Goal: Task Accomplishment & Management: Manage account settings

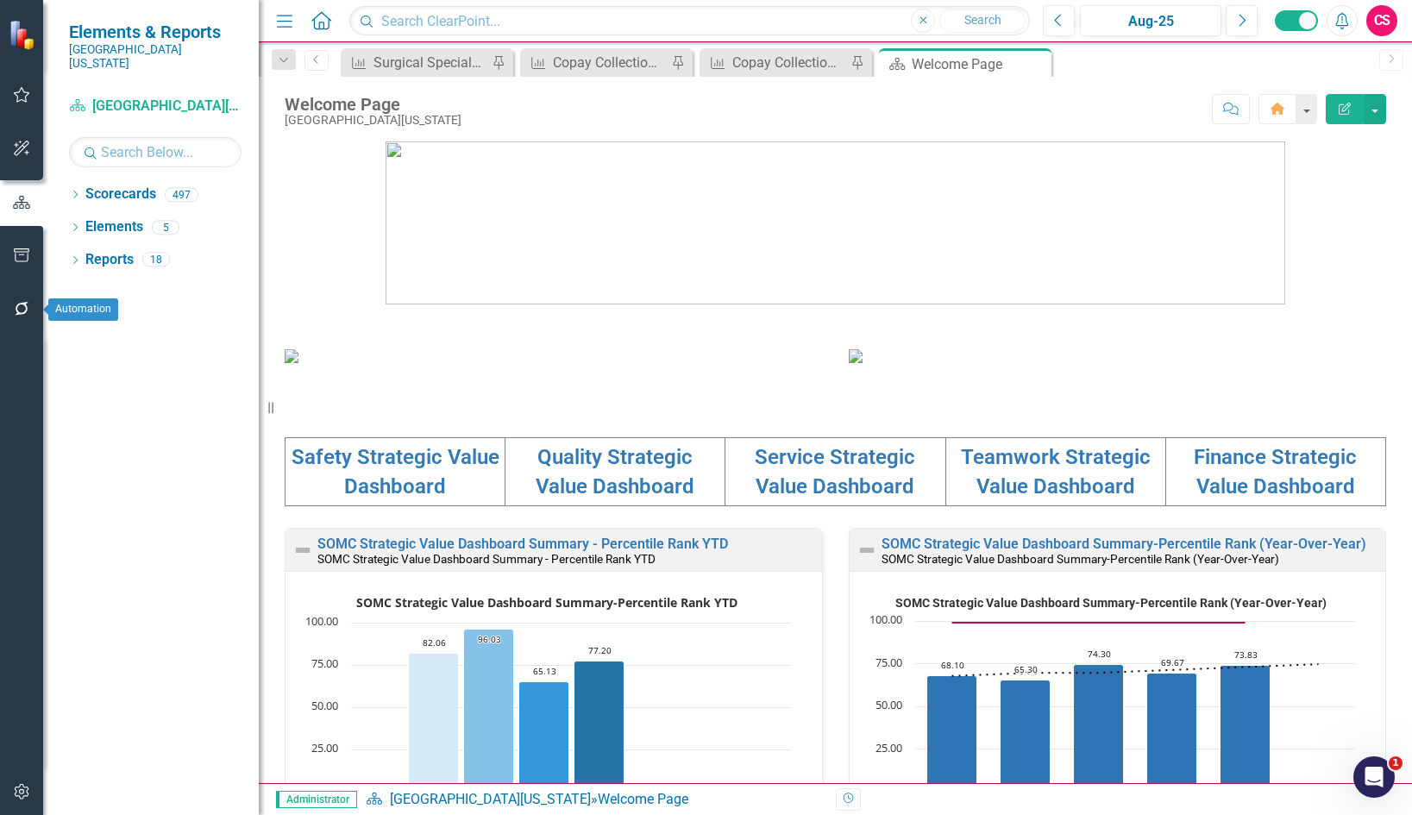
click at [22, 310] on icon "button" at bounding box center [22, 309] width 18 height 14
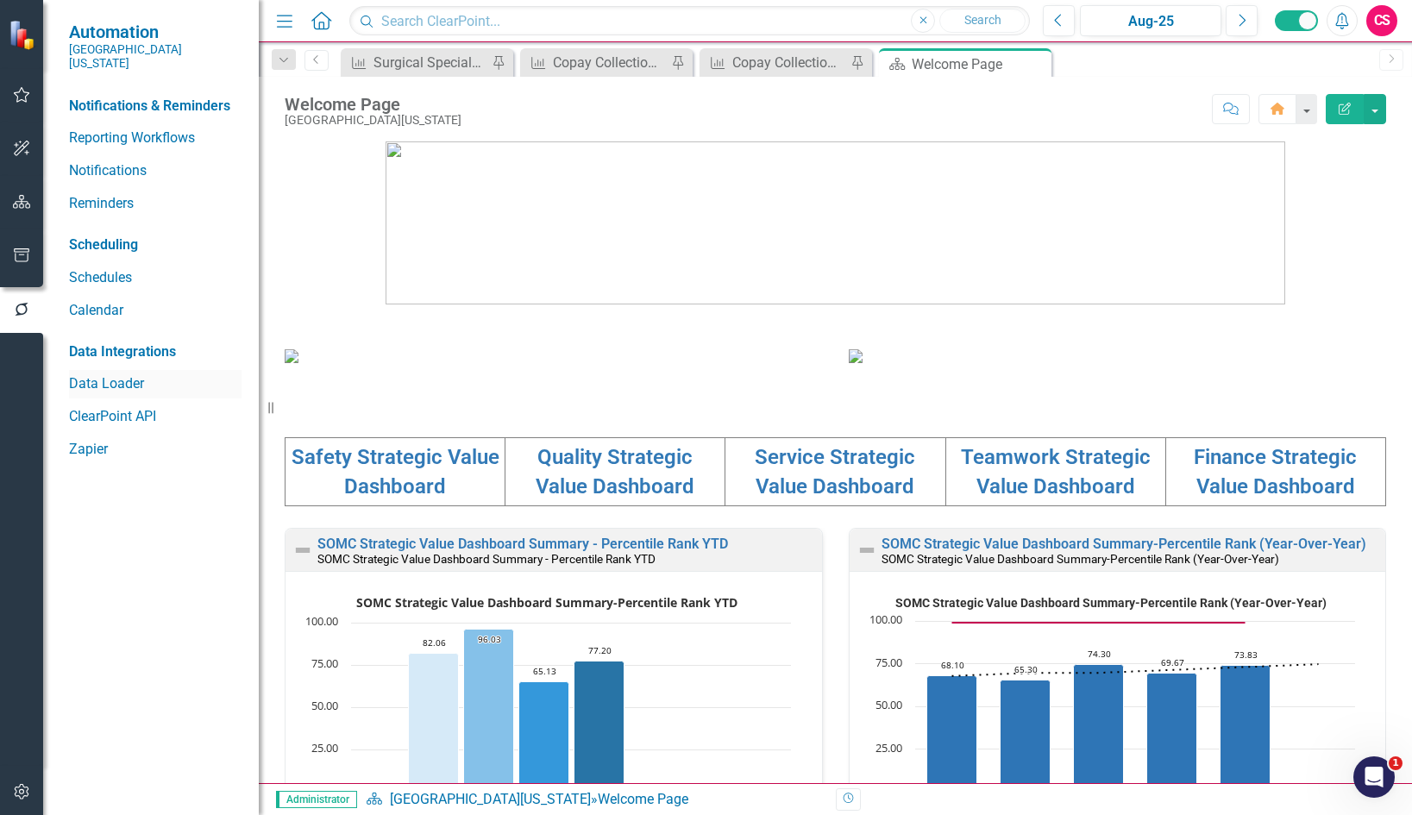
click at [104, 374] on link "Data Loader" at bounding box center [155, 384] width 173 height 20
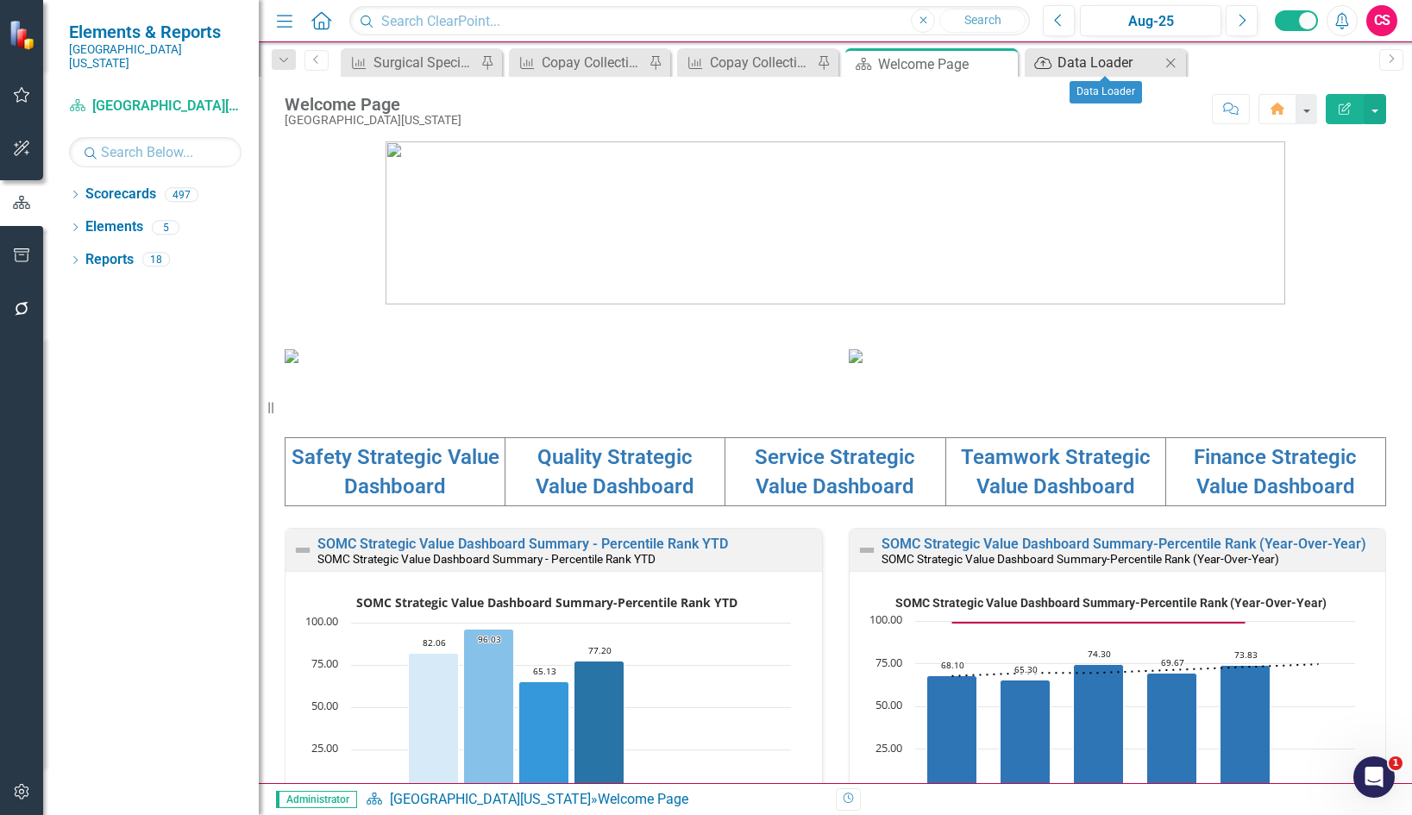
click at [1137, 62] on div "Data Loader" at bounding box center [1109, 63] width 103 height 22
click at [1087, 62] on div "Data Loader" at bounding box center [1109, 63] width 103 height 22
click at [1002, 63] on icon at bounding box center [1001, 64] width 9 height 9
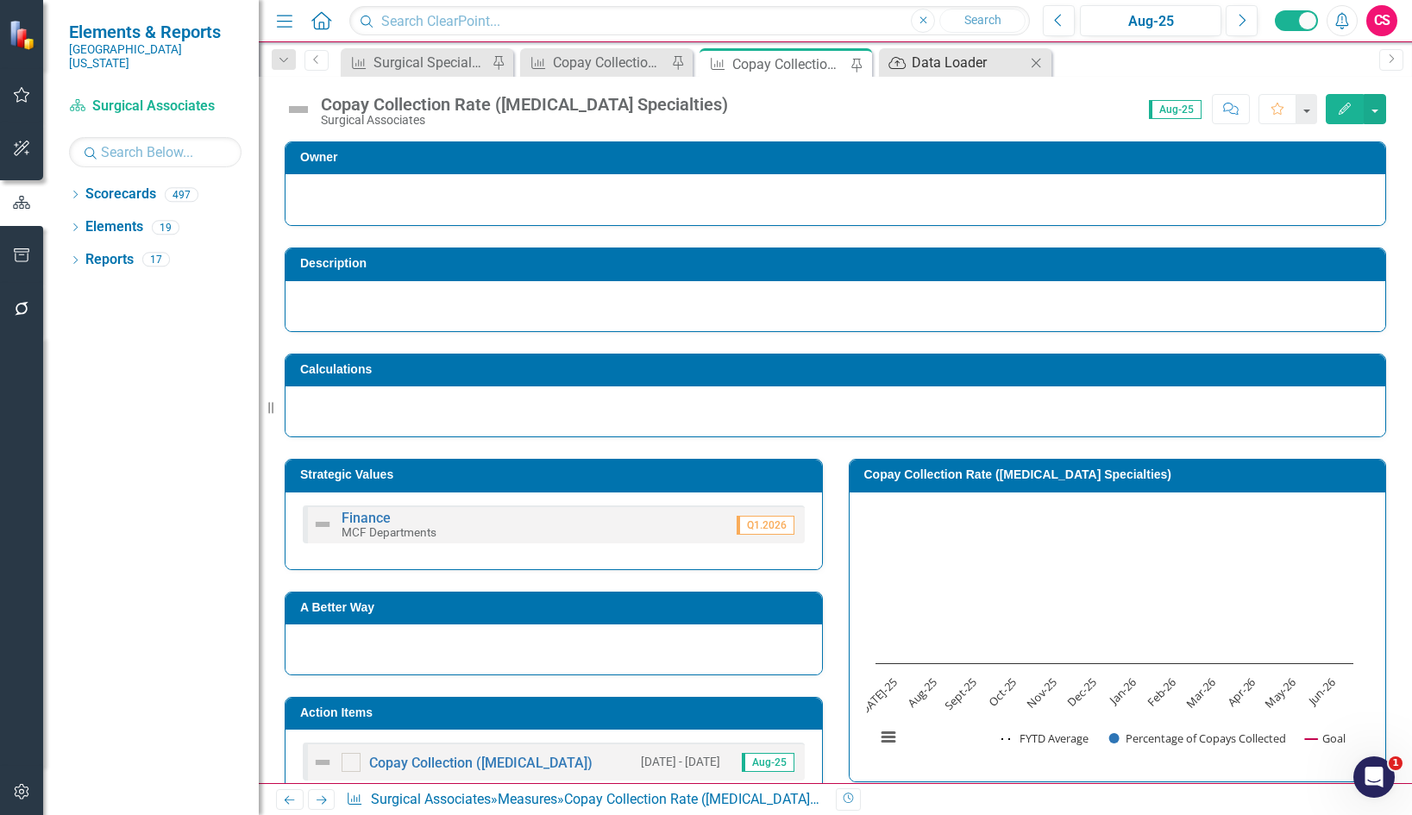
click at [955, 59] on div "Data Loader" at bounding box center [969, 63] width 114 height 22
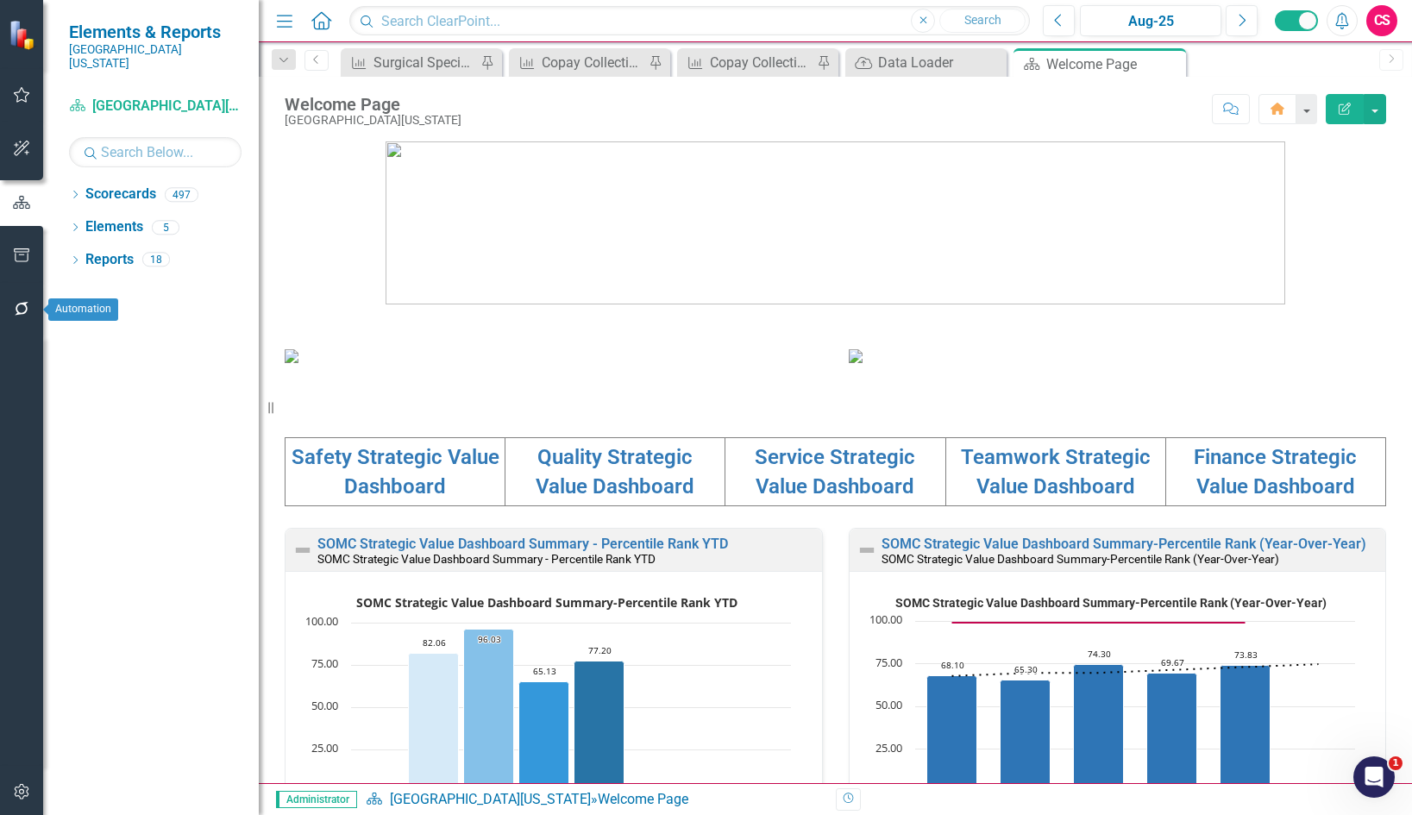
click at [20, 308] on icon "button" at bounding box center [22, 309] width 18 height 14
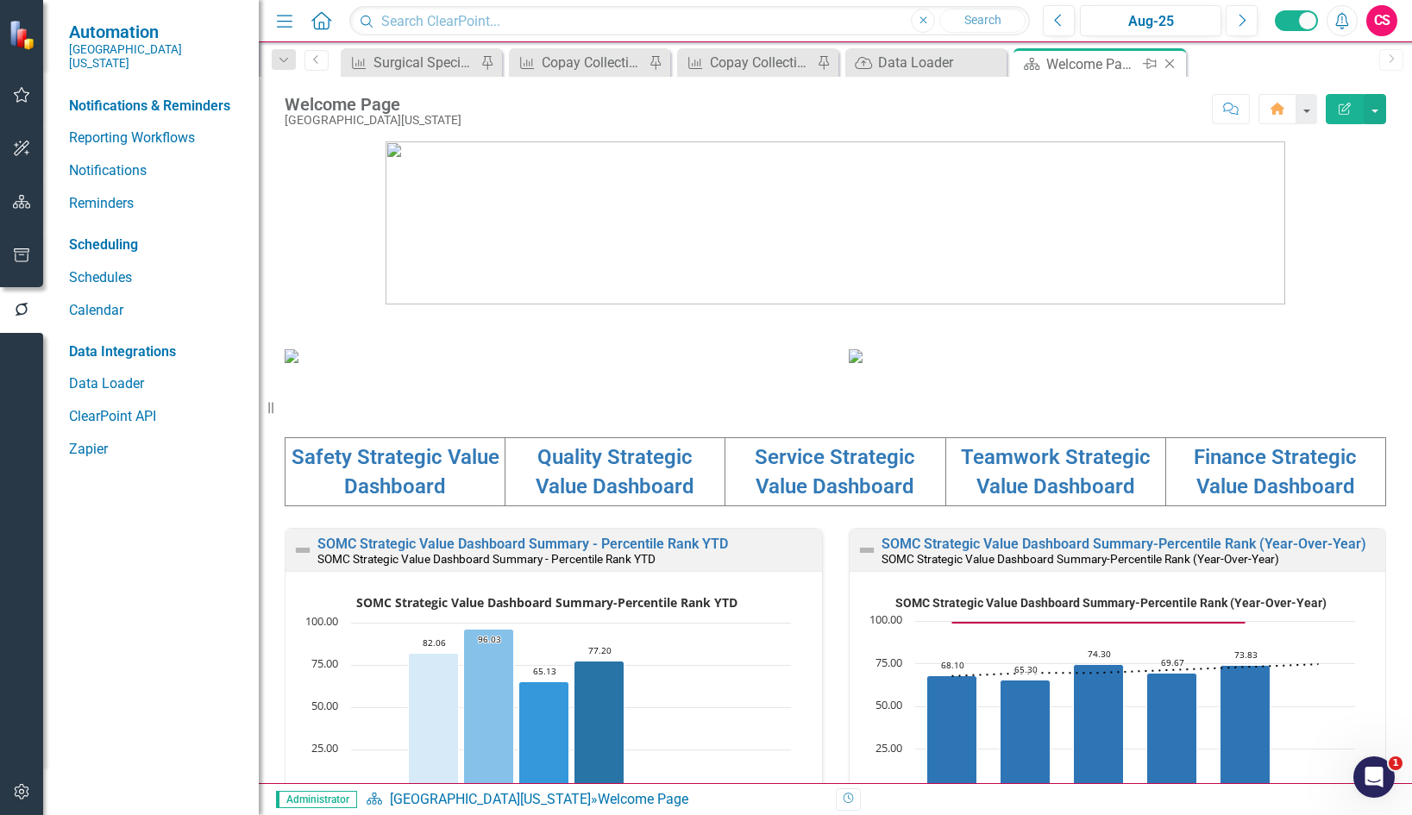
click at [1175, 65] on icon "Close" at bounding box center [1169, 64] width 17 height 14
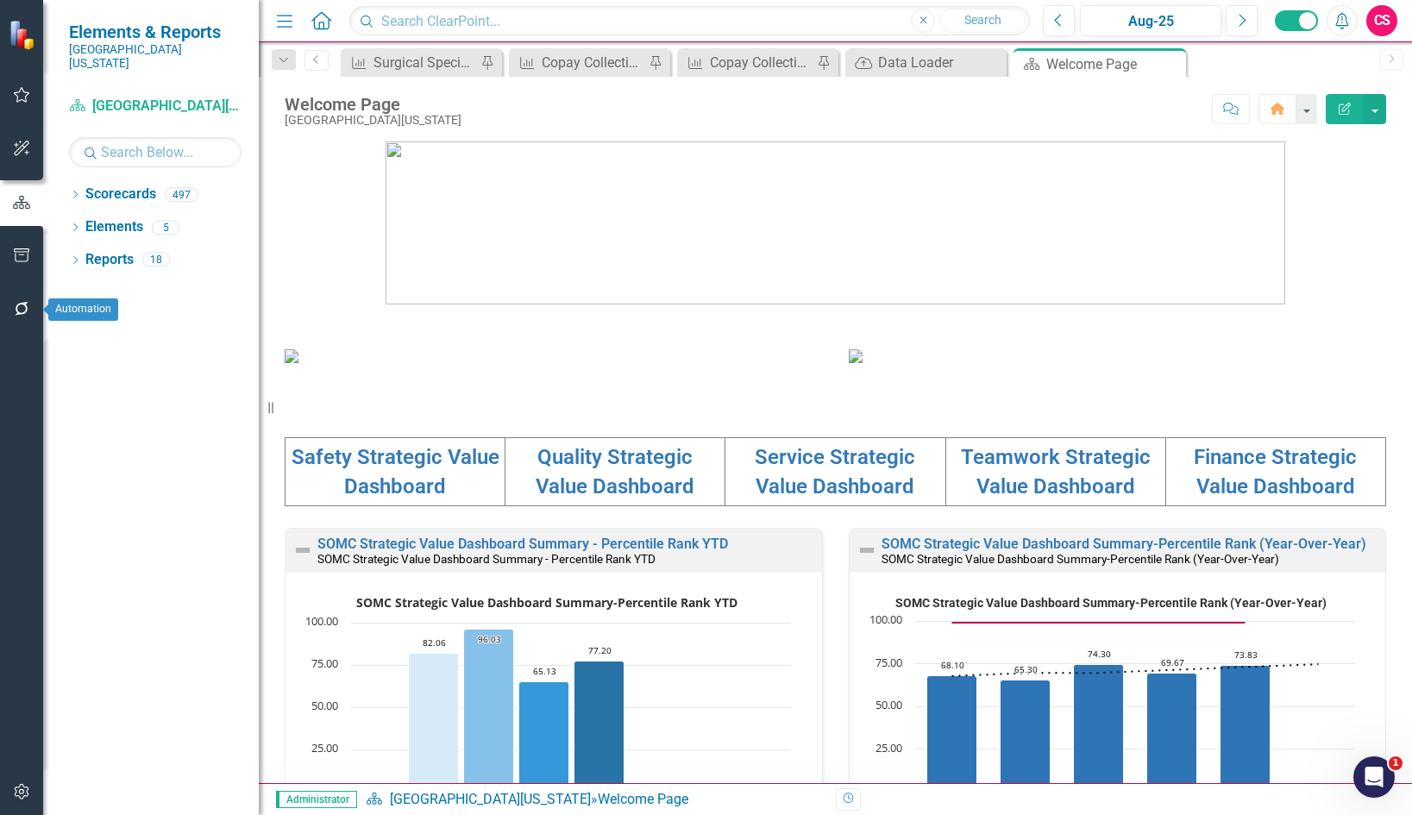
click at [30, 310] on icon "button" at bounding box center [22, 309] width 18 height 14
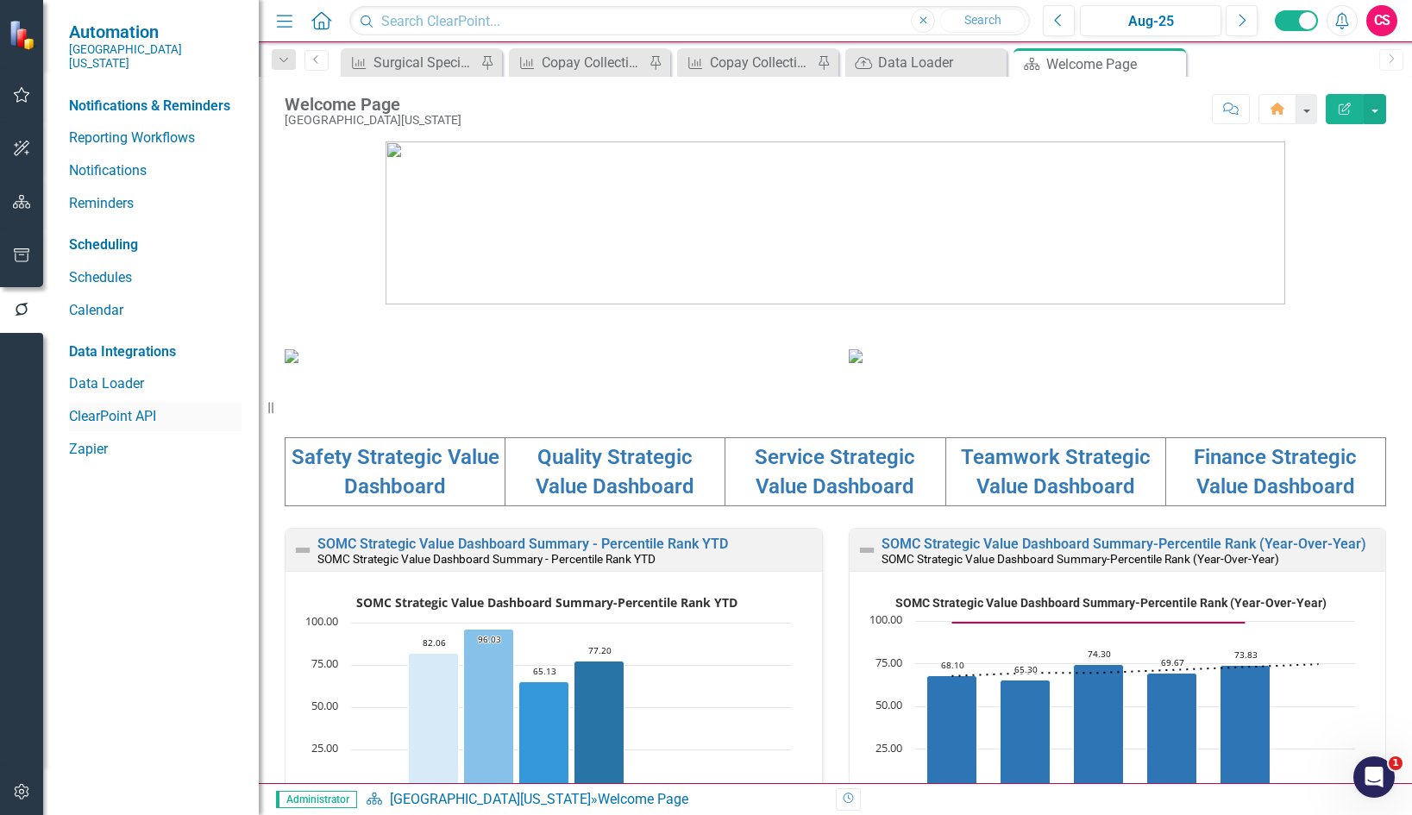
click at [115, 407] on link "ClearPoint API" at bounding box center [155, 417] width 173 height 20
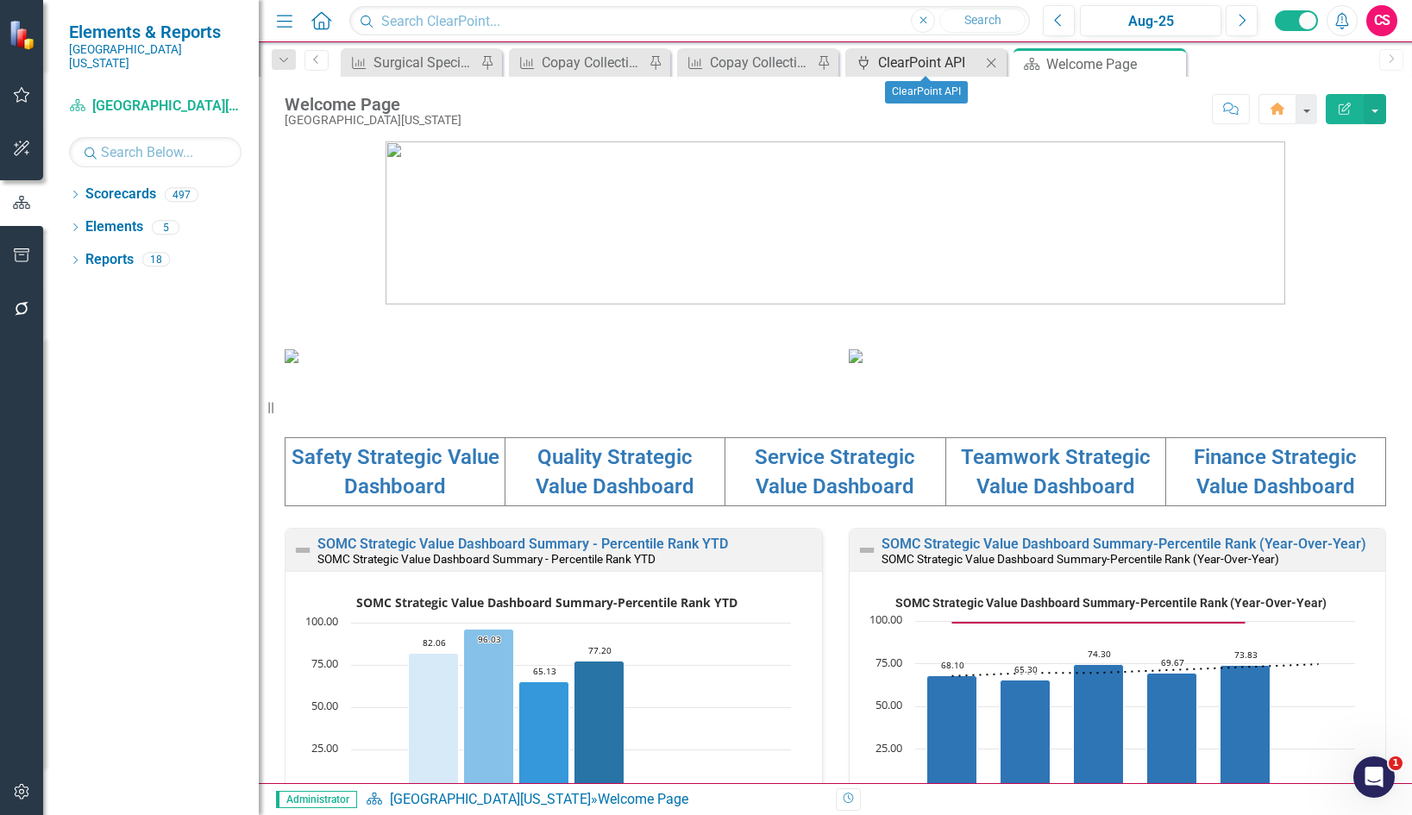
click at [921, 59] on div "ClearPoint API" at bounding box center [929, 63] width 103 height 22
click at [1382, 24] on div "CS" at bounding box center [1381, 20] width 31 height 31
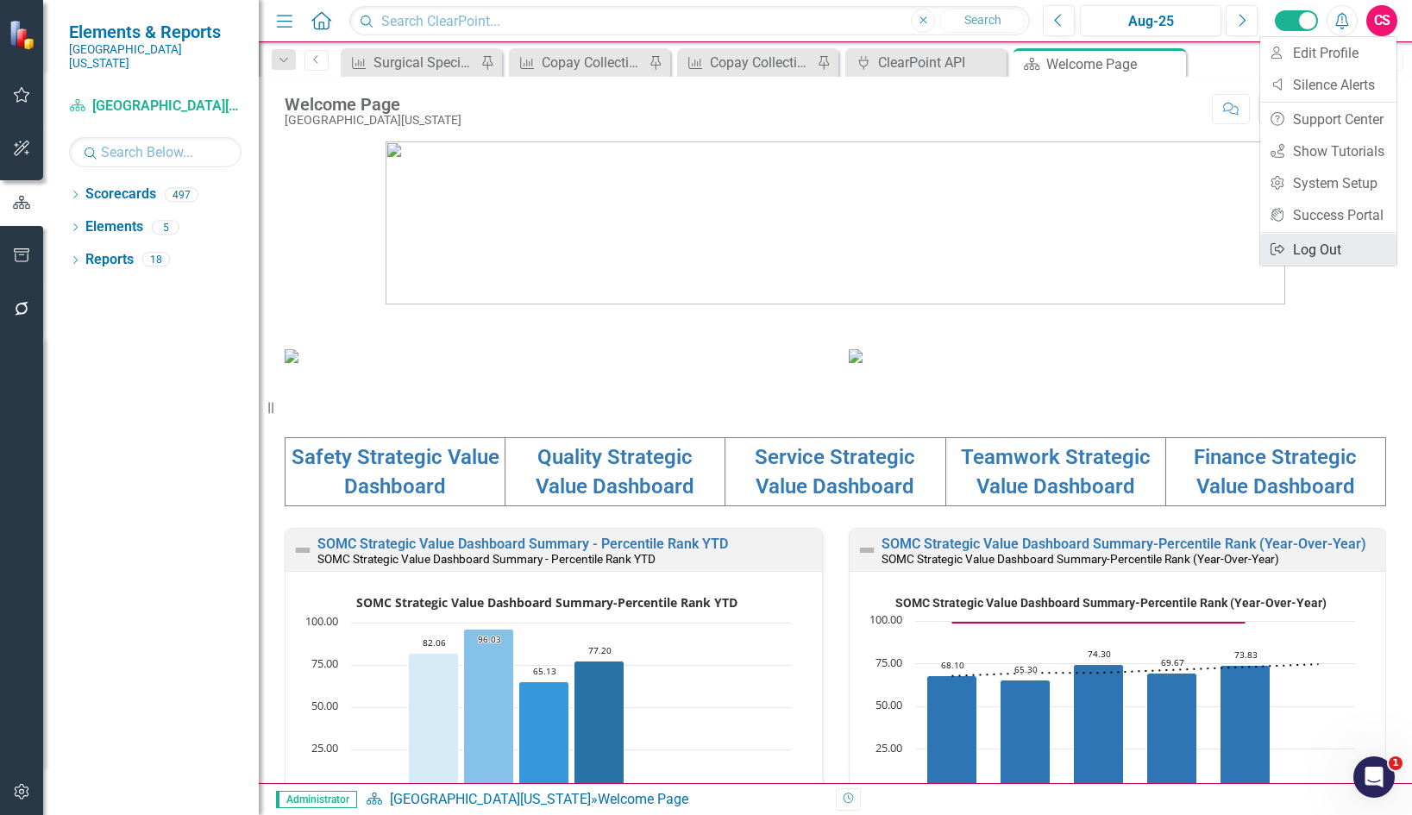
click at [1301, 244] on link "Logout Log Out" at bounding box center [1328, 250] width 136 height 32
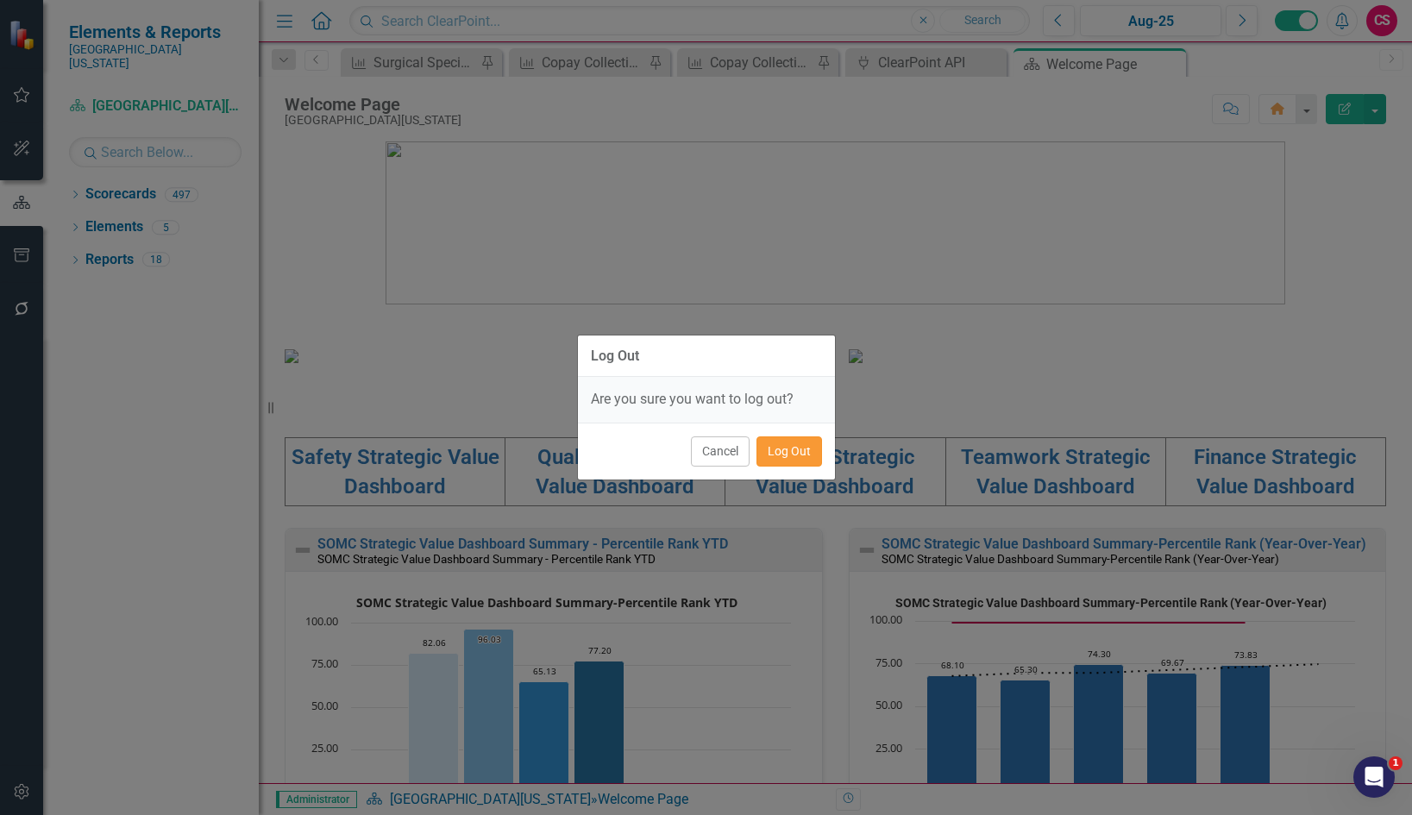
click at [795, 450] on button "Log Out" at bounding box center [790, 451] width 66 height 30
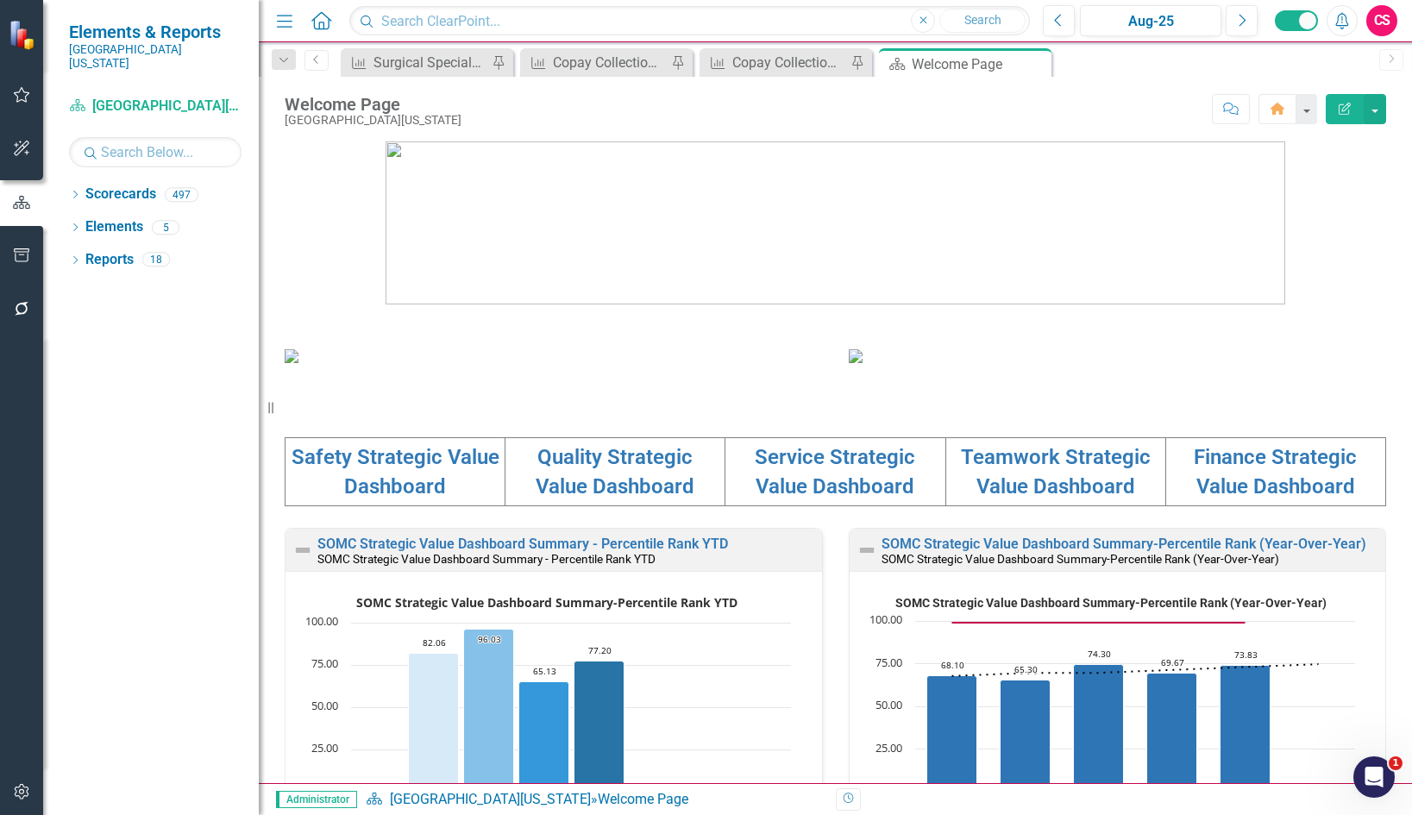
click at [1344, 106] on icon "Edit Report" at bounding box center [1345, 109] width 16 height 12
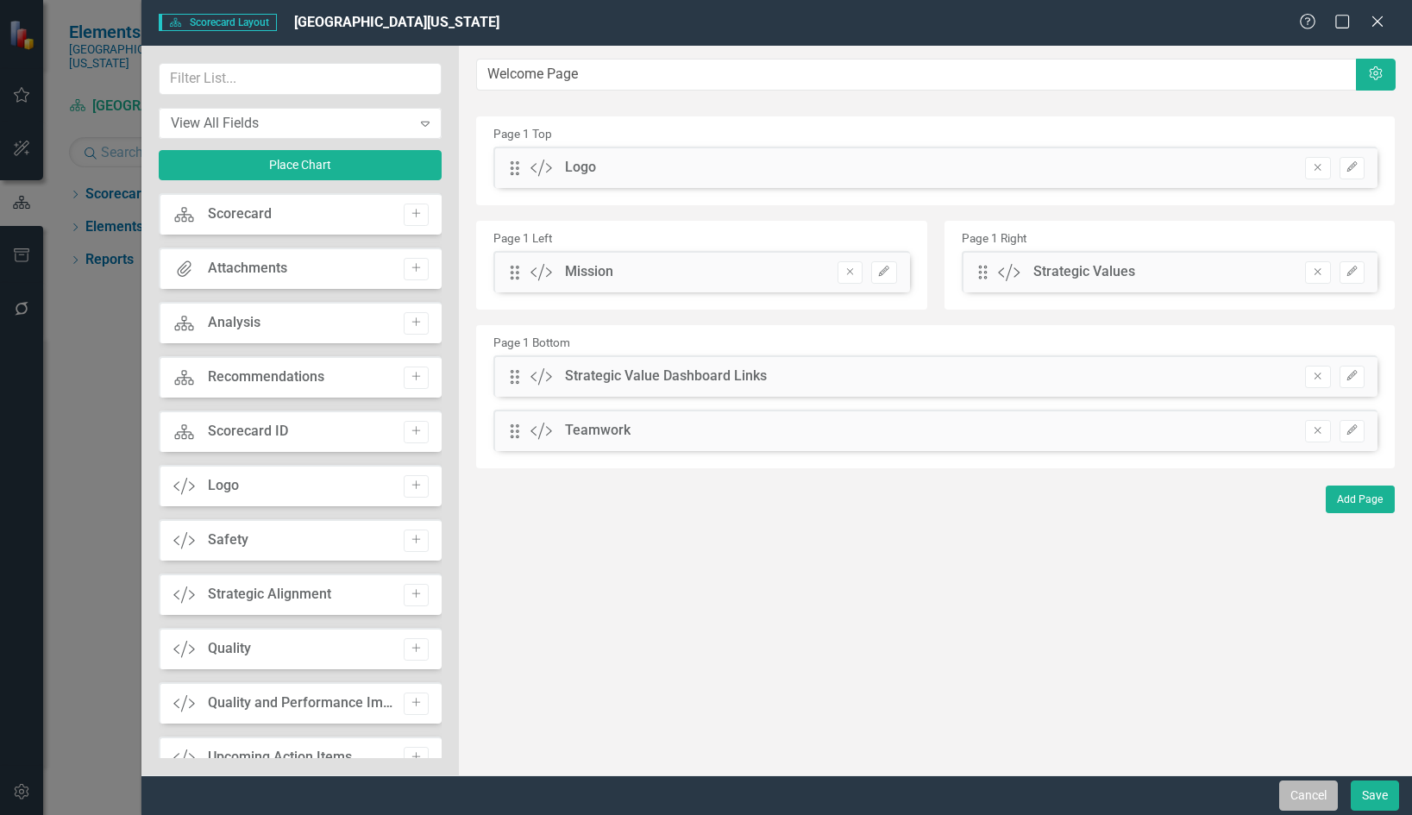
click at [1315, 791] on button "Cancel" at bounding box center [1308, 796] width 59 height 30
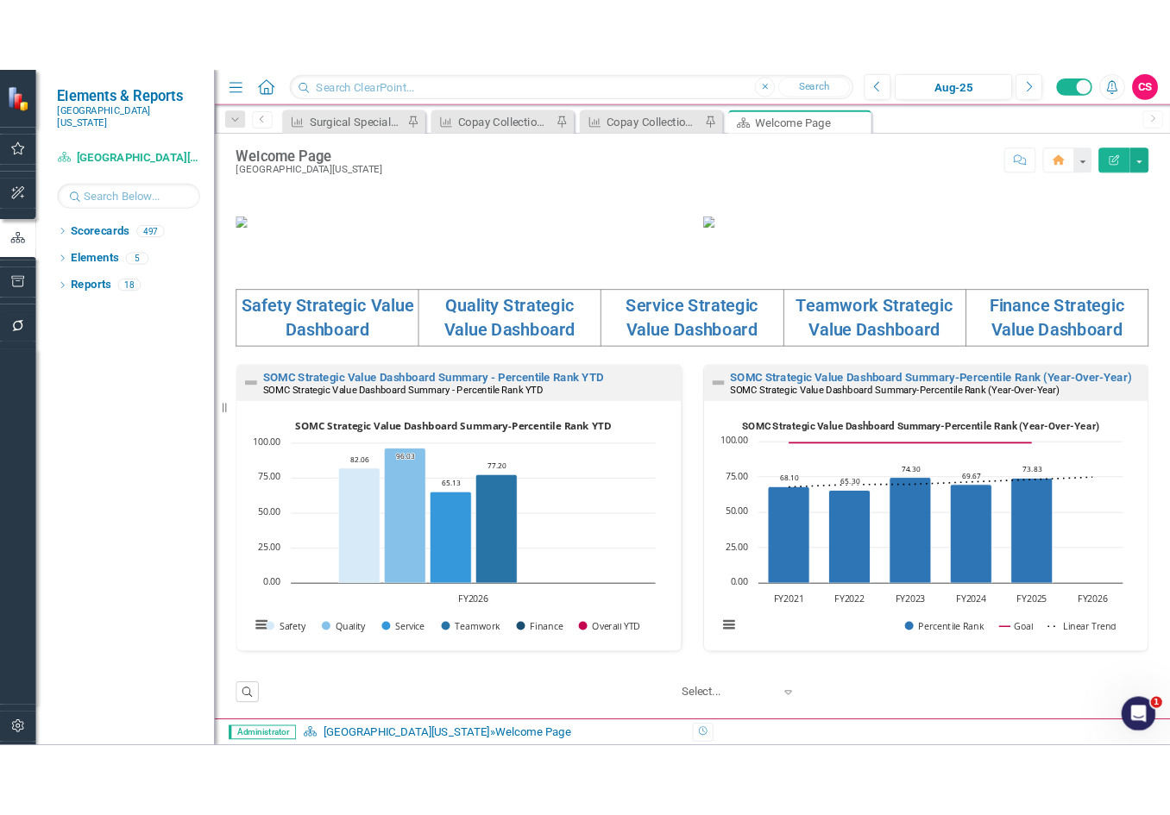
scroll to position [1, 0]
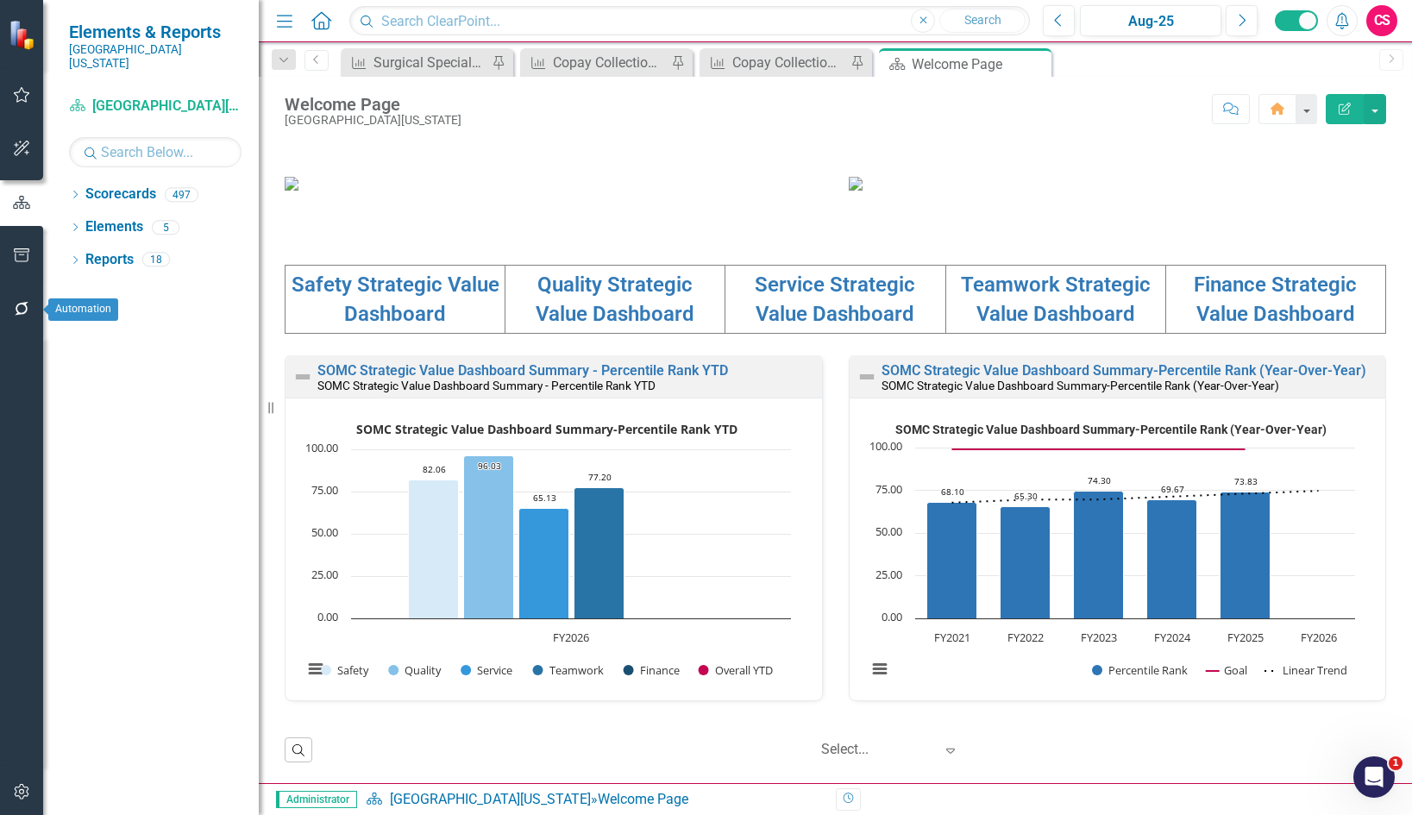
click at [16, 307] on icon "button" at bounding box center [22, 309] width 18 height 14
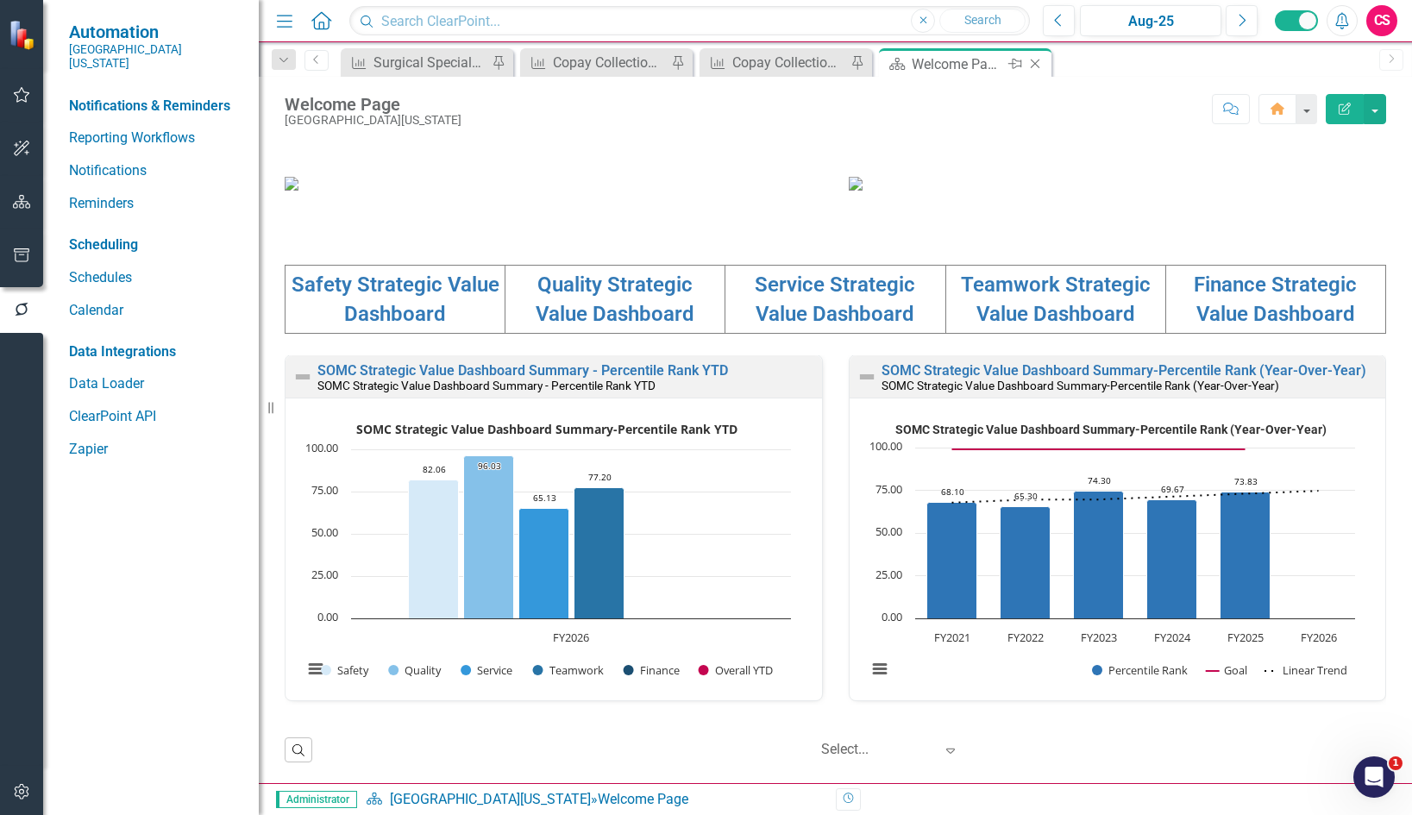
click at [1038, 64] on icon "Close" at bounding box center [1035, 64] width 17 height 14
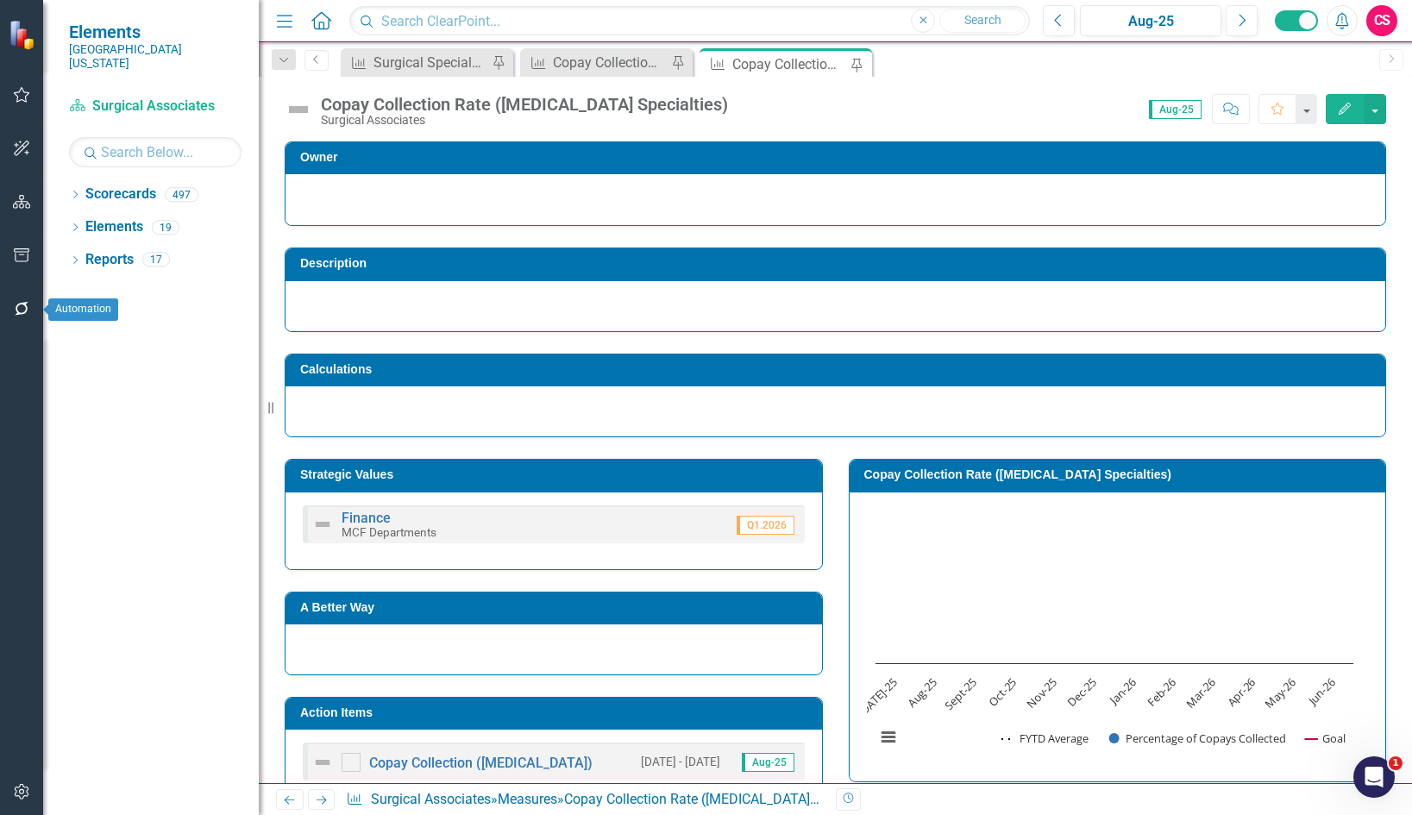
click at [21, 299] on button "button" at bounding box center [22, 310] width 39 height 36
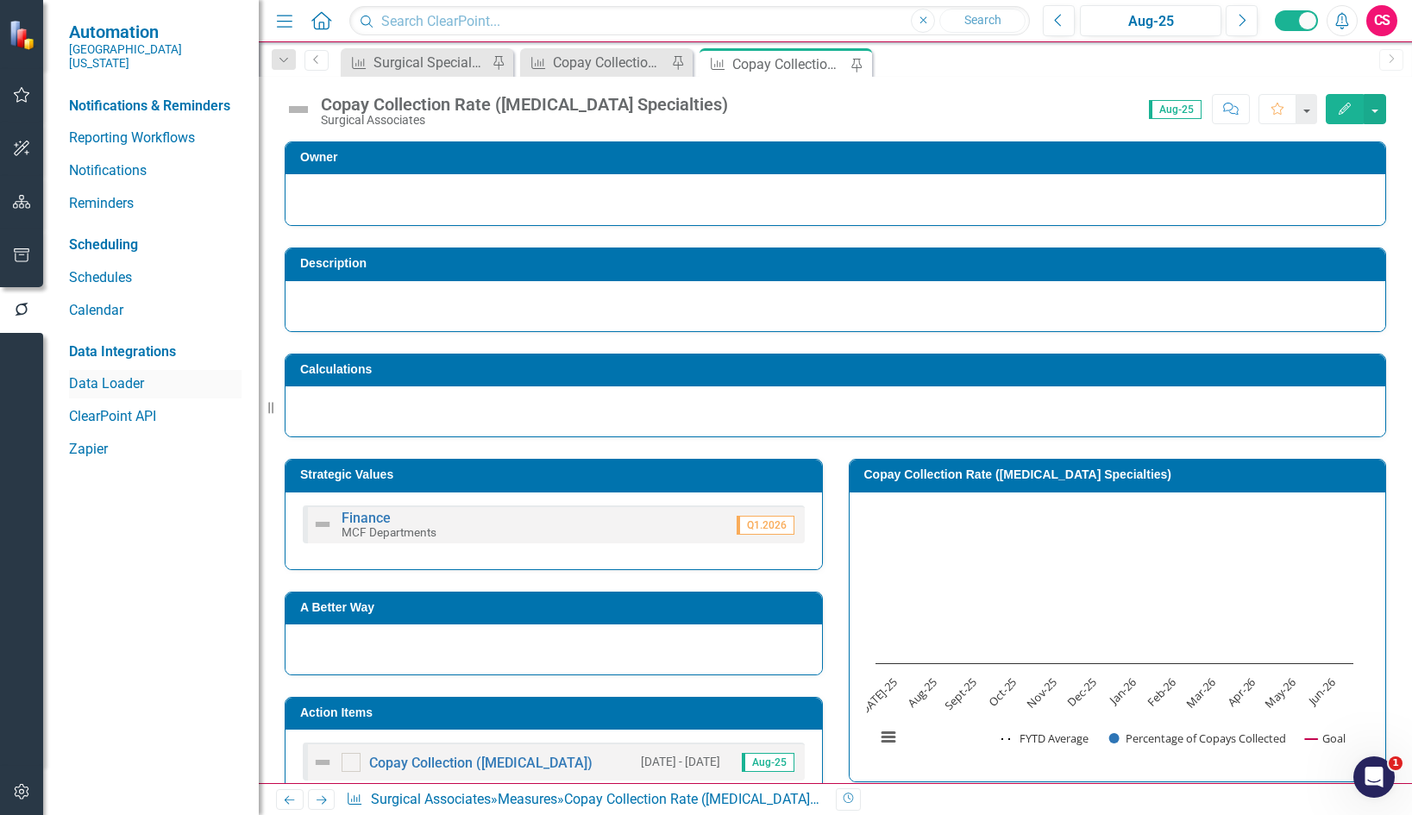
click at [108, 376] on link "Data Loader" at bounding box center [155, 384] width 173 height 20
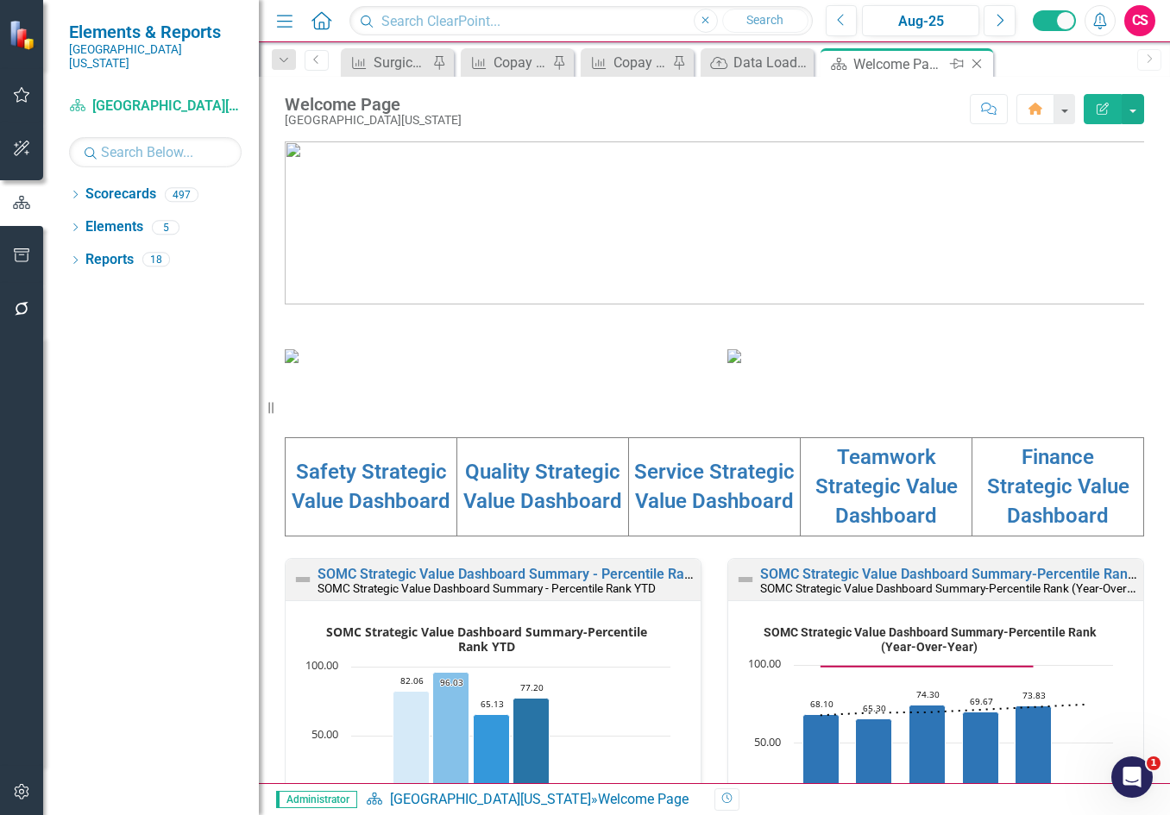
click at [977, 63] on icon at bounding box center [976, 64] width 9 height 9
click at [723, 57] on icon "Data Loader" at bounding box center [718, 63] width 17 height 14
click at [746, 58] on div "Data Loader" at bounding box center [760, 63] width 54 height 22
click at [26, 301] on button "button" at bounding box center [22, 310] width 39 height 36
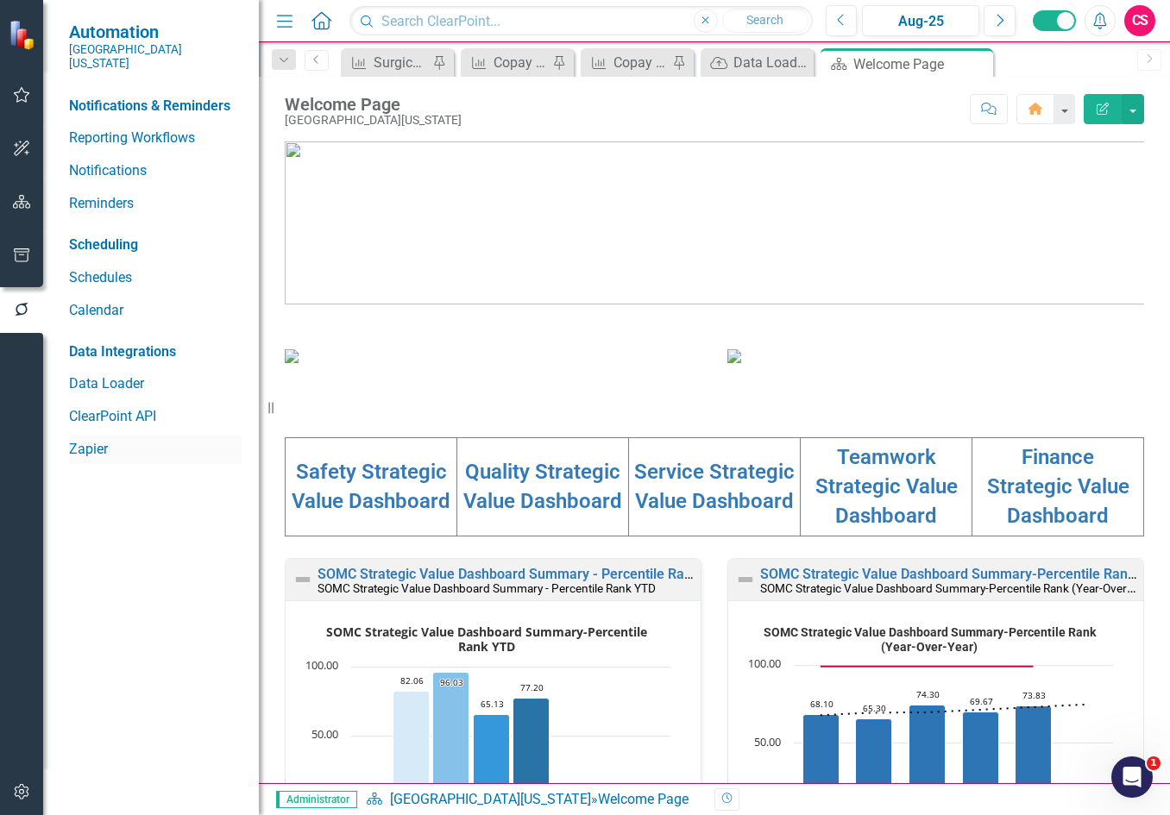
click at [84, 440] on link "Zapier" at bounding box center [155, 450] width 173 height 20
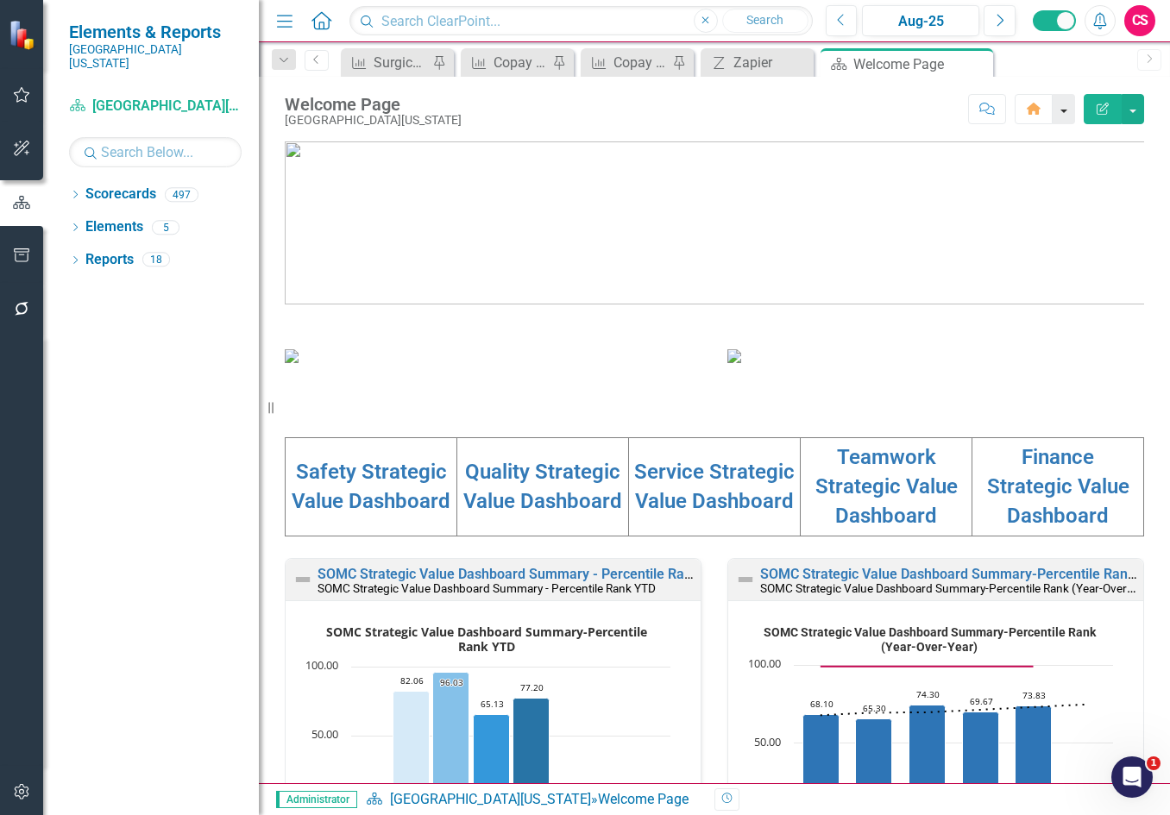
click at [1068, 105] on button "button" at bounding box center [1063, 109] width 22 height 30
click at [1015, 137] on link "Home Clear Home Page" at bounding box center [991, 141] width 166 height 32
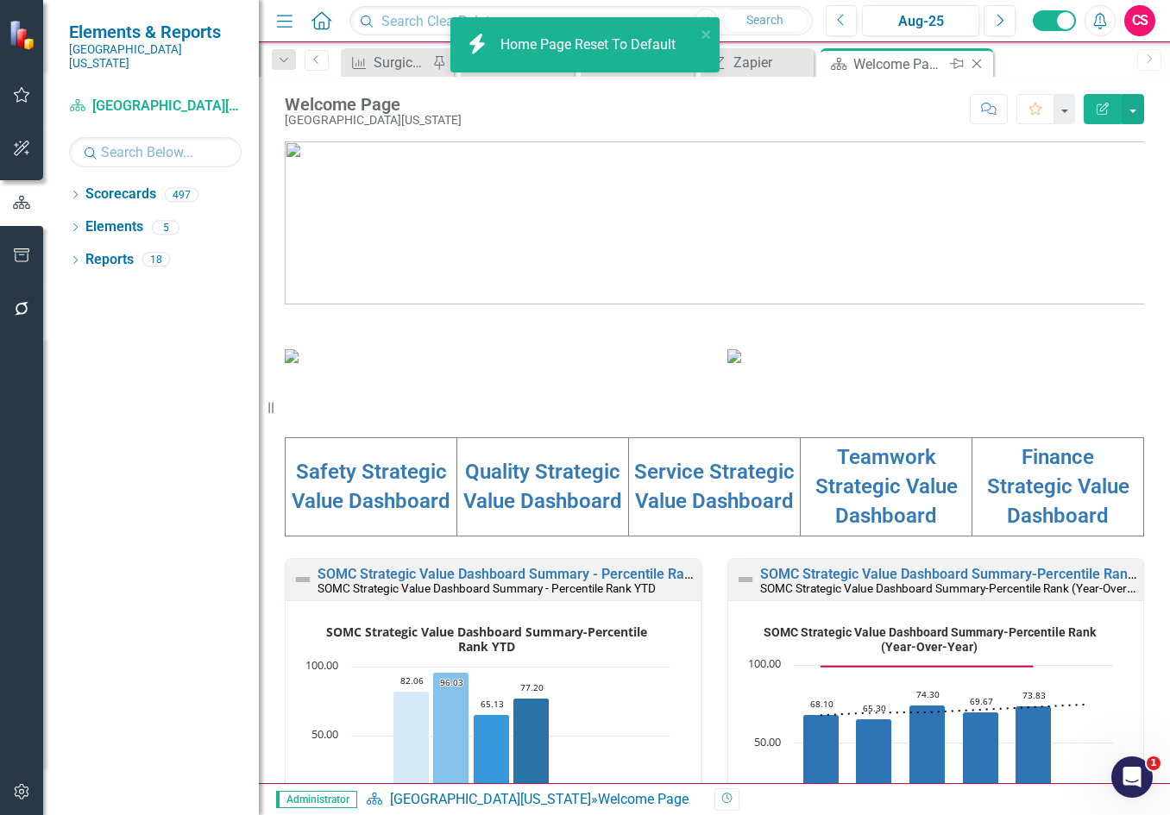
click at [977, 65] on icon "Close" at bounding box center [976, 64] width 17 height 14
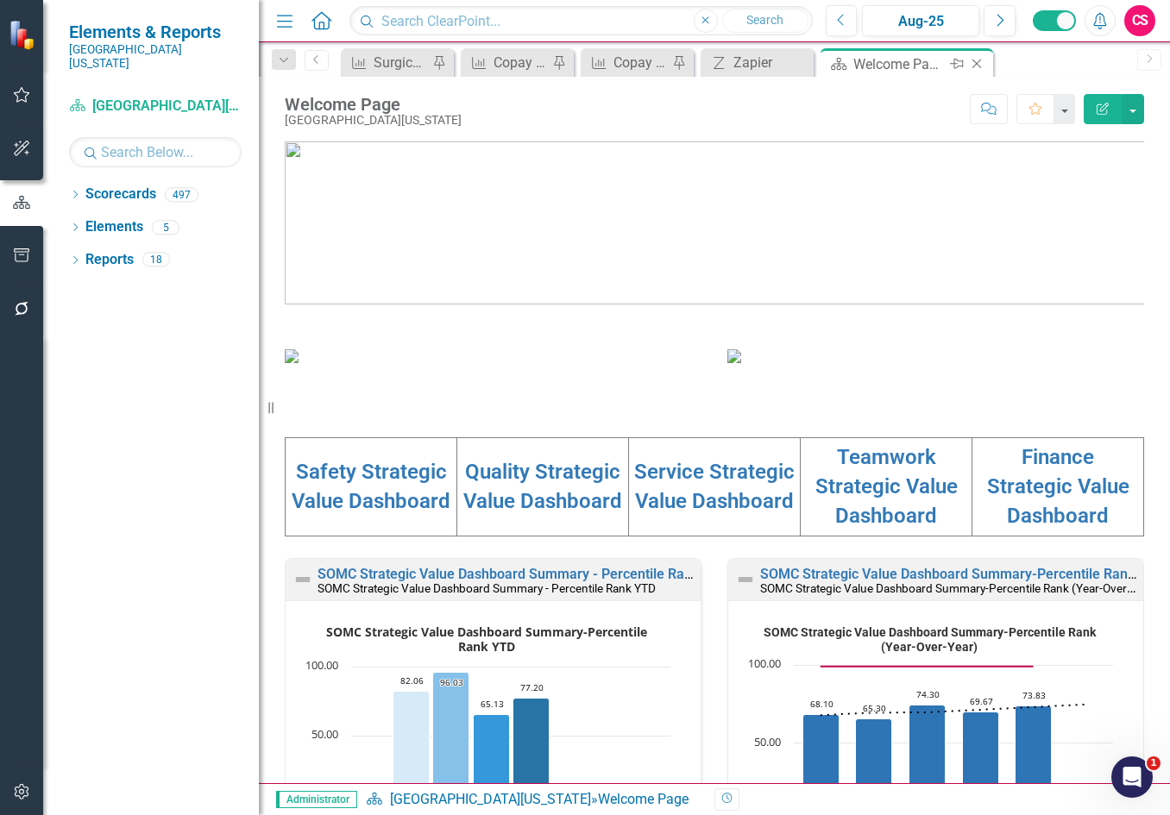
click at [978, 60] on icon "Close" at bounding box center [976, 64] width 17 height 14
click at [796, 62] on icon "Close" at bounding box center [797, 63] width 17 height 14
click at [942, 60] on icon "Close" at bounding box center [941, 64] width 17 height 14
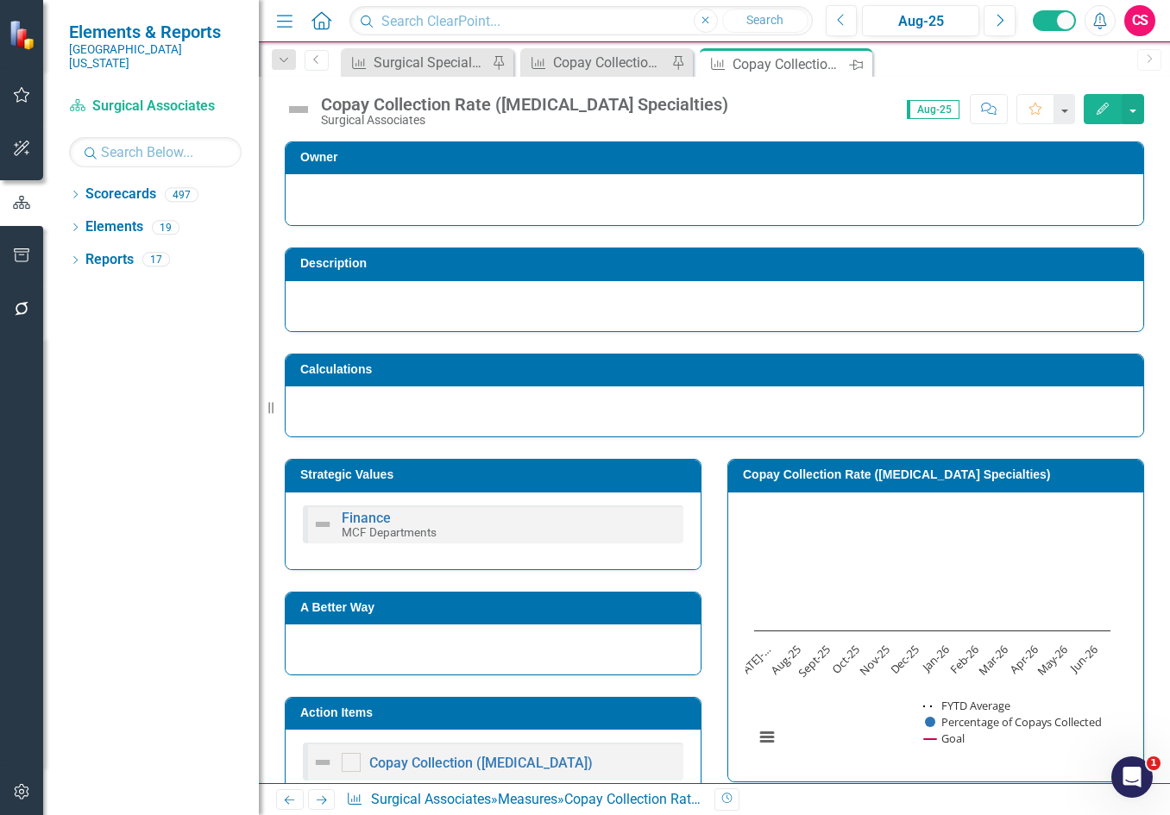
click at [854, 67] on icon at bounding box center [856, 65] width 14 height 10
click at [858, 66] on icon "Close" at bounding box center [855, 64] width 17 height 14
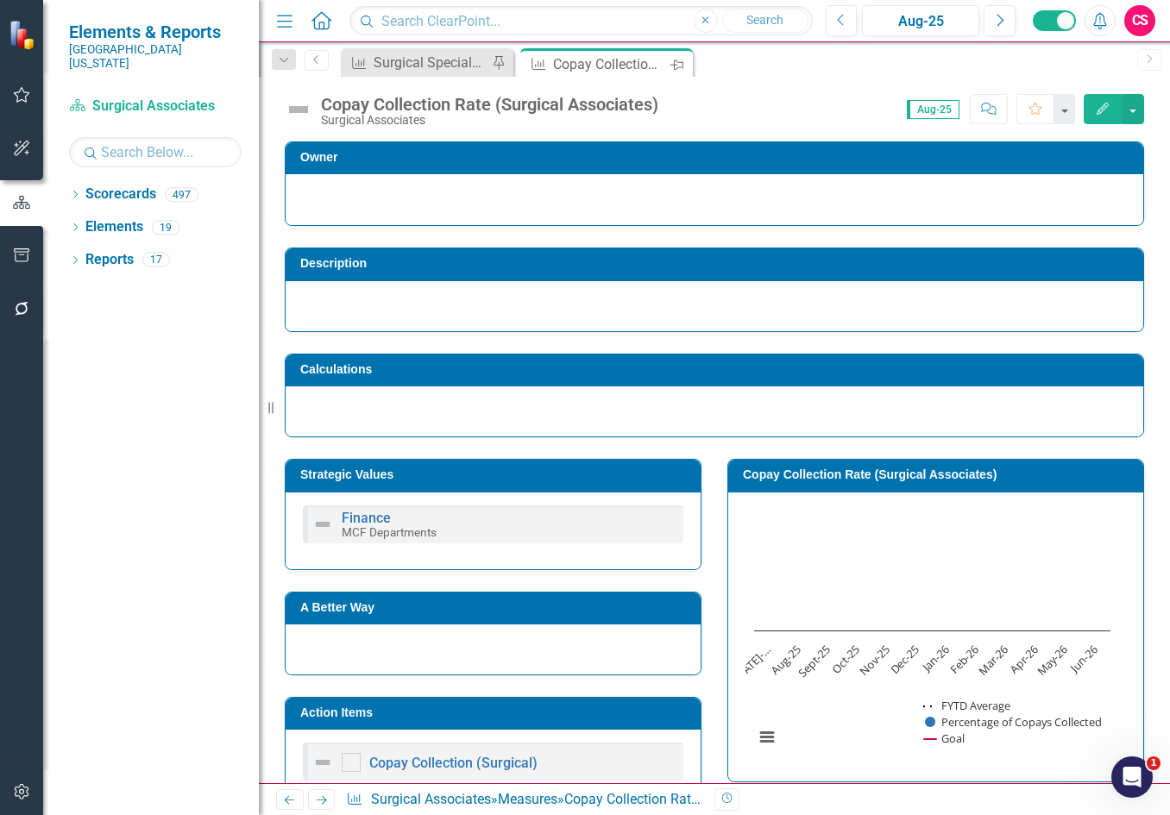
click at [681, 63] on icon "Pin" at bounding box center [676, 64] width 14 height 17
click at [681, 63] on icon "Close" at bounding box center [676, 64] width 17 height 14
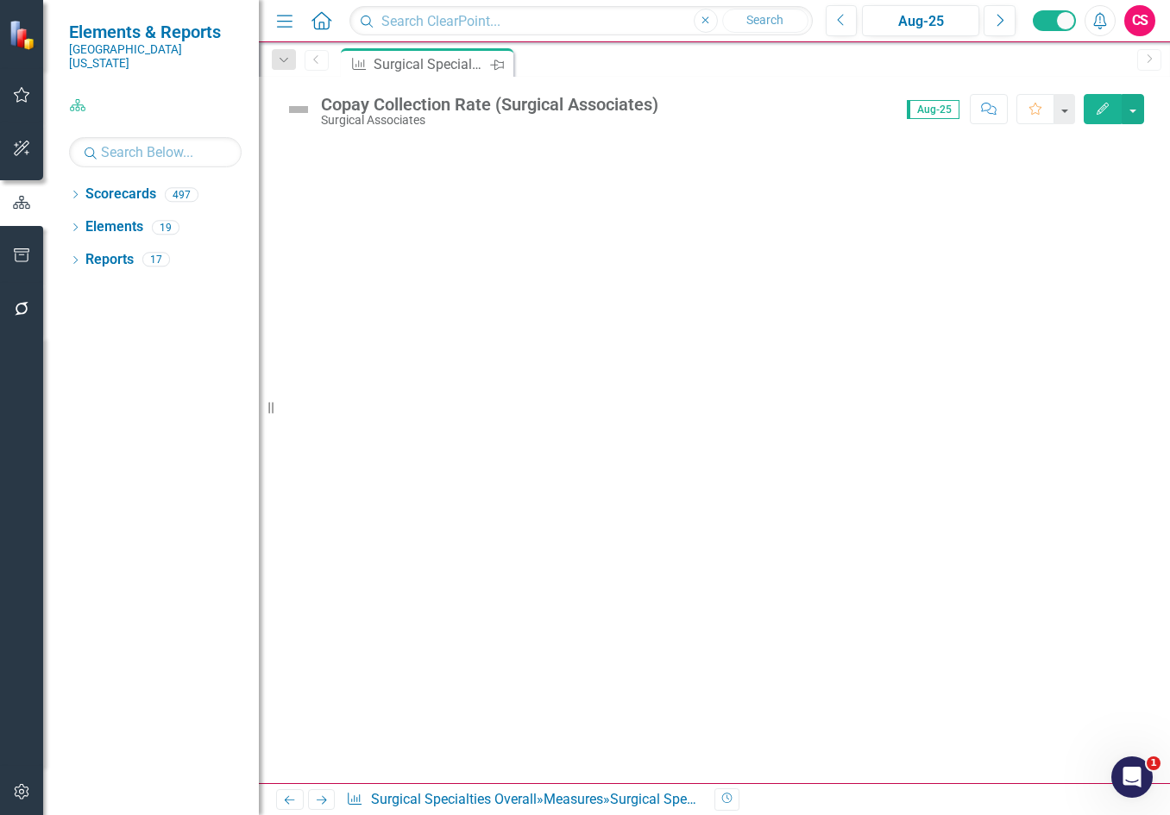
click at [496, 66] on icon "Pin" at bounding box center [497, 64] width 14 height 17
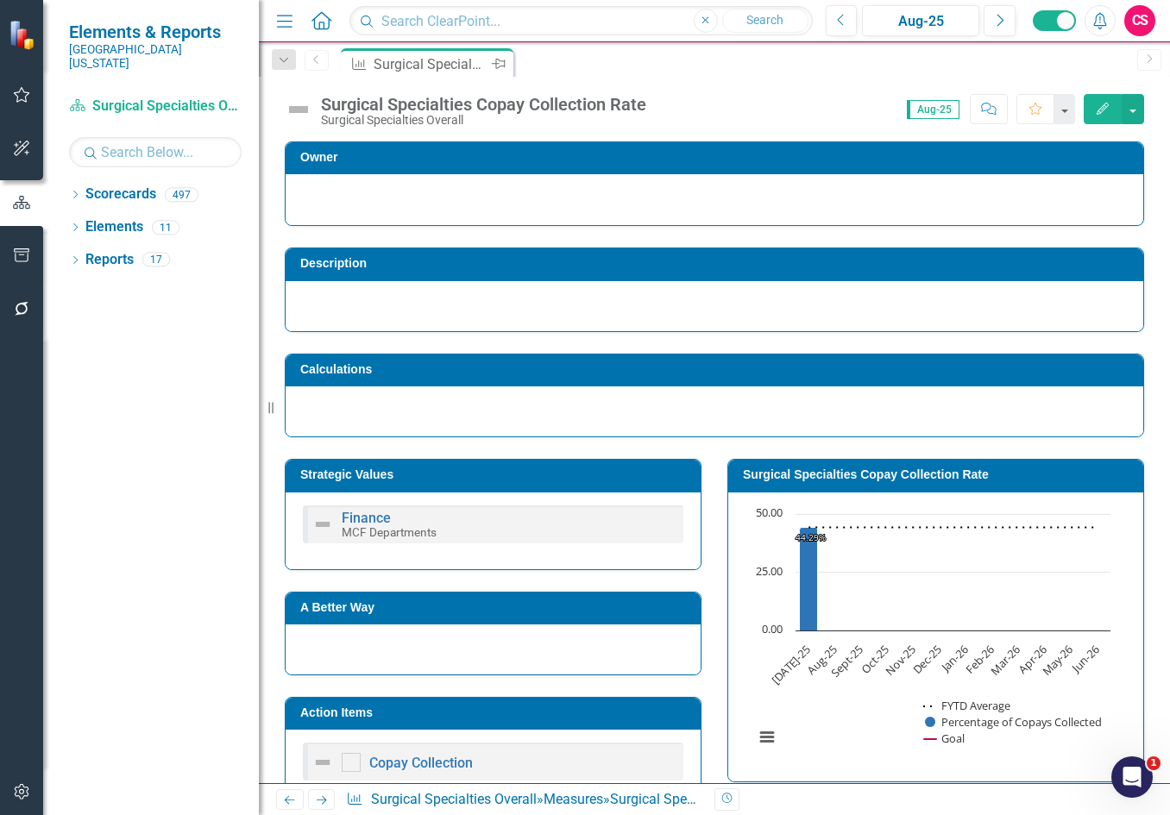
click at [17, 309] on icon "button" at bounding box center [22, 309] width 18 height 14
click at [22, 307] on icon "button" at bounding box center [22, 309] width 18 height 14
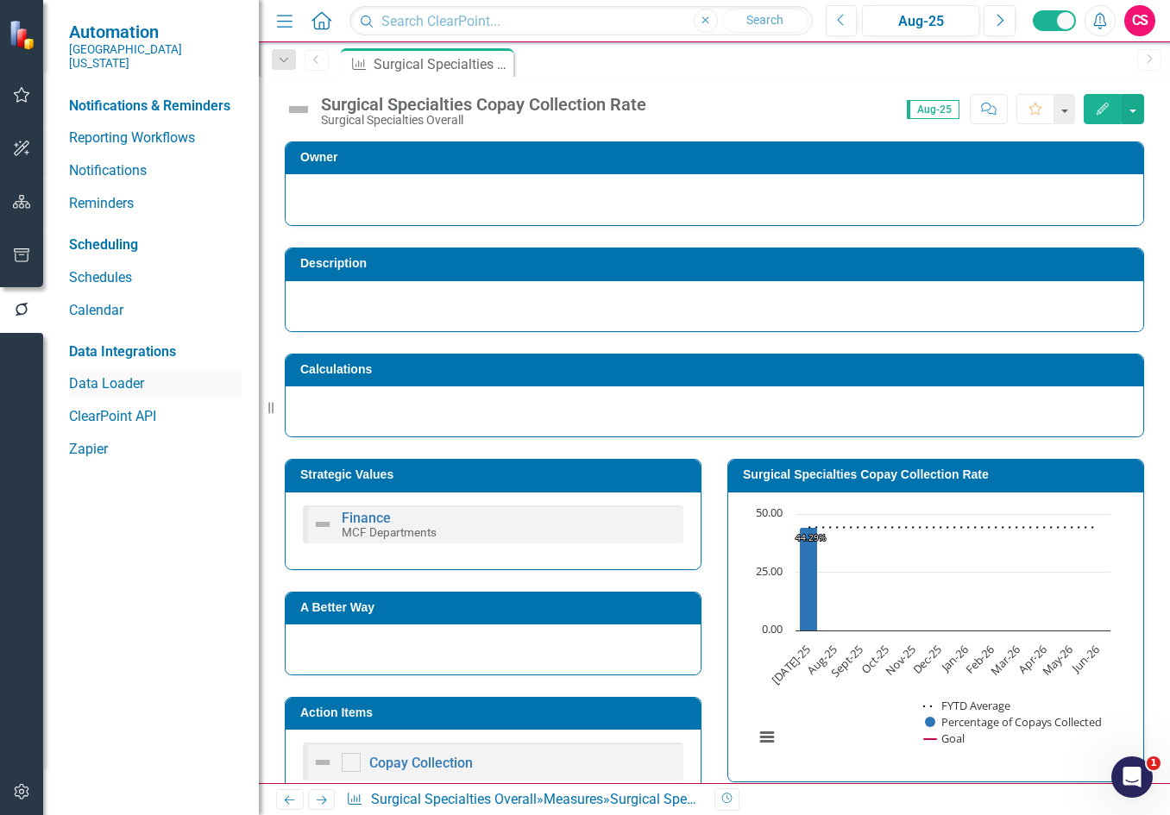
click at [84, 374] on link "Data Loader" at bounding box center [155, 384] width 173 height 20
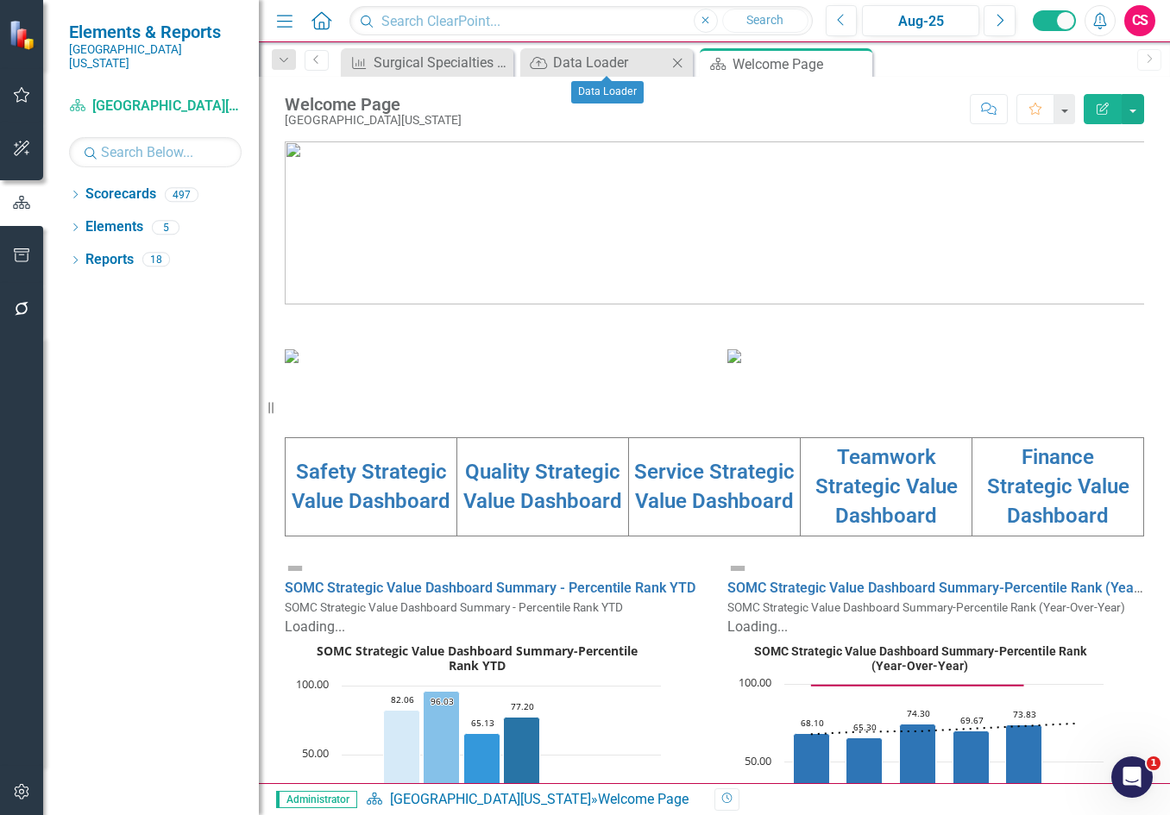
click at [675, 62] on icon "Close" at bounding box center [677, 63] width 17 height 14
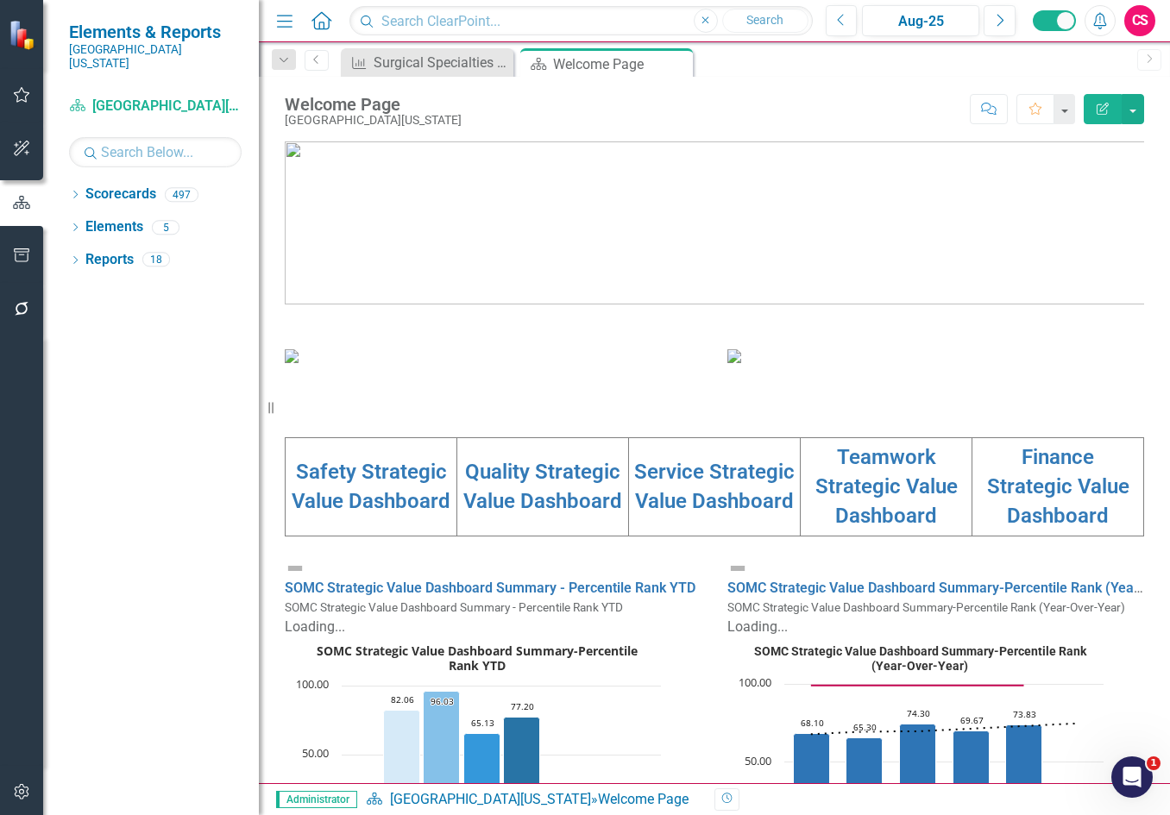
click at [0, 0] on icon "Close" at bounding box center [0, 0] width 0 height 0
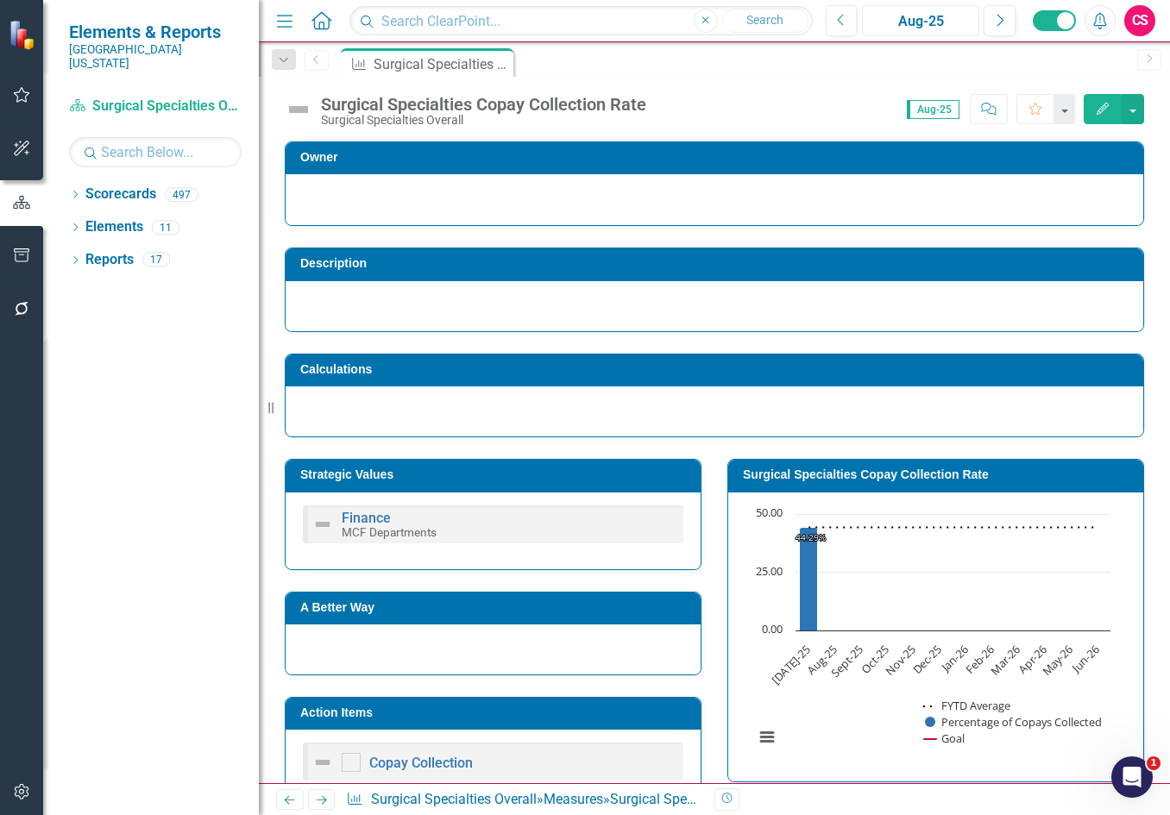
click at [907, 20] on div "Aug-25" at bounding box center [920, 21] width 105 height 21
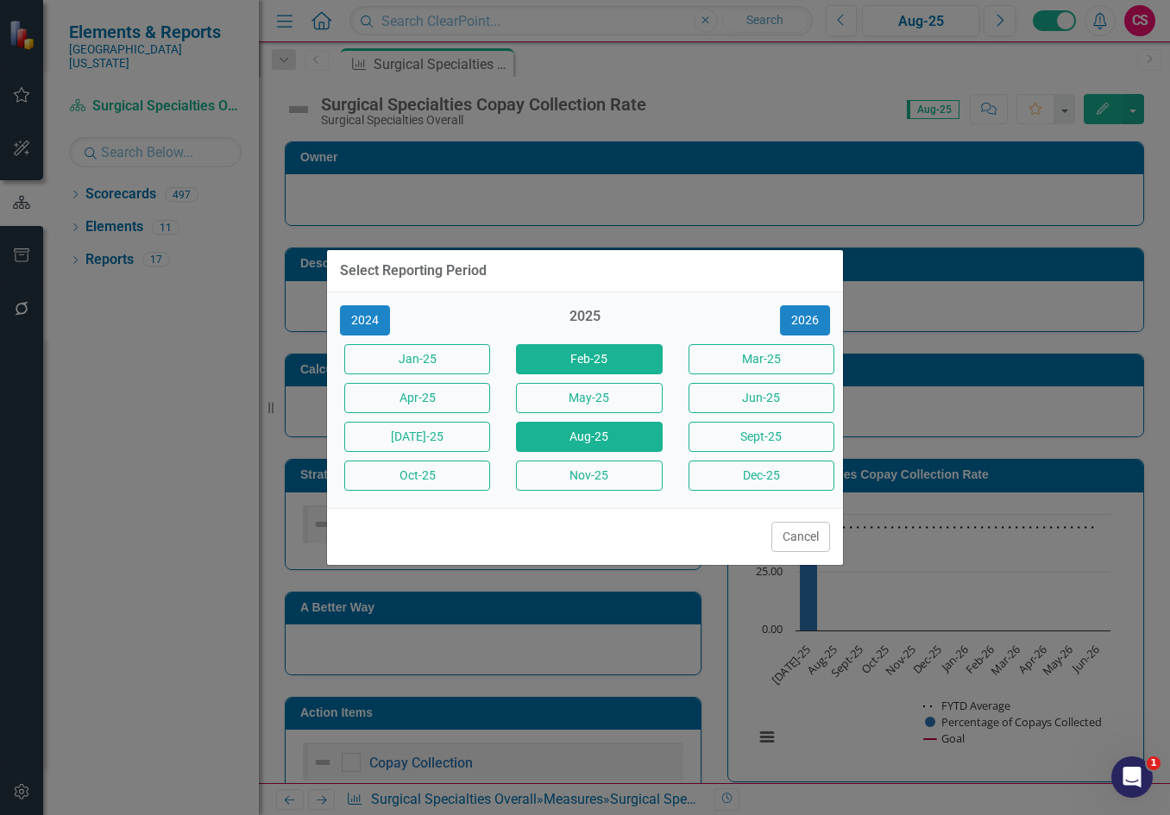
click at [573, 349] on button "Feb-25" at bounding box center [589, 359] width 146 height 30
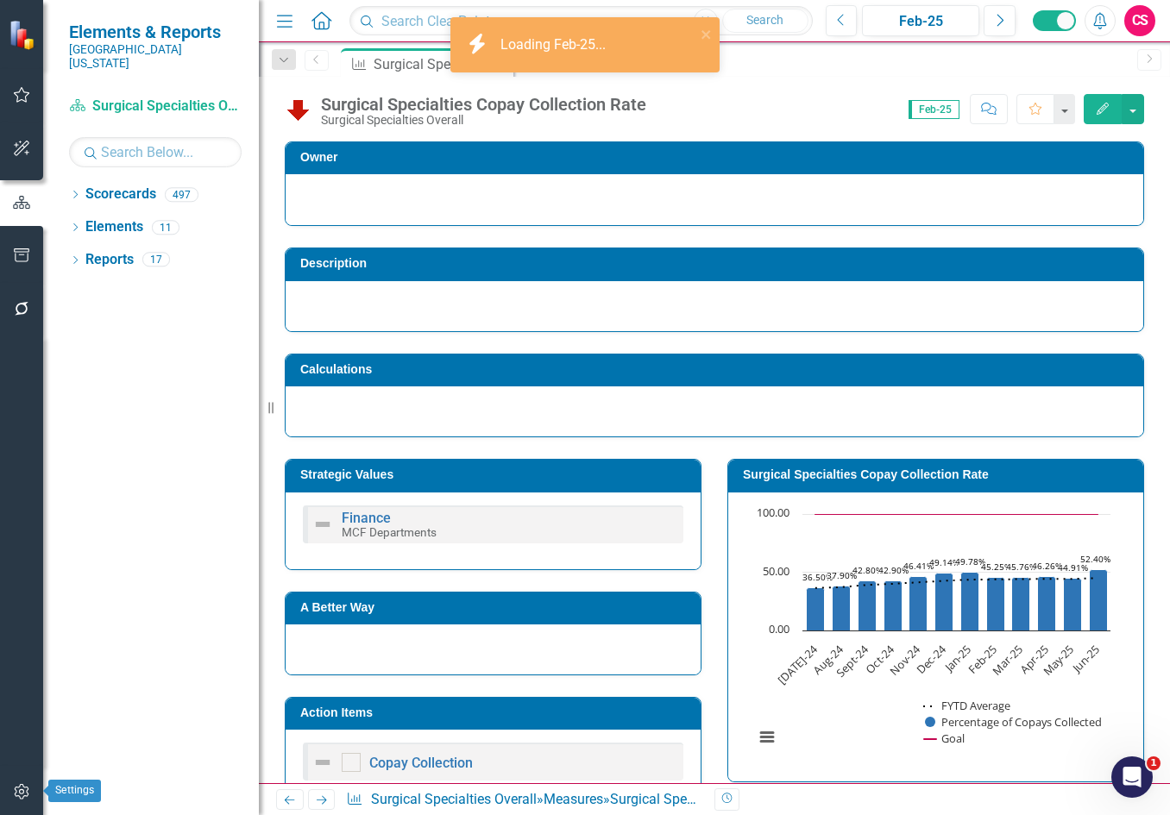
click at [21, 782] on button "button" at bounding box center [22, 793] width 39 height 36
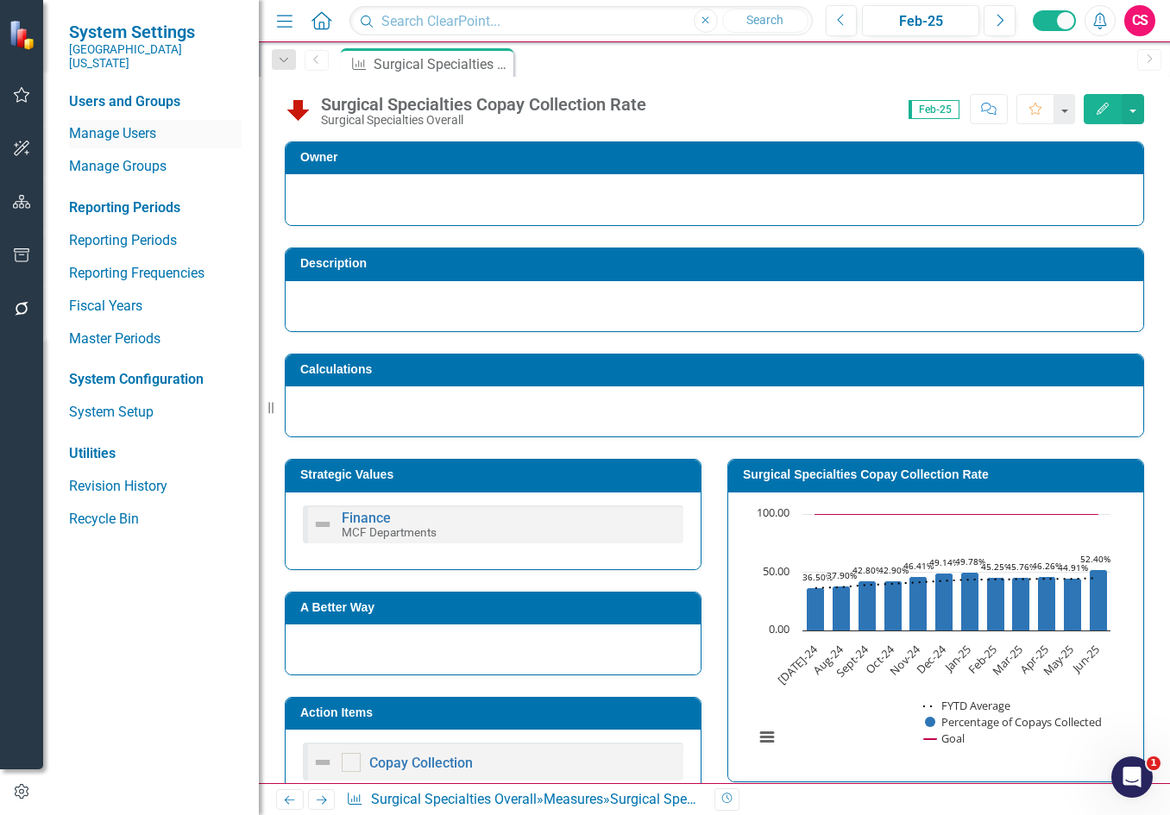
click at [137, 124] on link "Manage Users" at bounding box center [155, 134] width 173 height 20
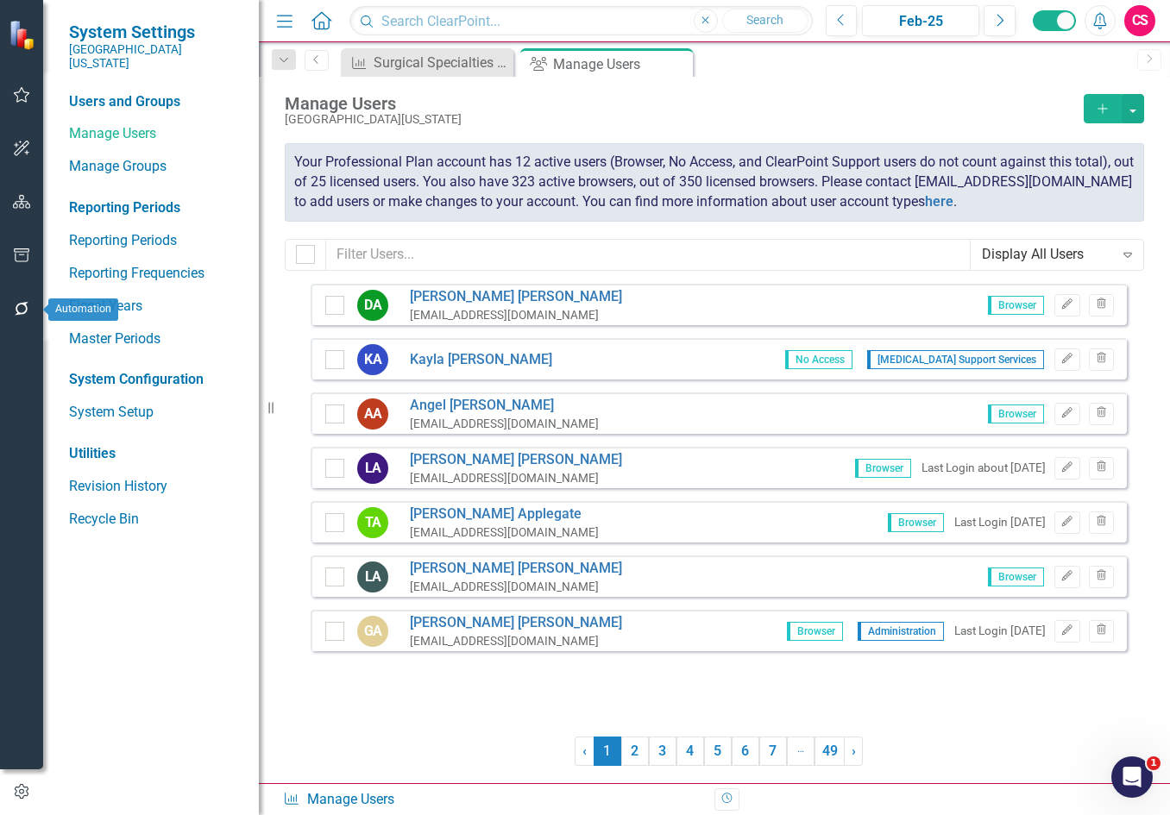
click at [22, 310] on icon "button" at bounding box center [22, 309] width 18 height 14
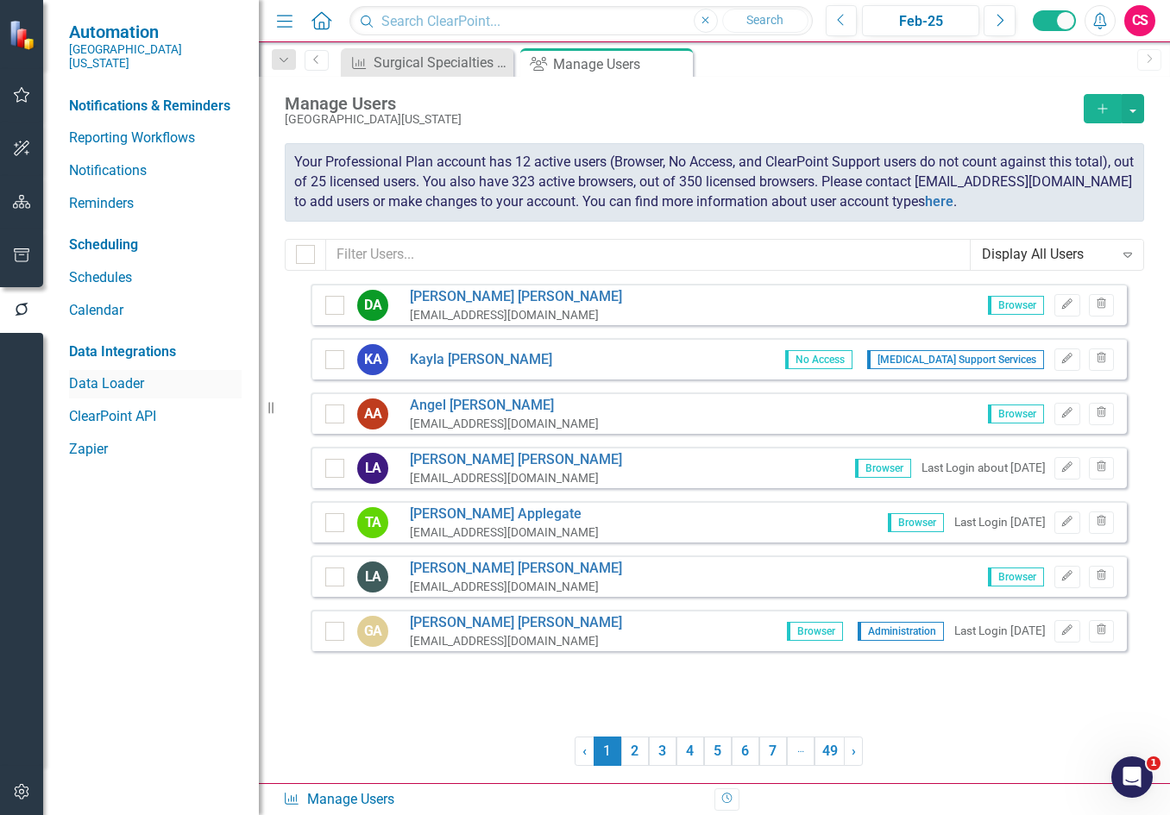
click at [86, 374] on link "Data Loader" at bounding box center [155, 384] width 173 height 20
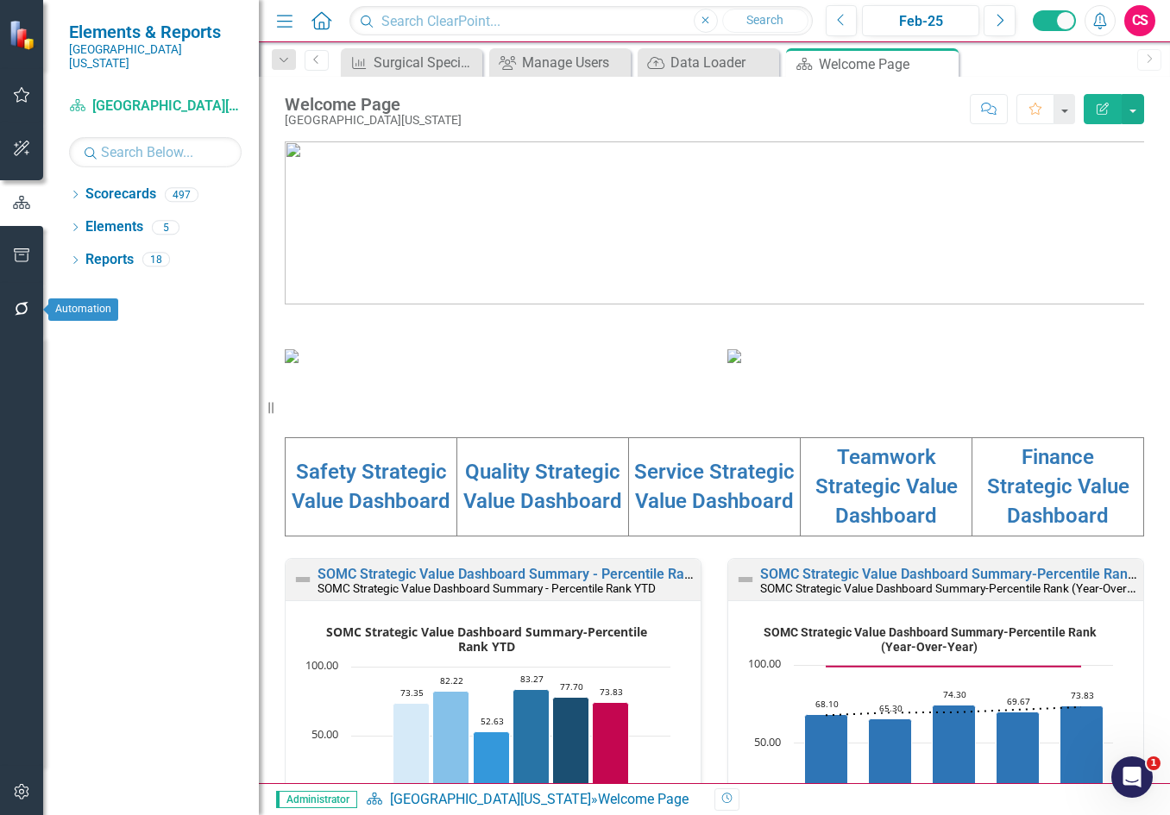
click at [26, 306] on icon "button" at bounding box center [22, 309] width 14 height 14
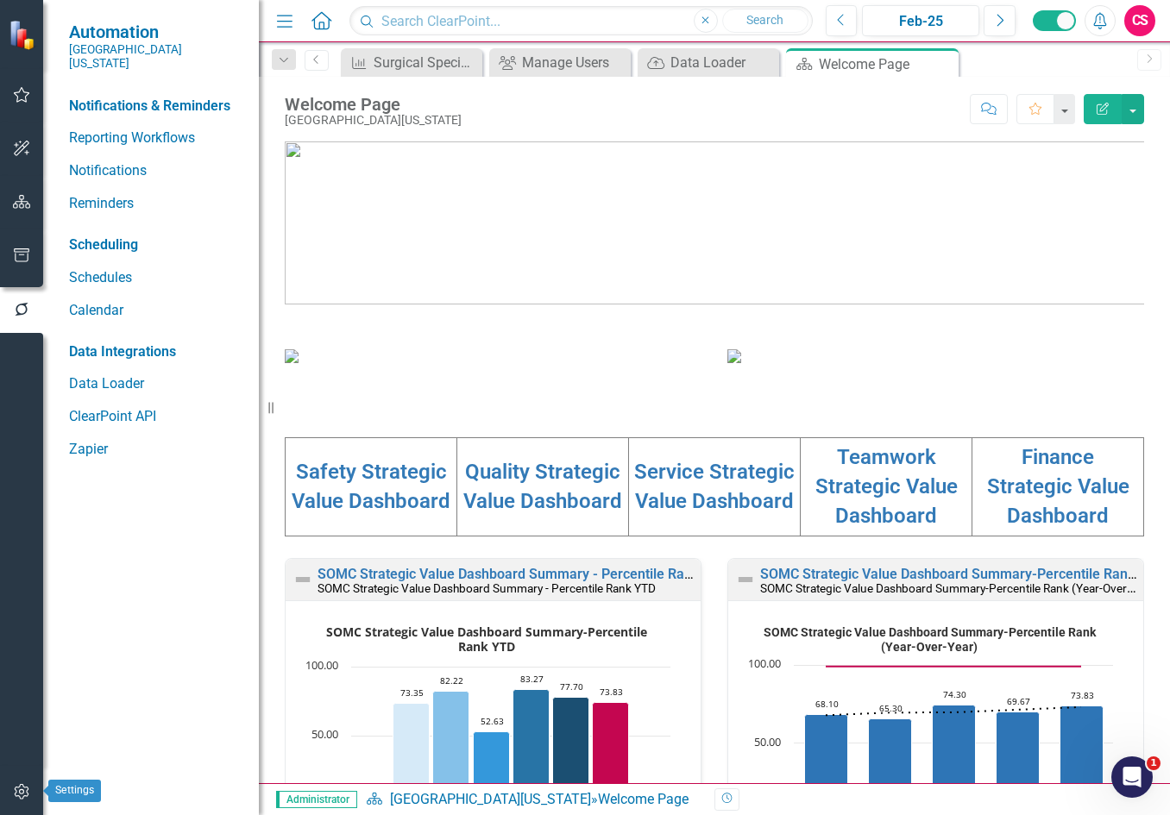
click at [22, 793] on icon "button" at bounding box center [22, 792] width 18 height 14
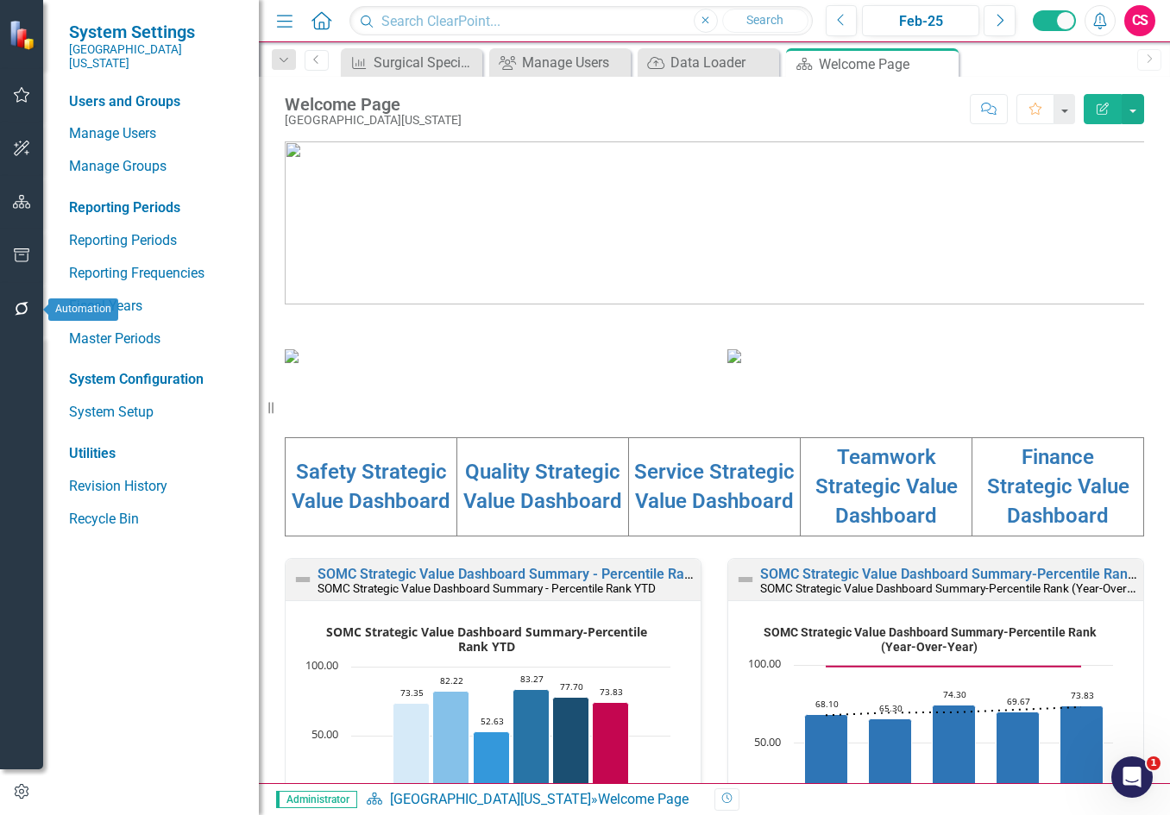
click at [19, 305] on icon "button" at bounding box center [22, 309] width 14 height 14
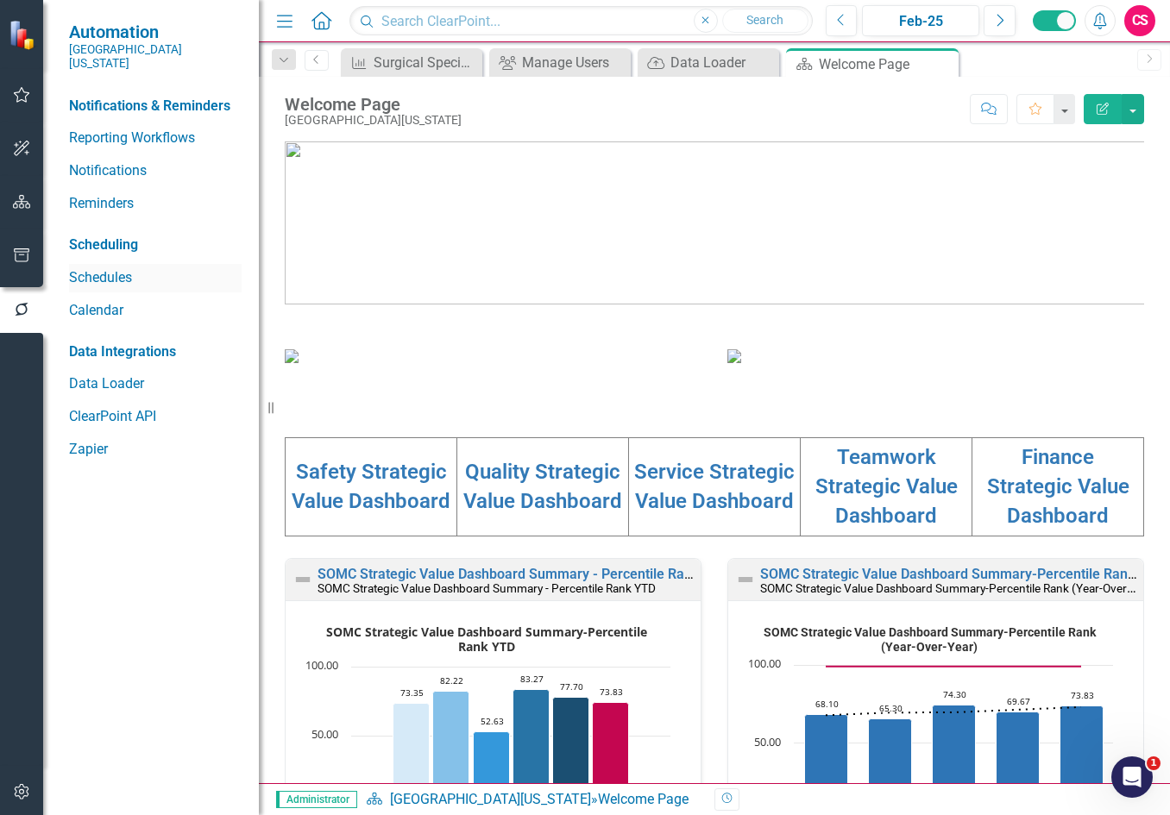
click at [91, 268] on link "Schedules" at bounding box center [155, 278] width 173 height 20
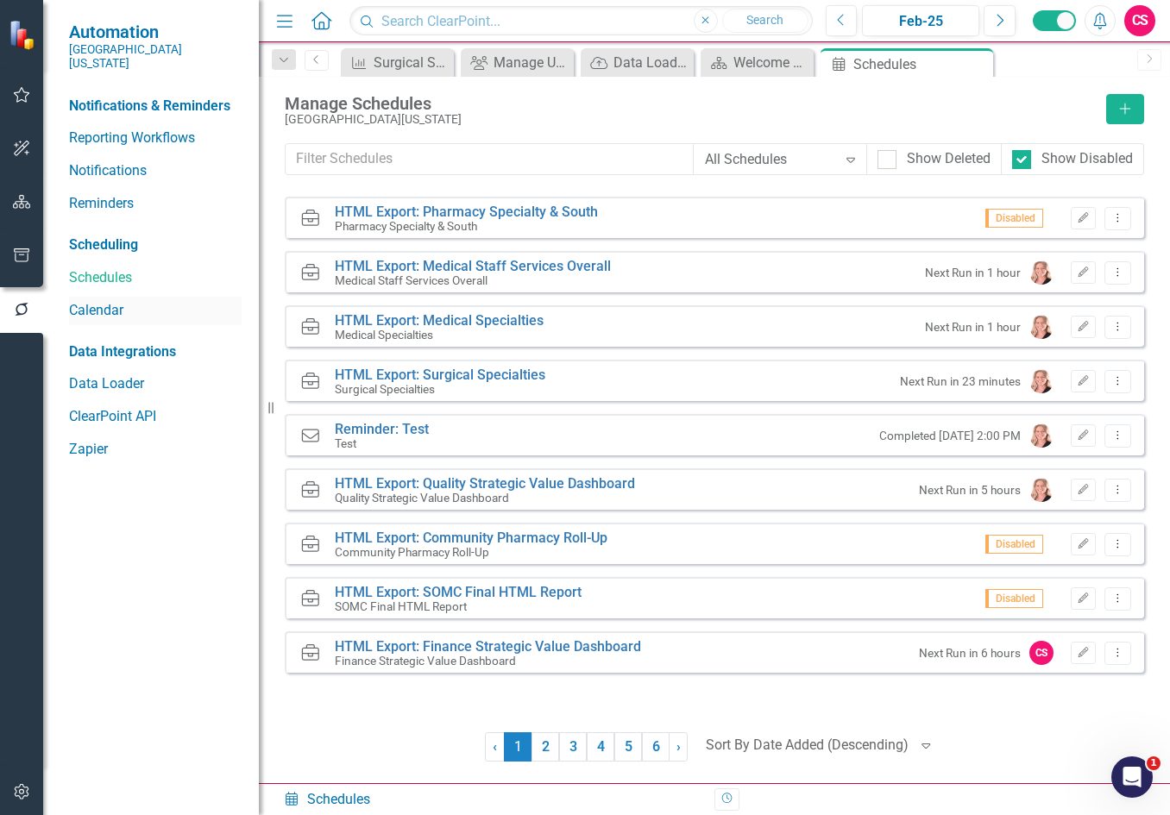
click at [98, 301] on link "Calendar" at bounding box center [155, 311] width 173 height 20
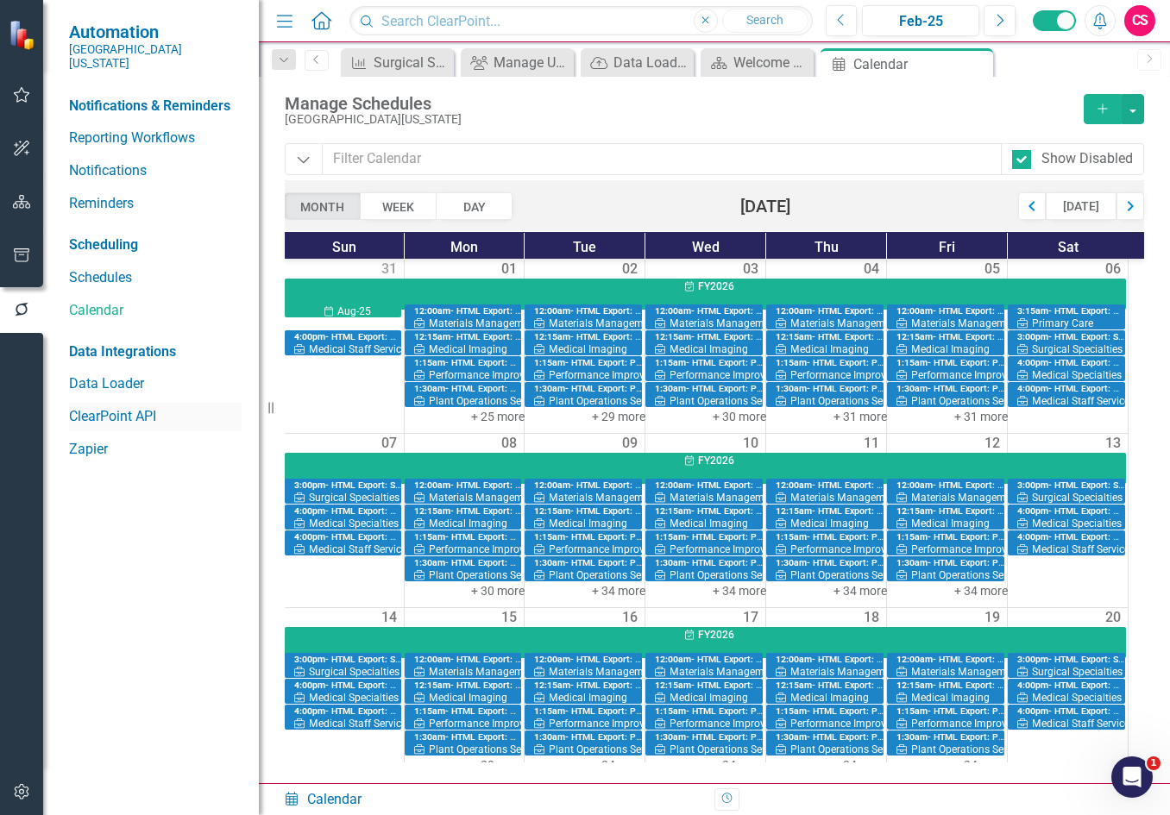
click at [93, 409] on link "ClearPoint API" at bounding box center [155, 417] width 173 height 20
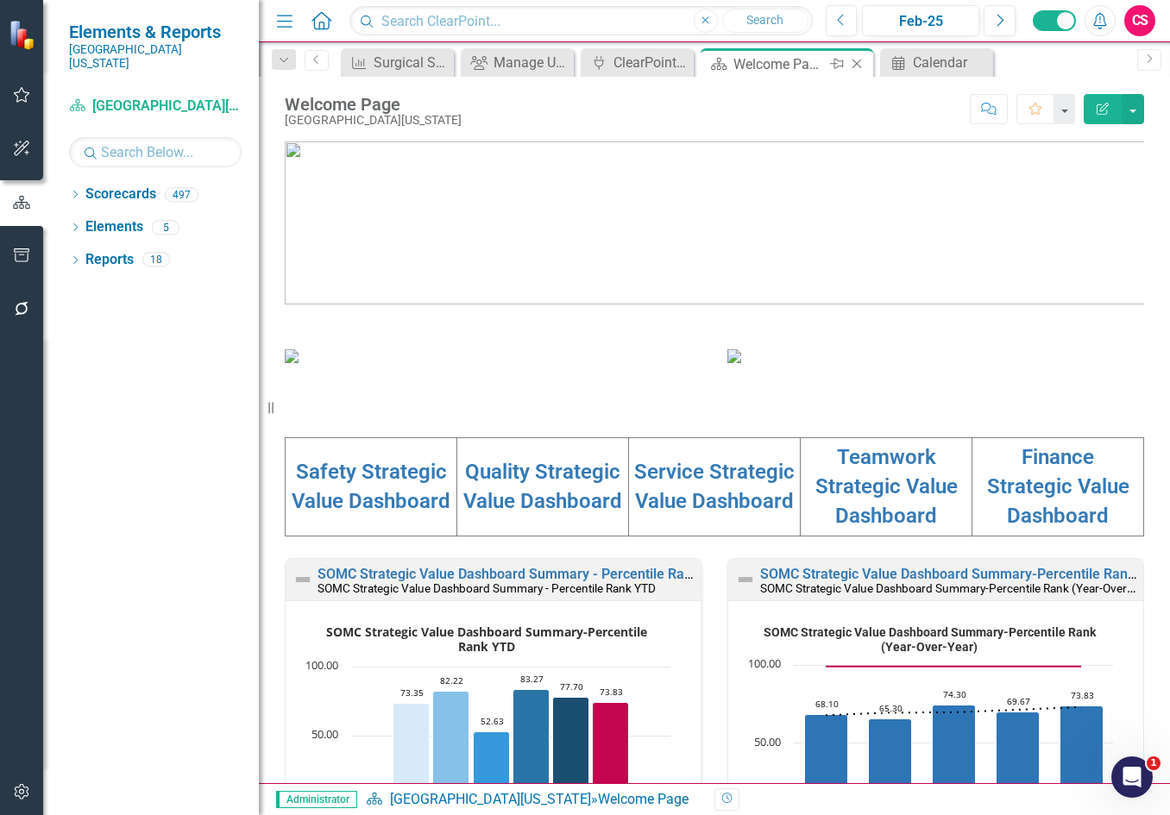
click at [860, 63] on icon "Close" at bounding box center [856, 64] width 17 height 14
click at [28, 787] on icon "button" at bounding box center [22, 792] width 18 height 14
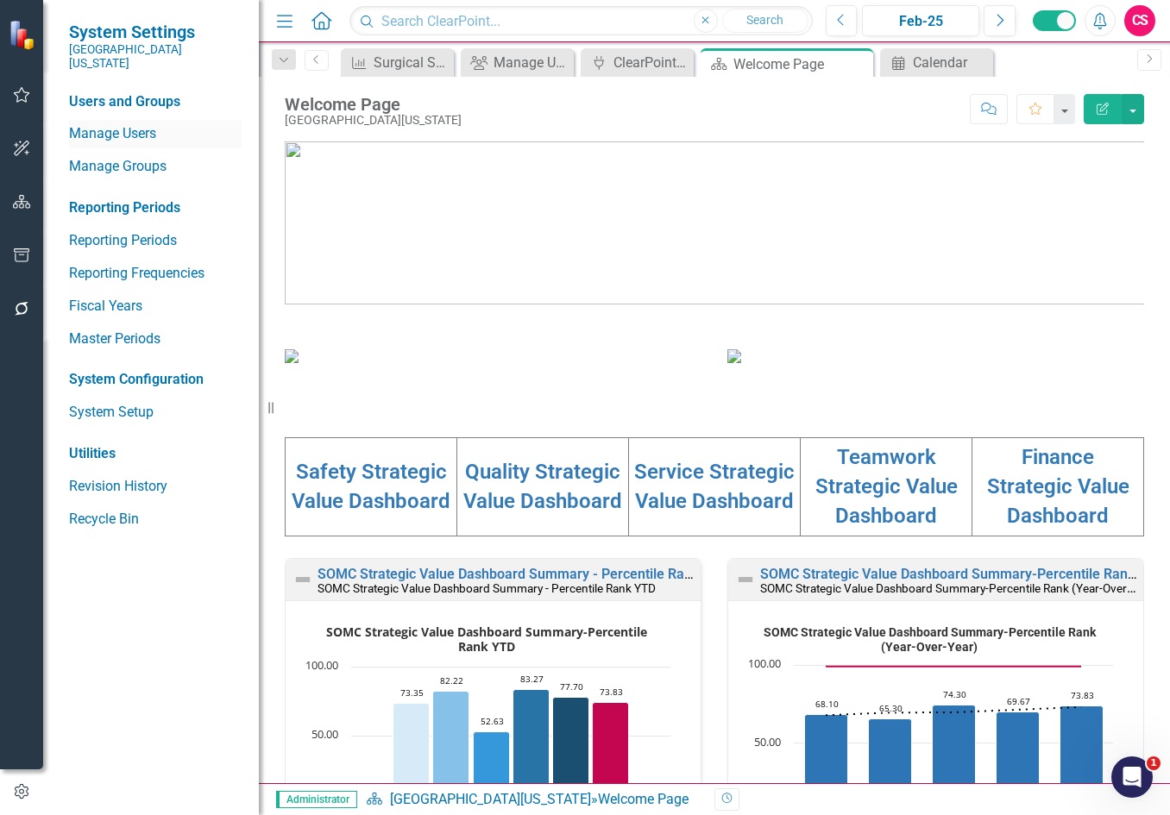
click at [126, 124] on link "Manage Users" at bounding box center [155, 134] width 173 height 20
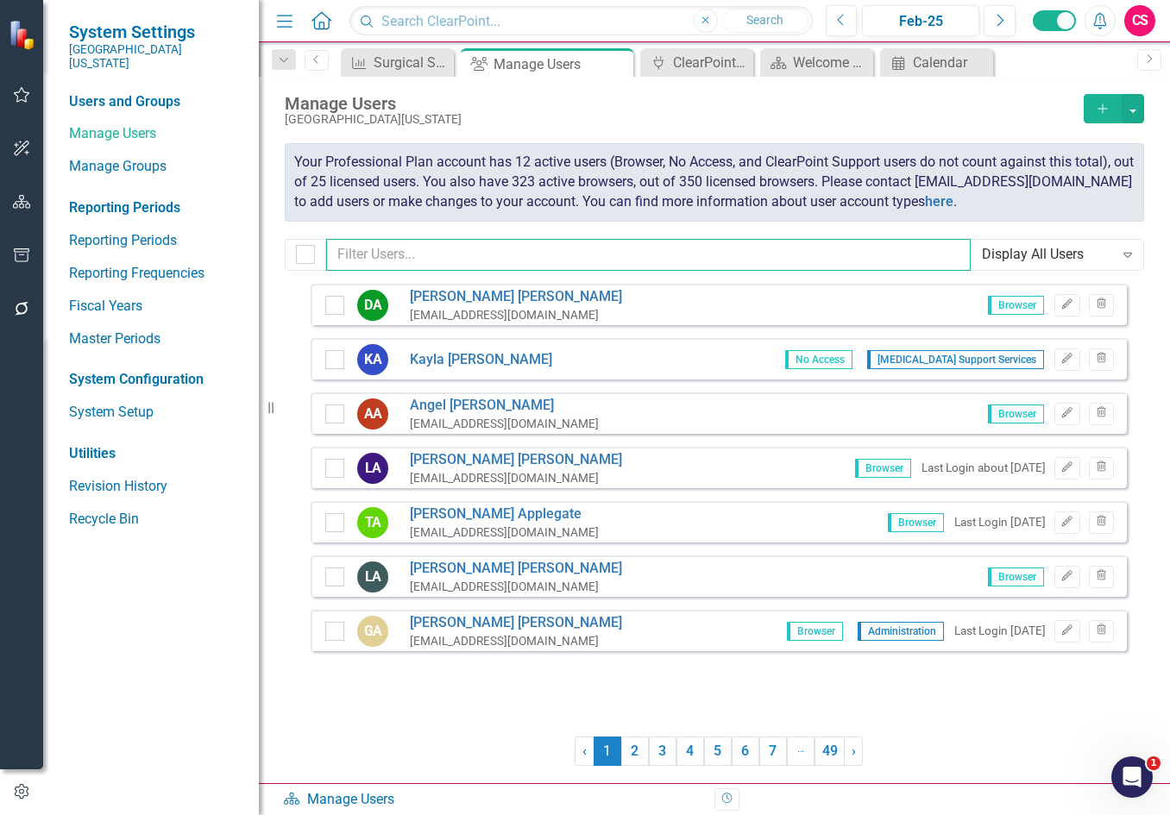
click at [398, 271] on input "text" at bounding box center [648, 255] width 644 height 32
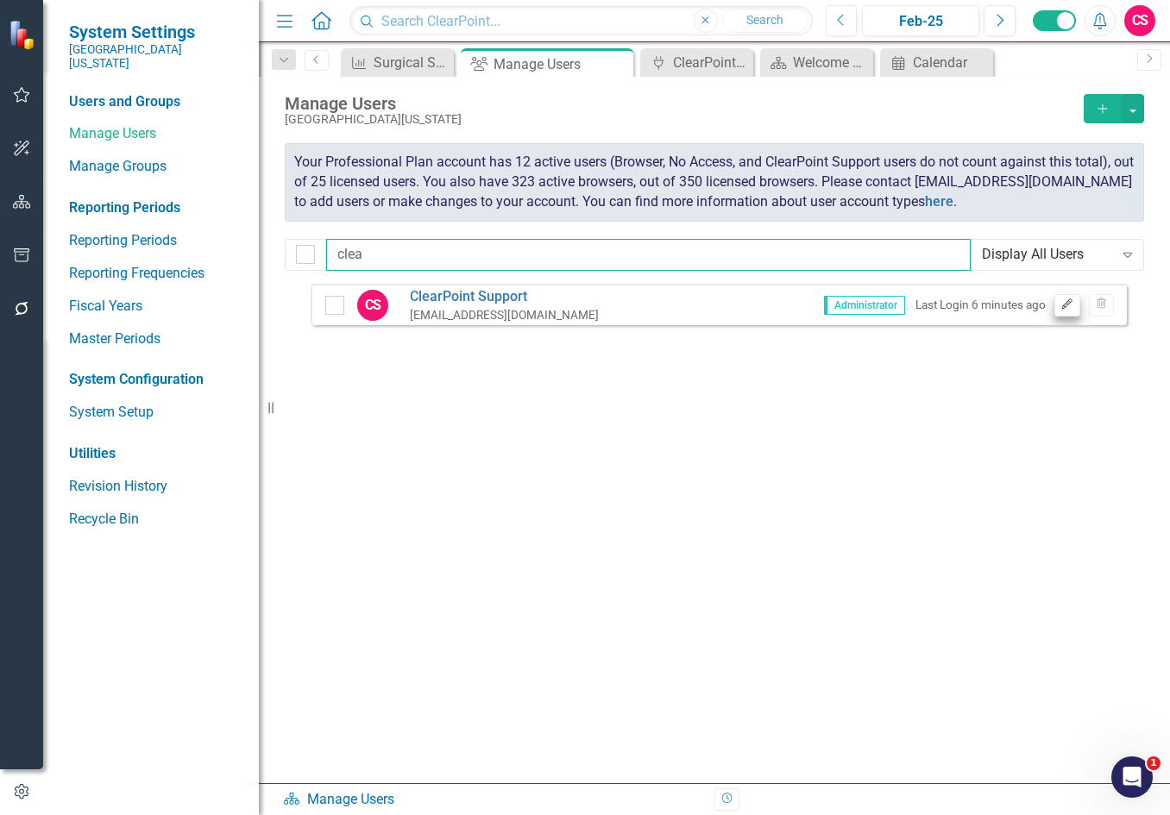
type input "clea"
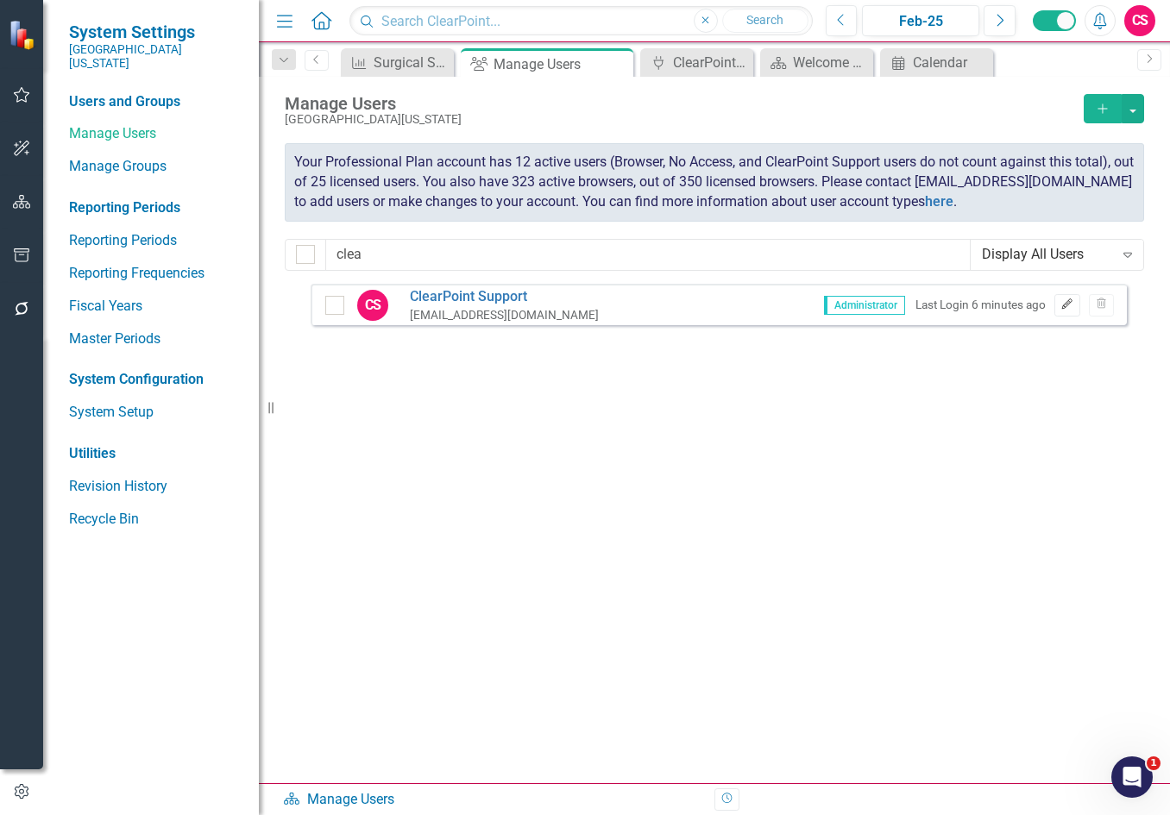
click at [1060, 310] on icon "Edit" at bounding box center [1066, 304] width 13 height 10
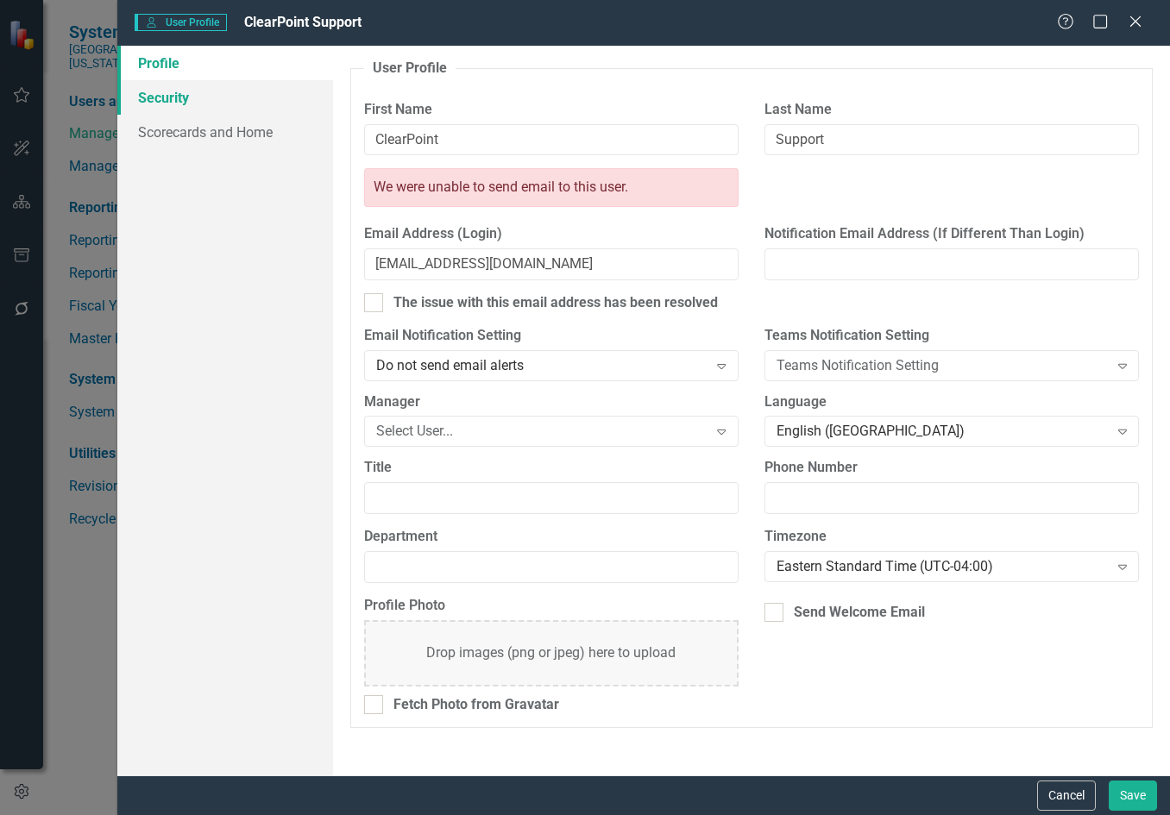
click at [190, 94] on link "Security" at bounding box center [225, 97] width 216 height 35
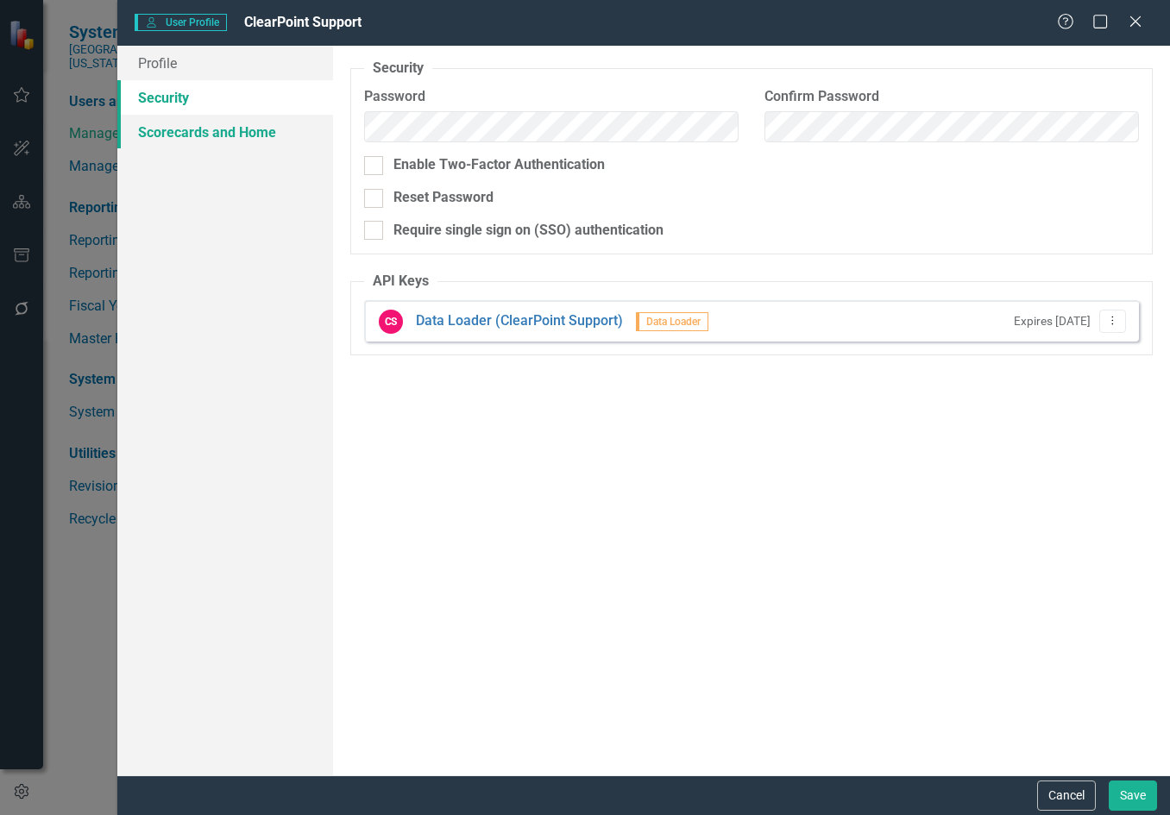
click at [200, 130] on link "Scorecards and Home" at bounding box center [225, 132] width 216 height 35
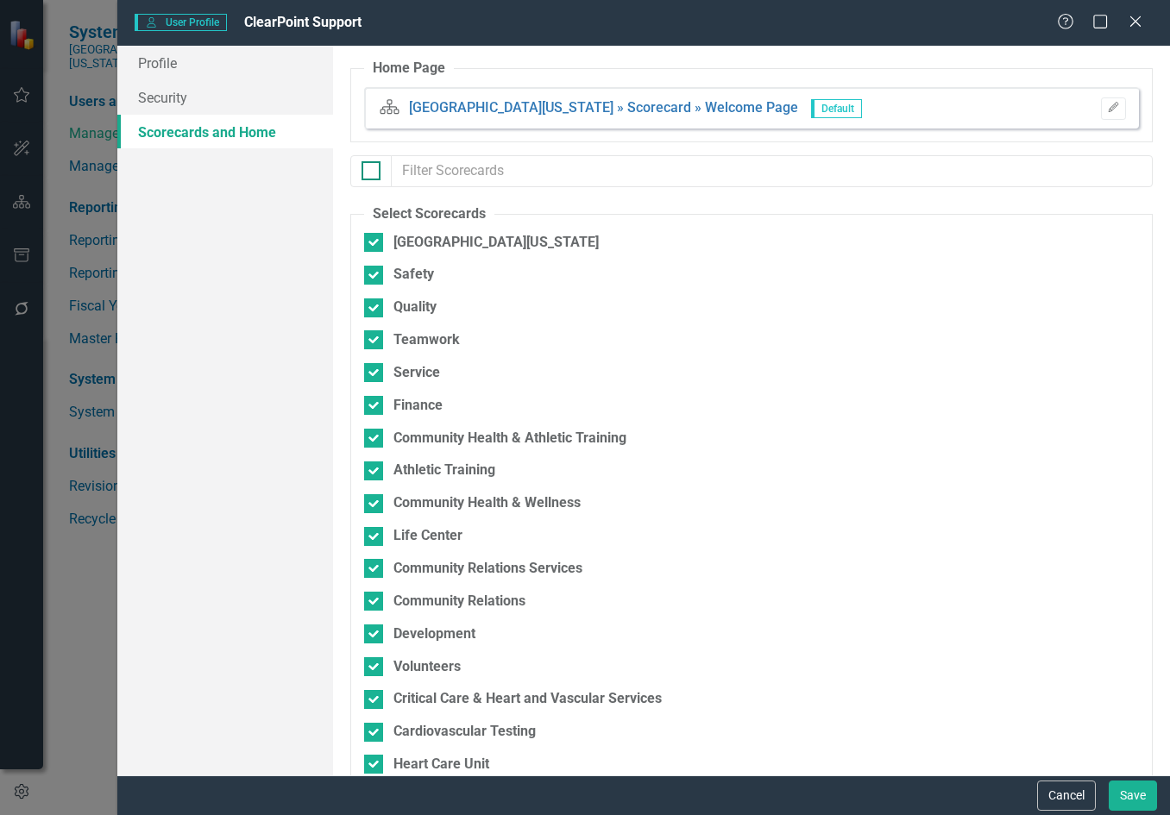
click at [370, 172] on input "checkbox" at bounding box center [366, 166] width 11 height 11
checkbox input "true"
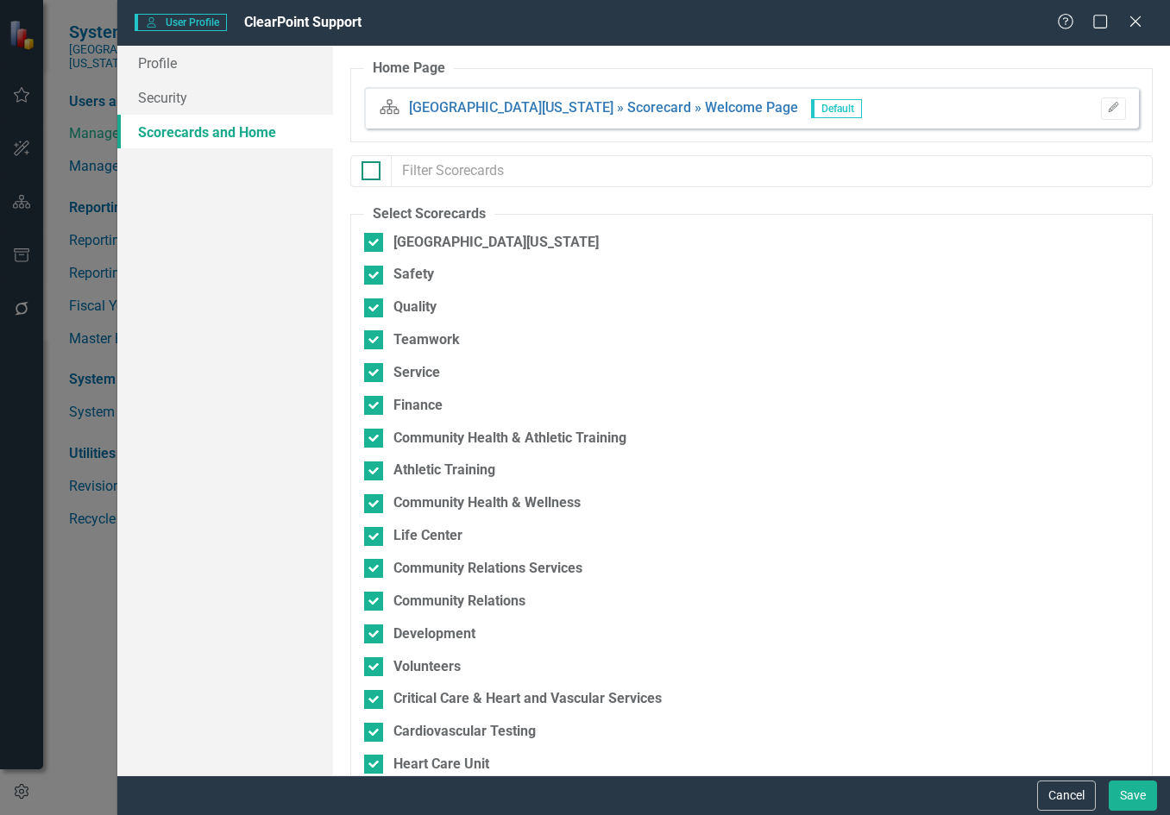
checkbox input "true"
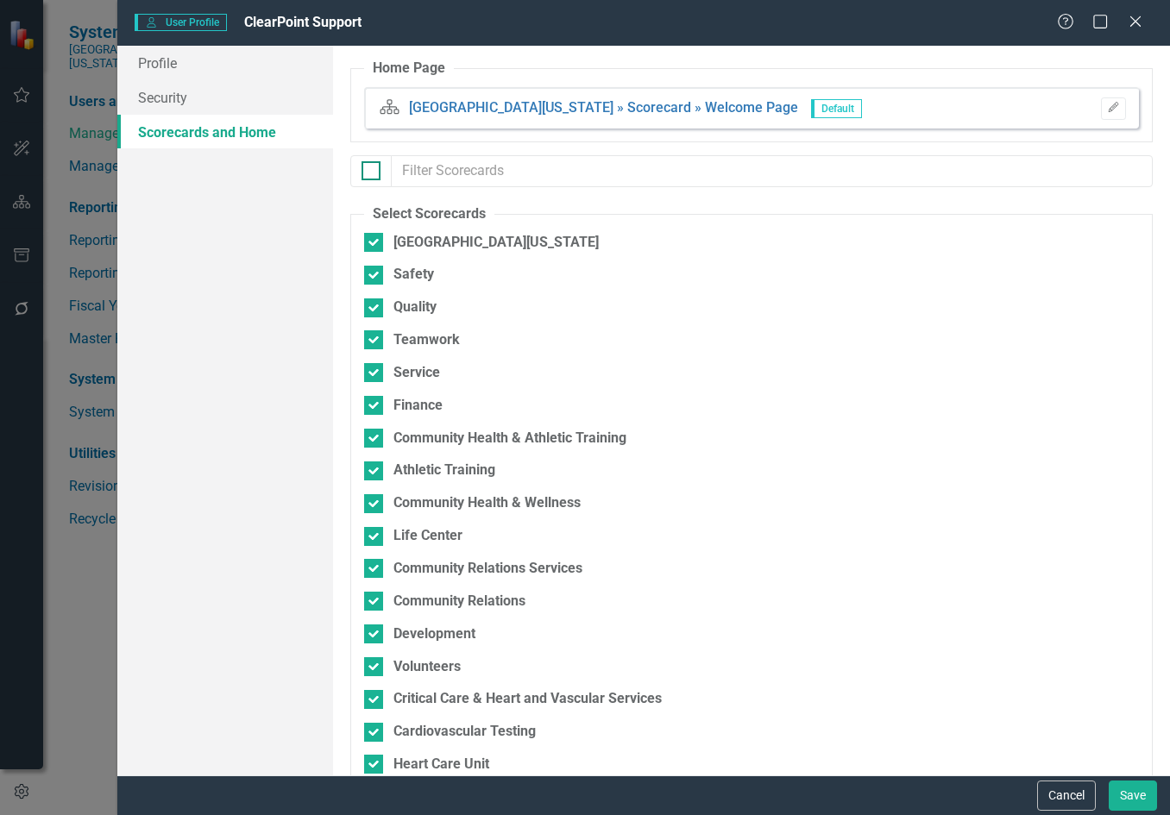
checkbox input "true"
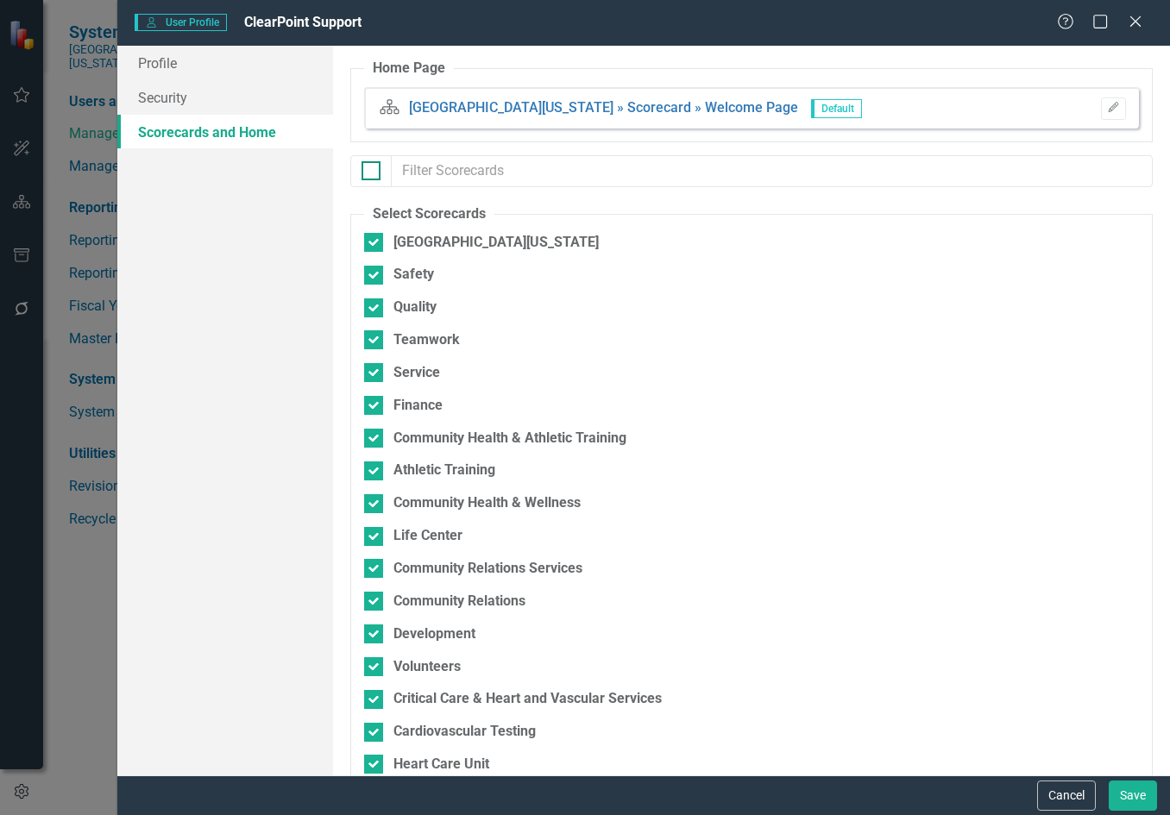
checkbox input "true"
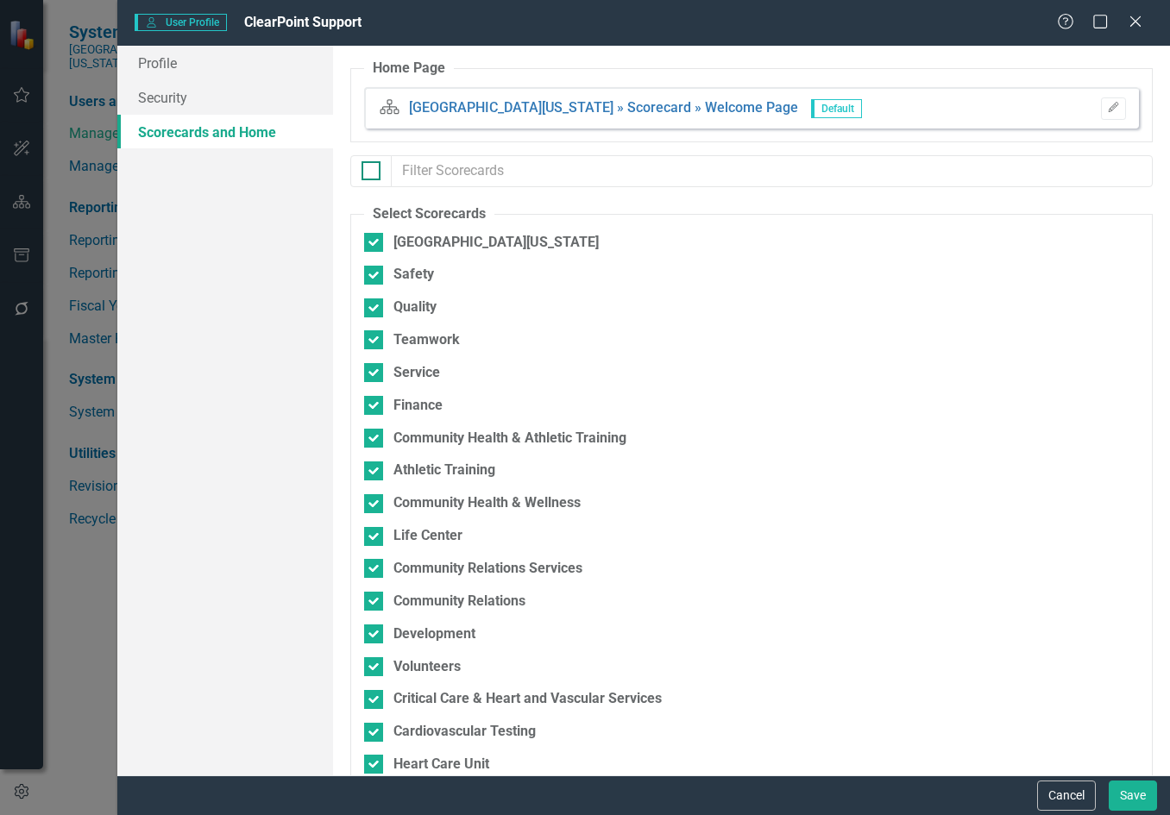
checkbox input "true"
click at [371, 173] on input "checkbox" at bounding box center [366, 166] width 11 height 11
checkbox input "false"
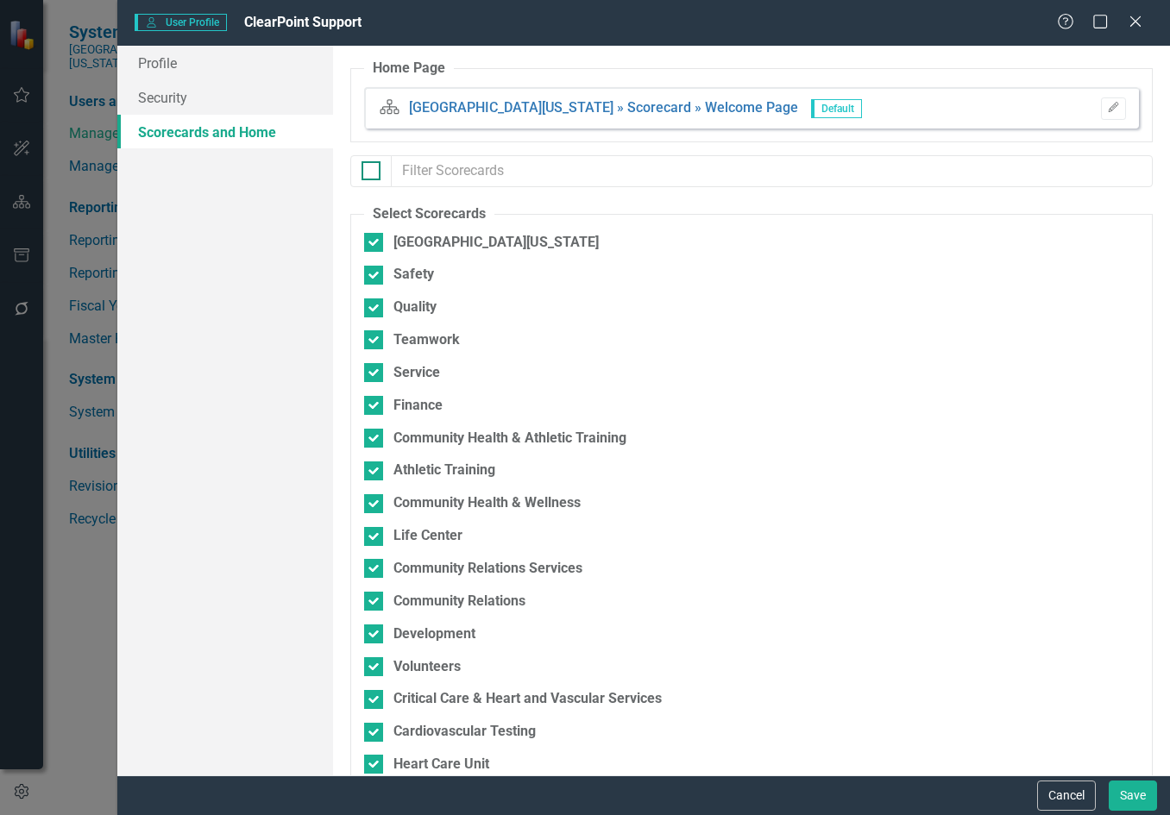
checkbox input "false"
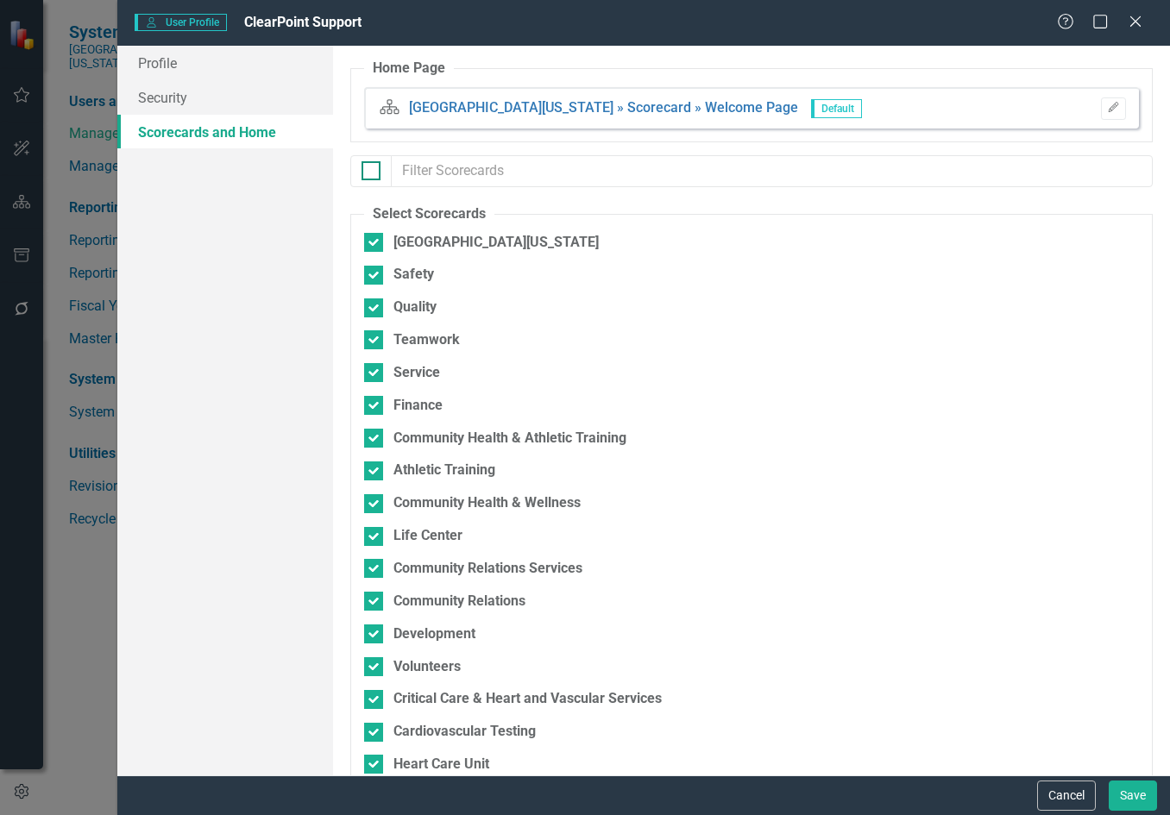
checkbox input "false"
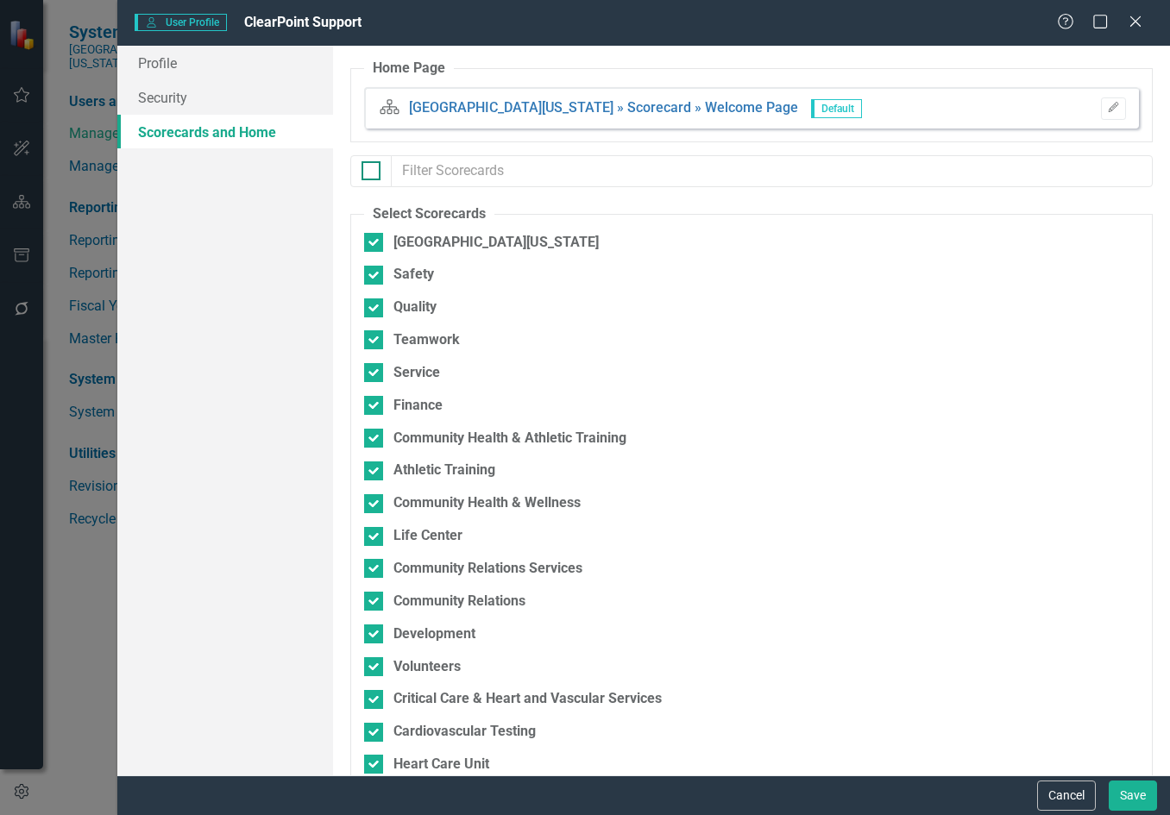
checkbox input "false"
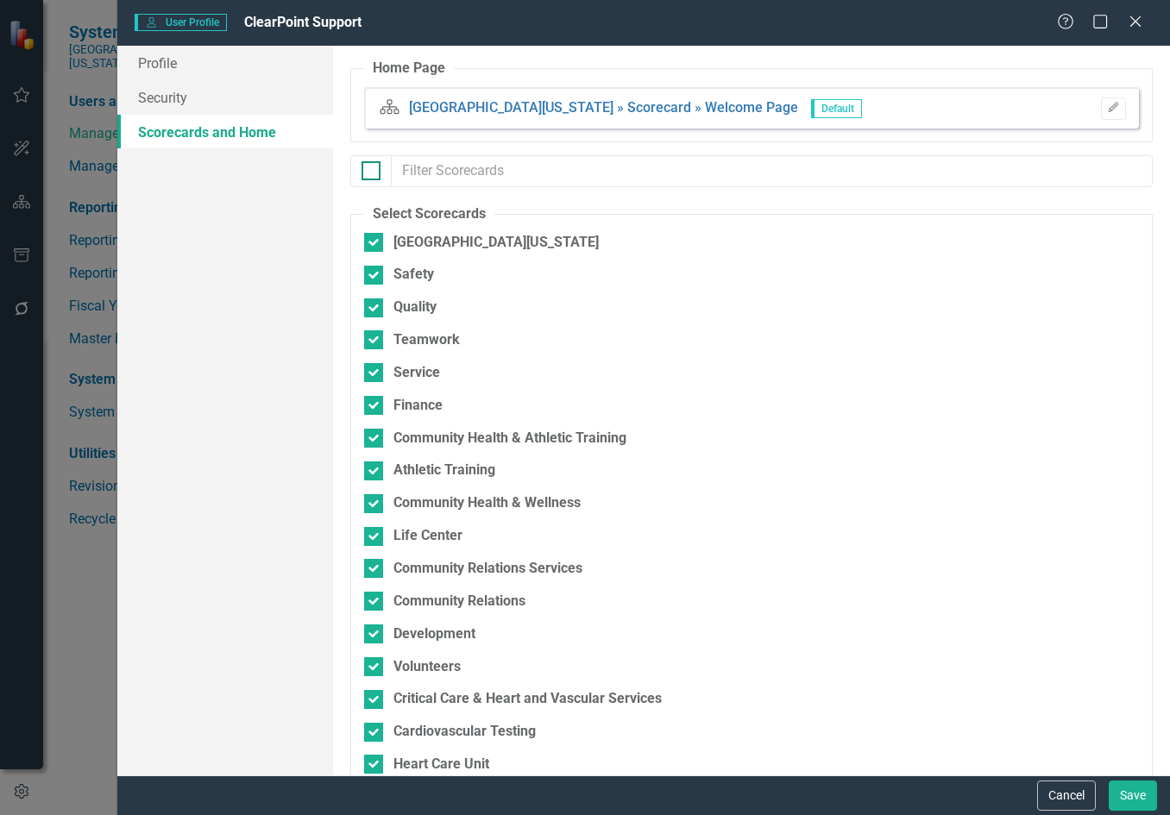
checkbox input "false"
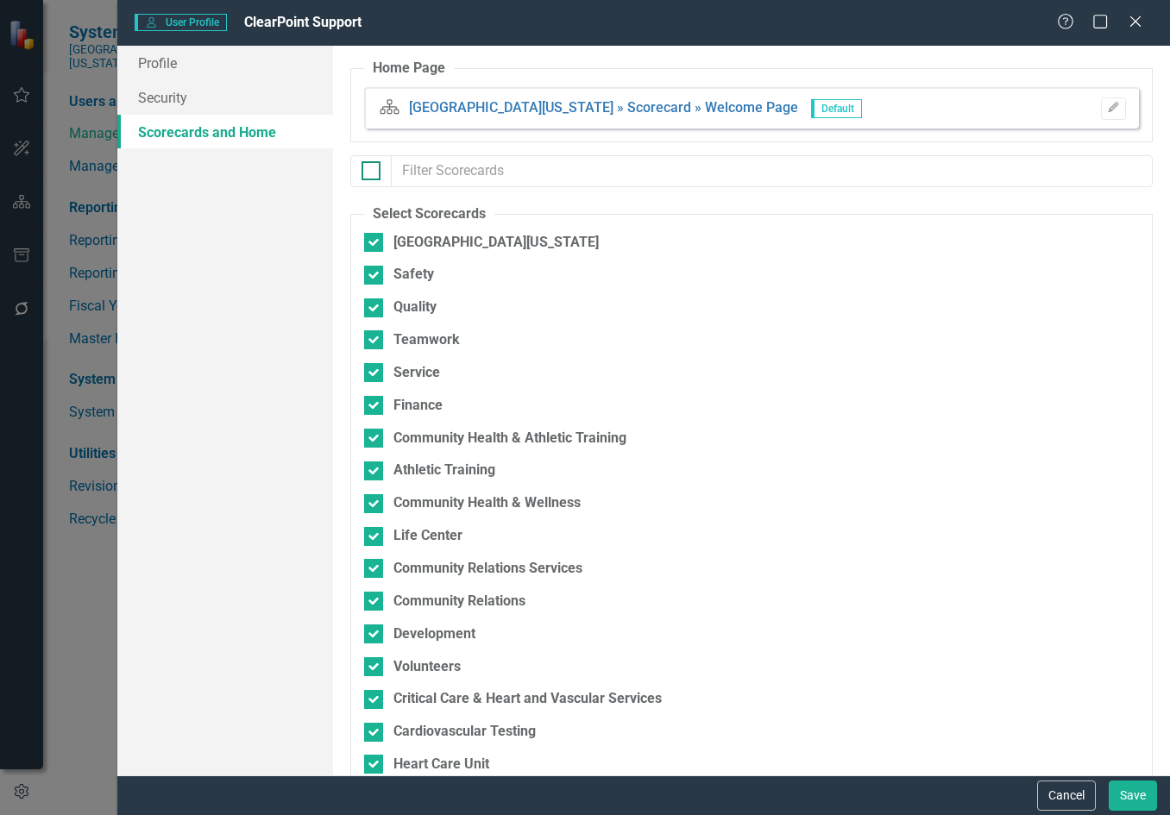
checkbox input "false"
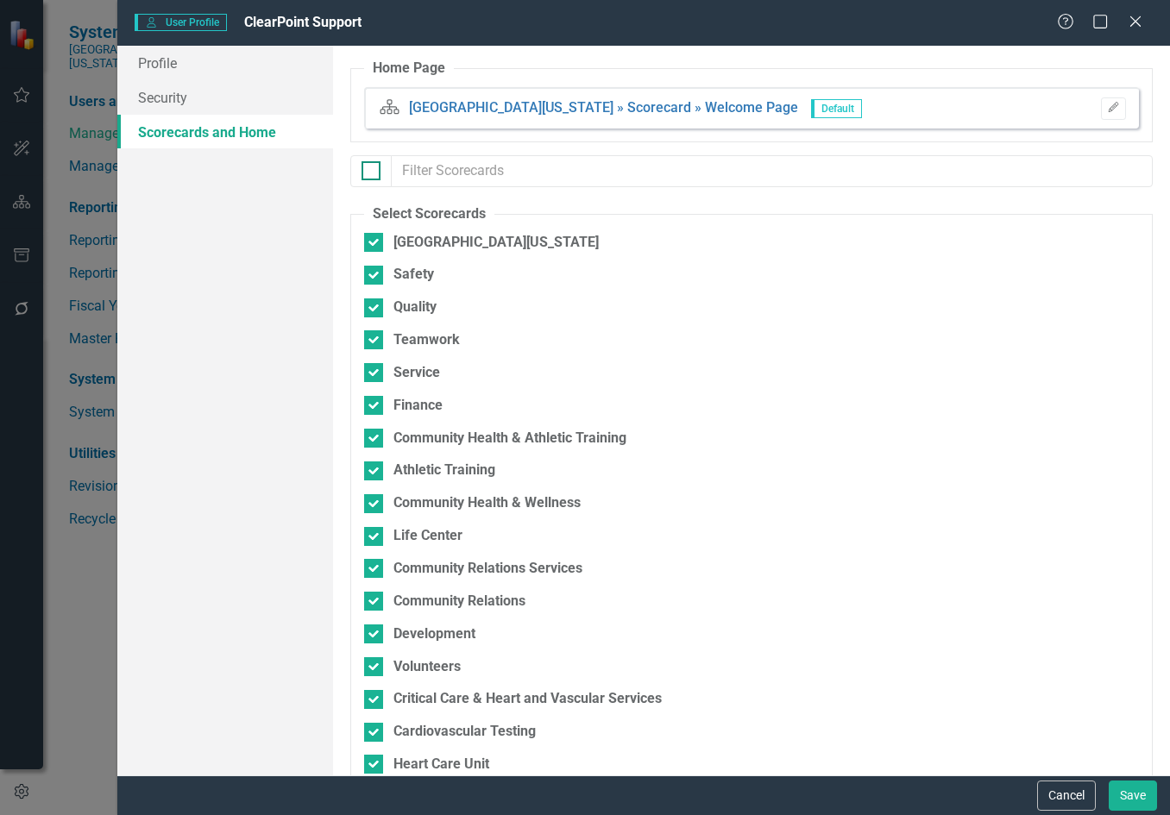
checkbox input "false"
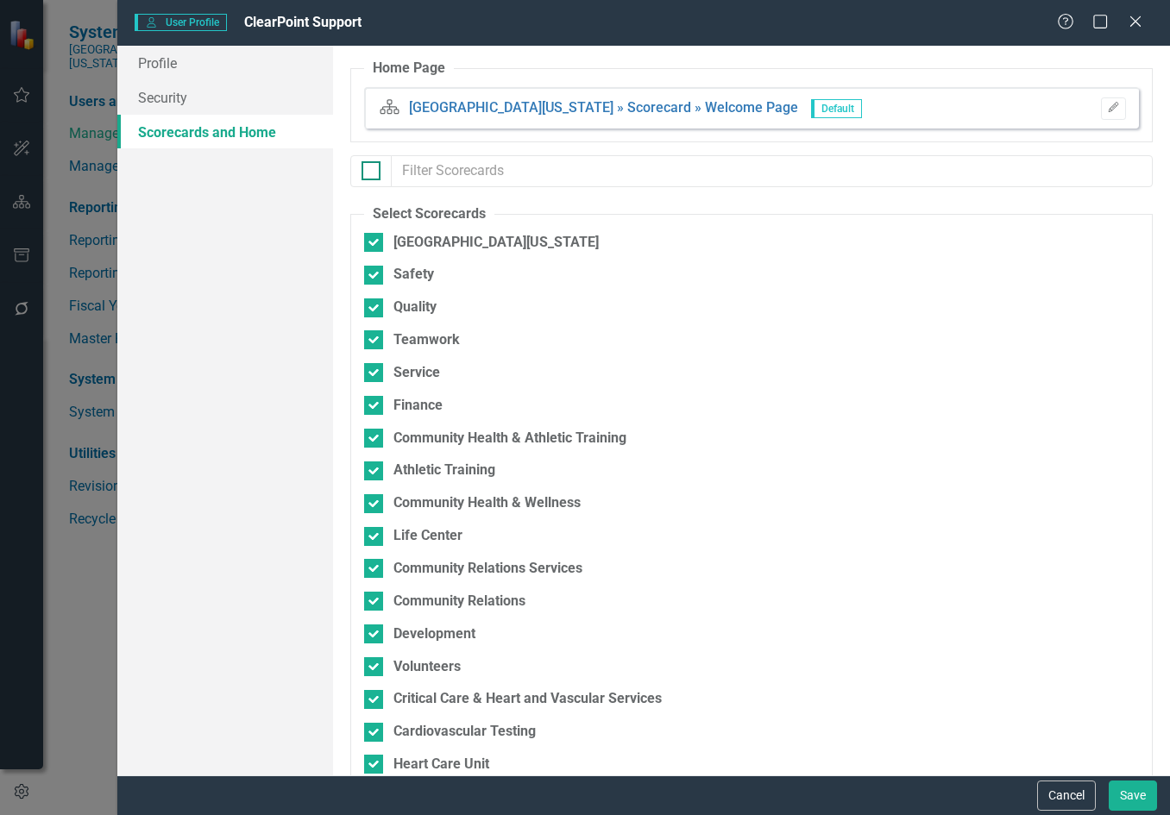
checkbox input "false"
click at [373, 173] on div at bounding box center [370, 170] width 19 height 19
click at [373, 173] on input "checkbox" at bounding box center [366, 166] width 11 height 11
checkbox input "true"
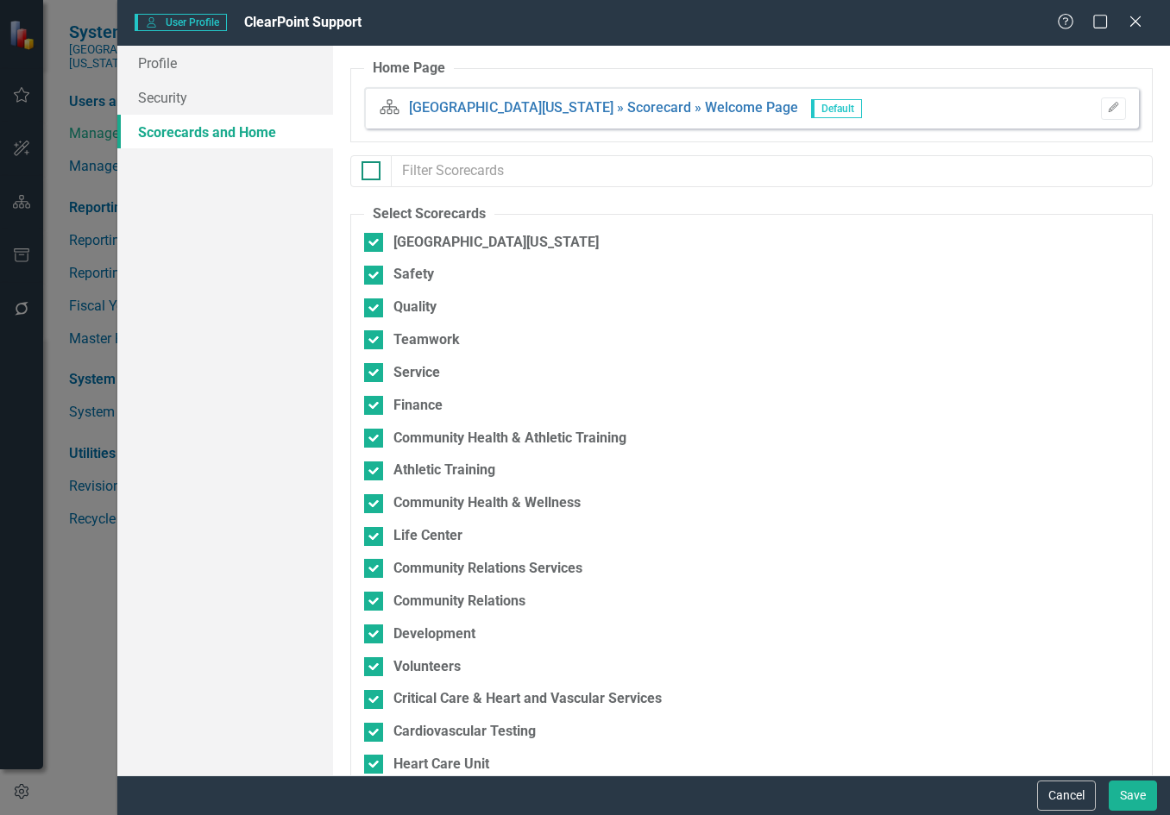
checkbox input "true"
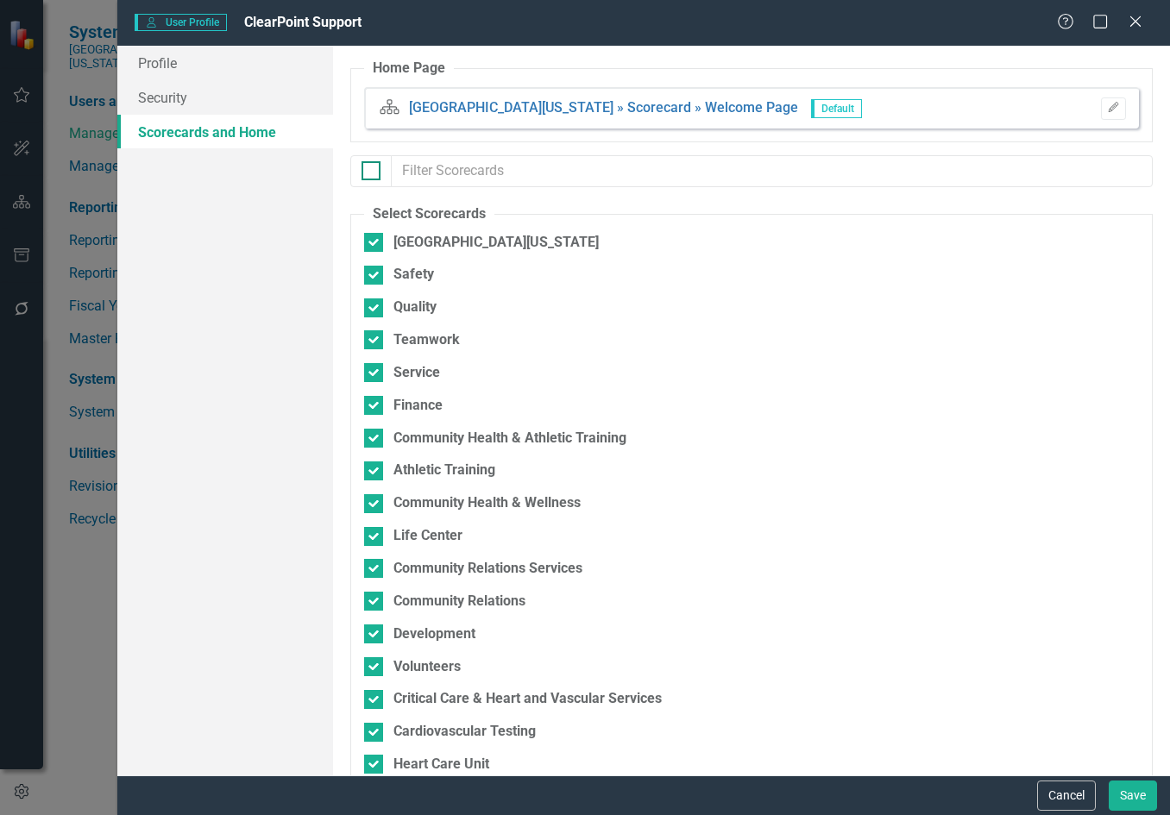
checkbox input "true"
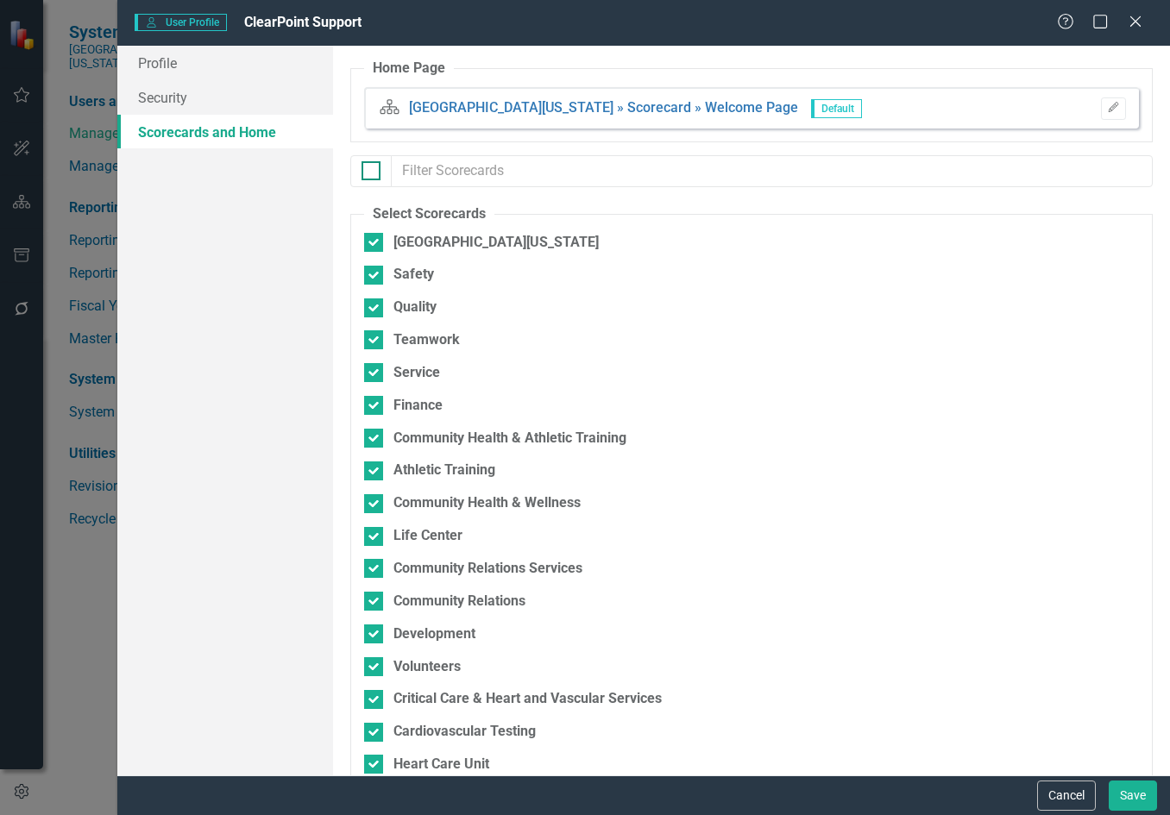
checkbox input "true"
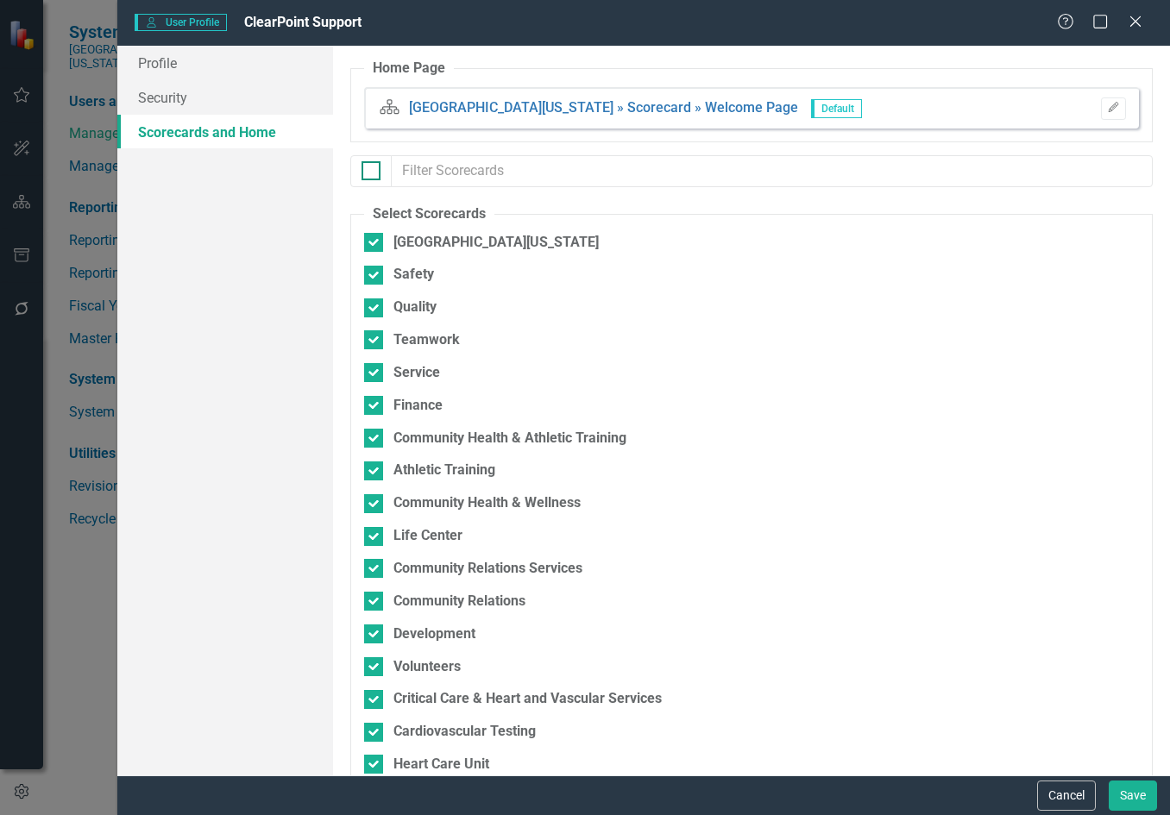
checkbox input "true"
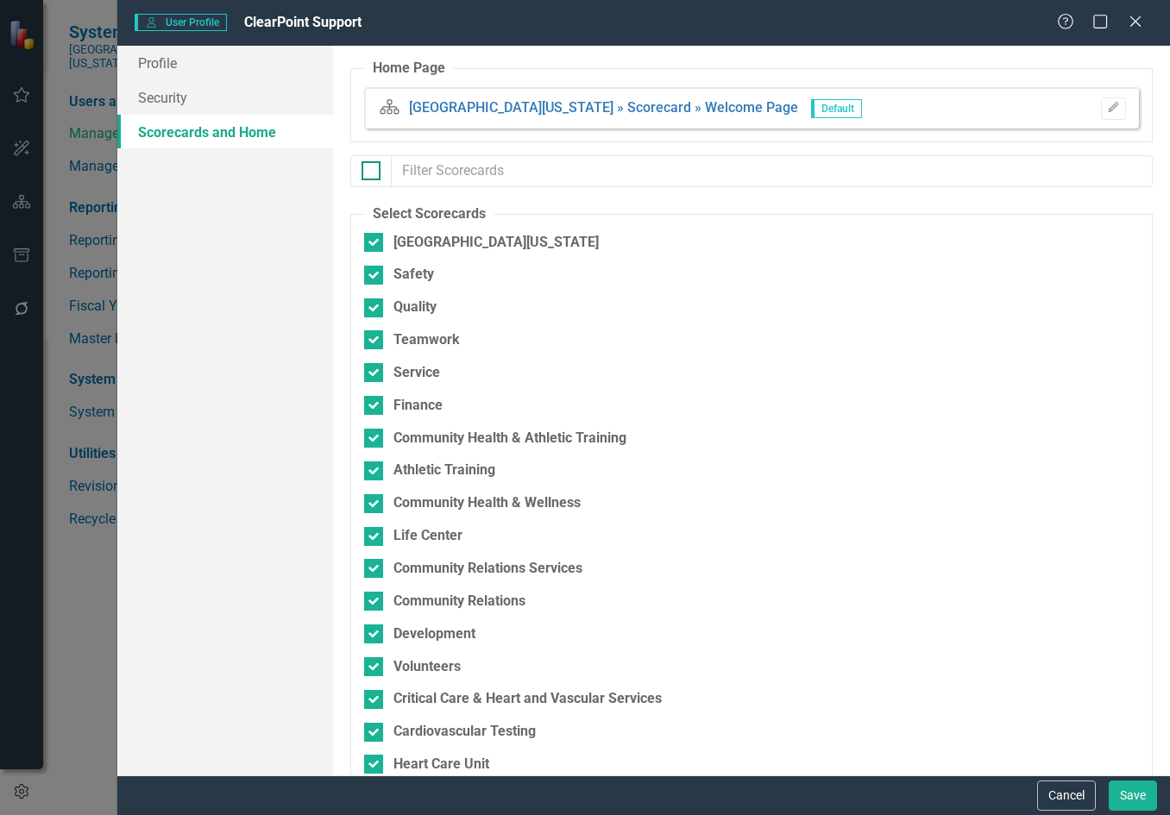
checkbox input "true"
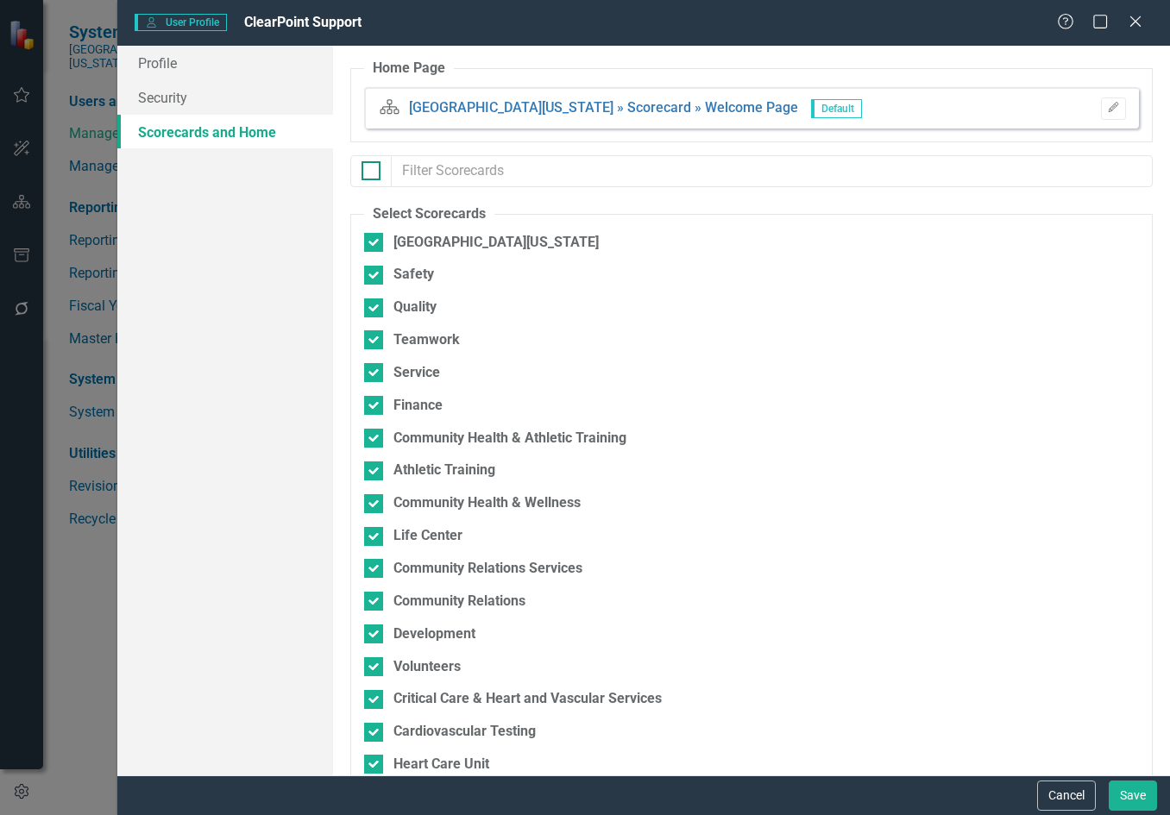
checkbox input "true"
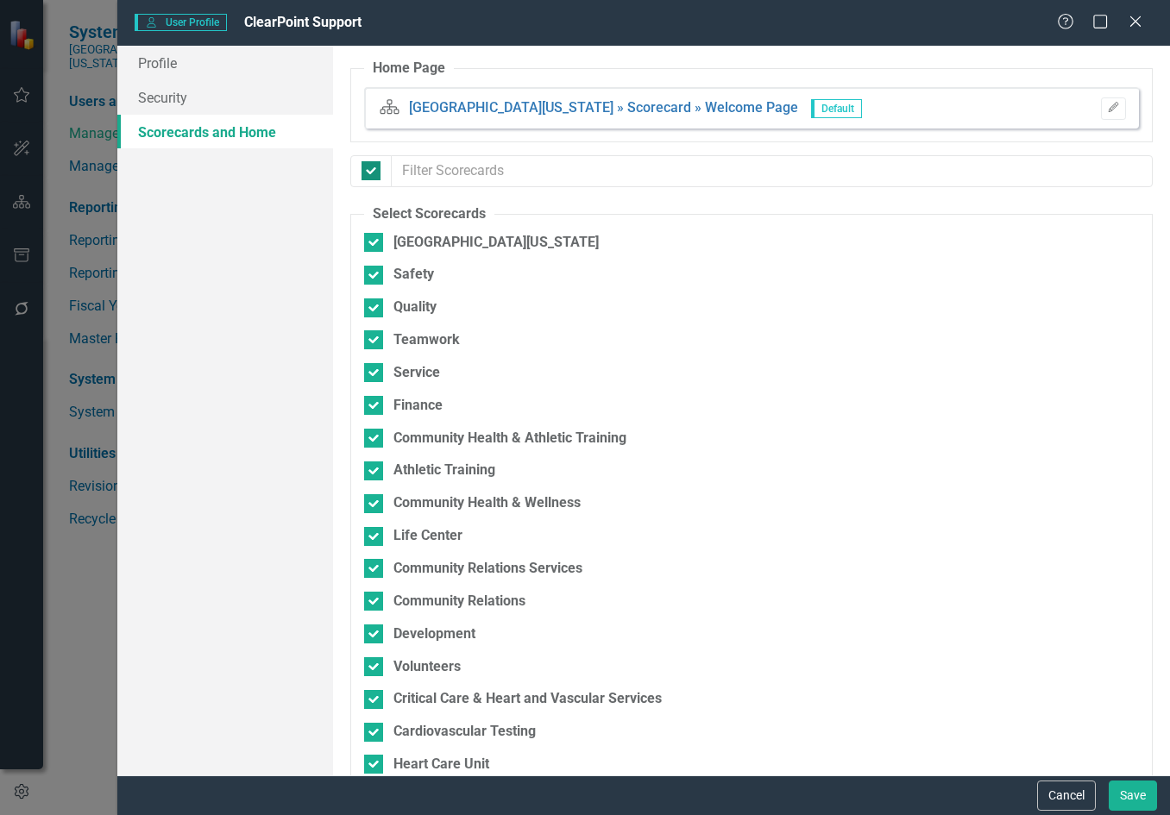
checkbox input "false"
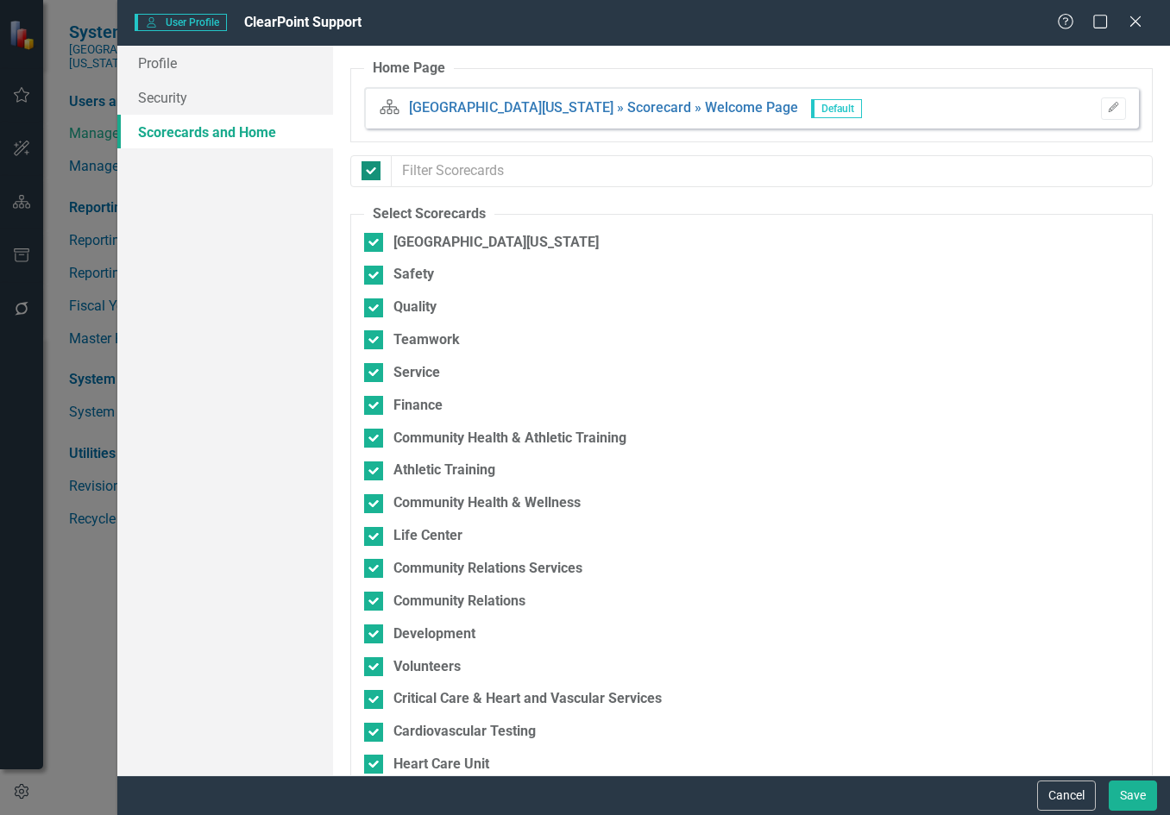
checkbox input "false"
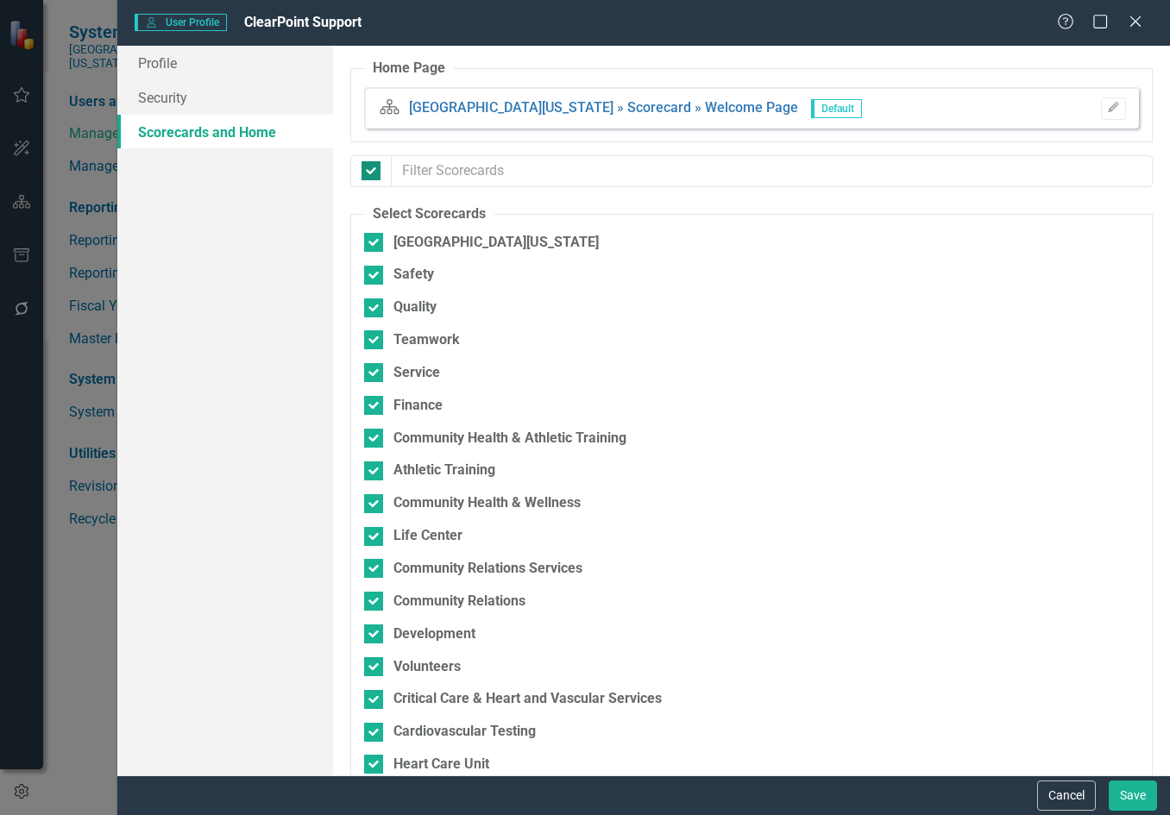
checkbox input "false"
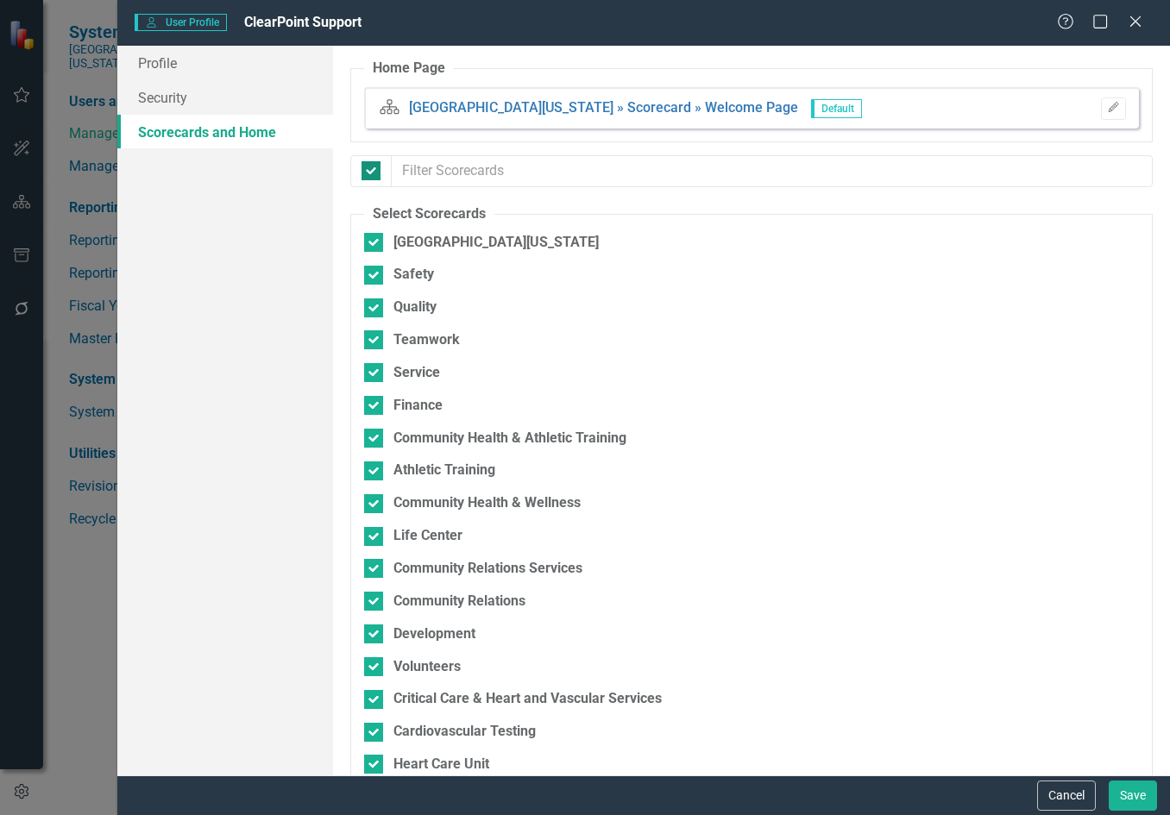
checkbox input "false"
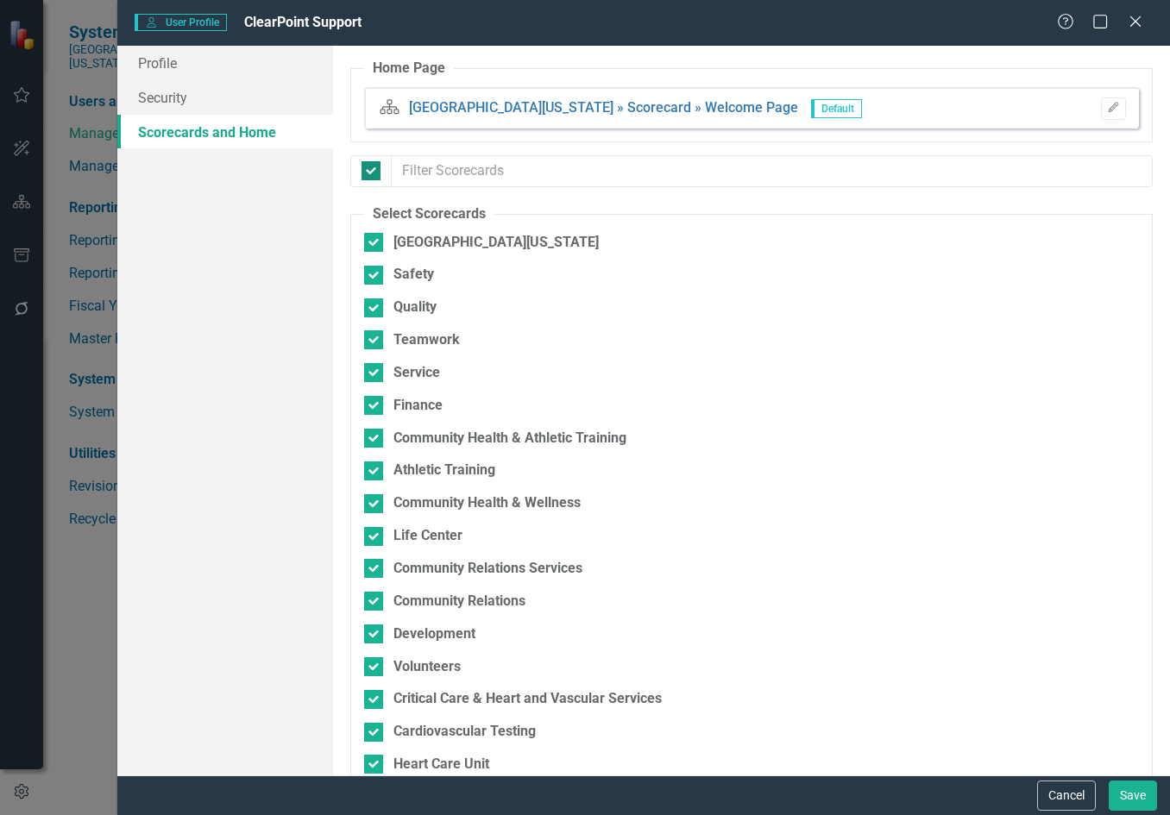
checkbox input "false"
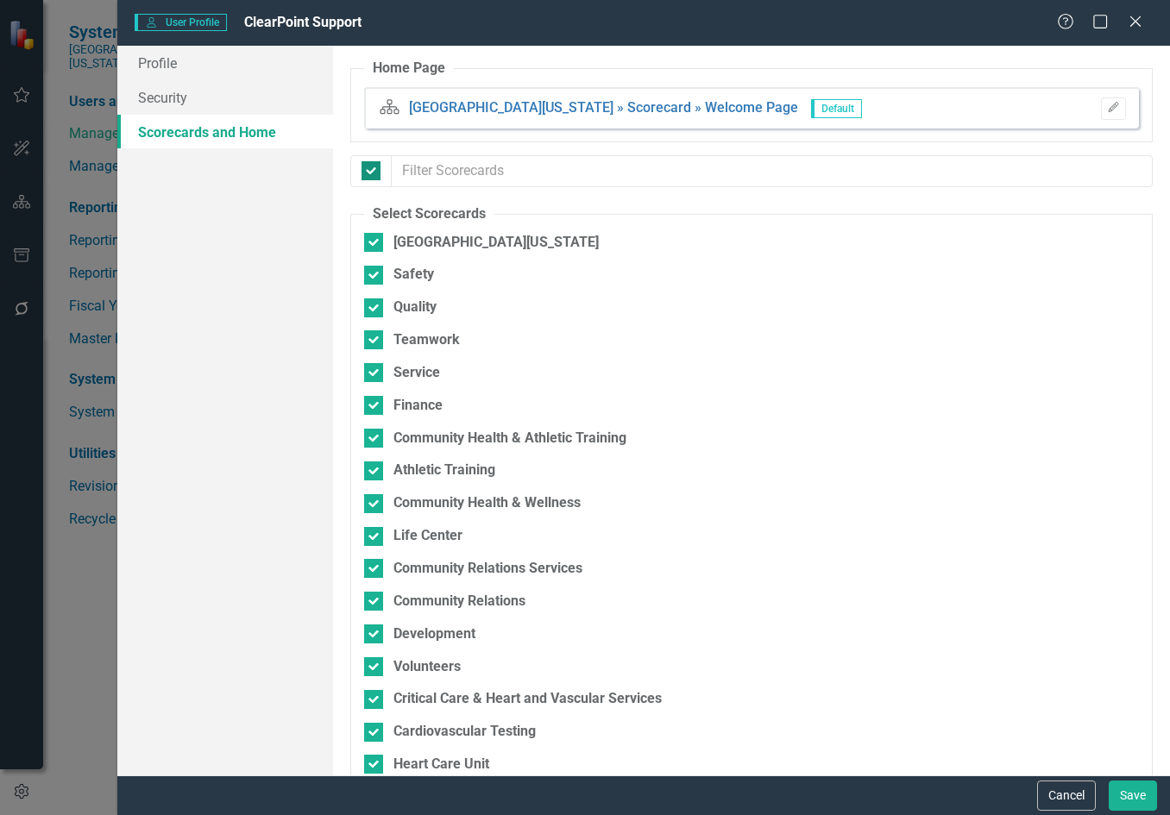
checkbox input "false"
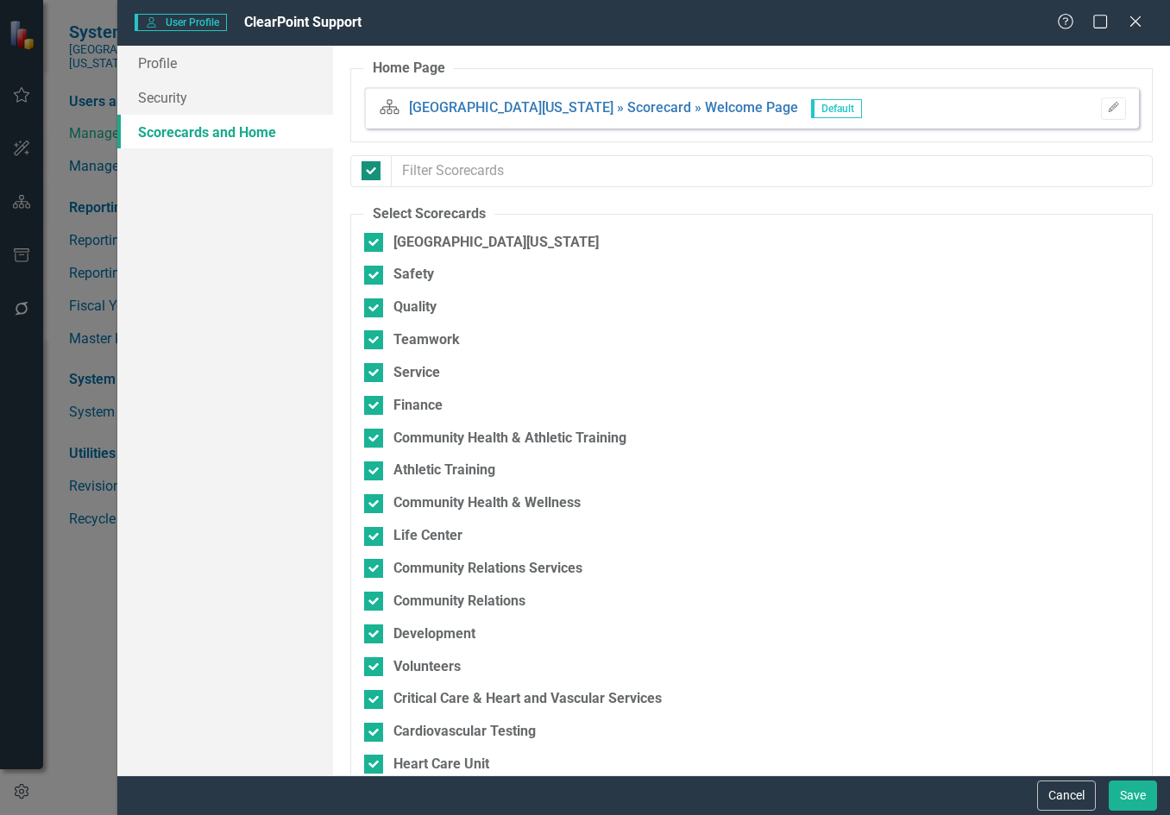
checkbox input "false"
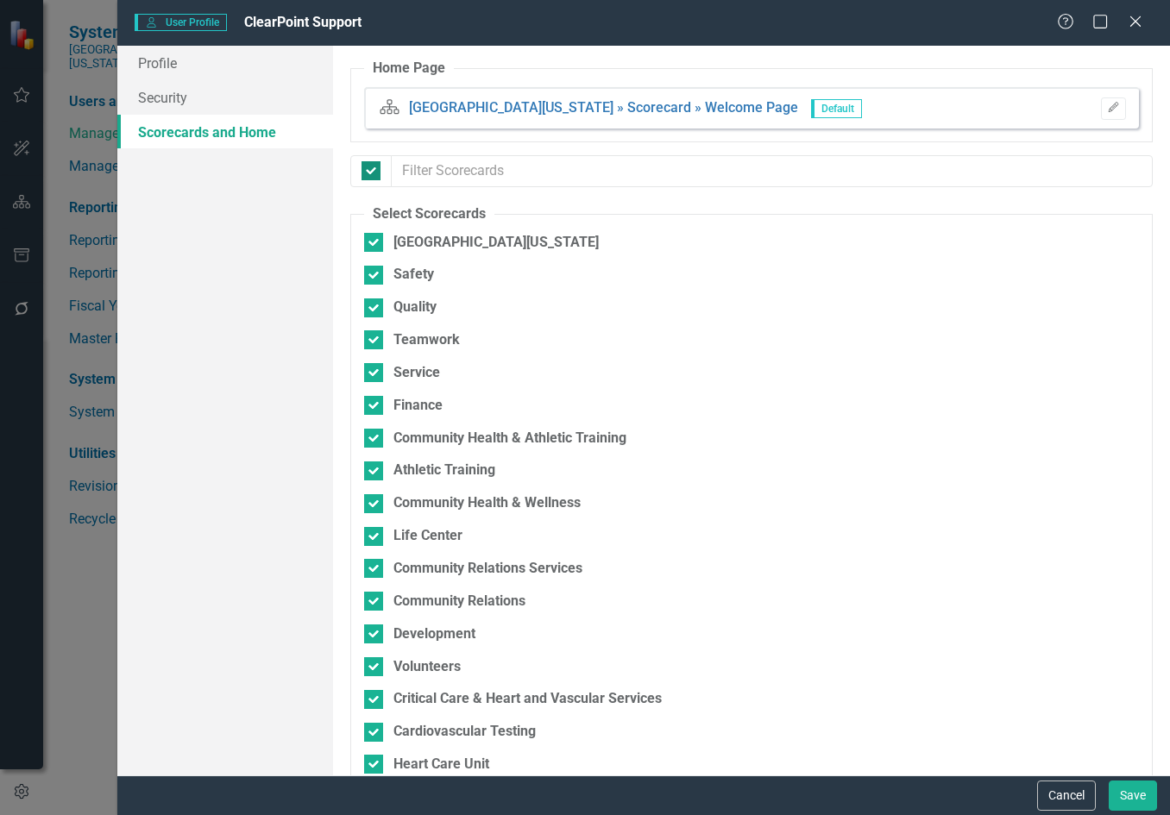
checkbox input "false"
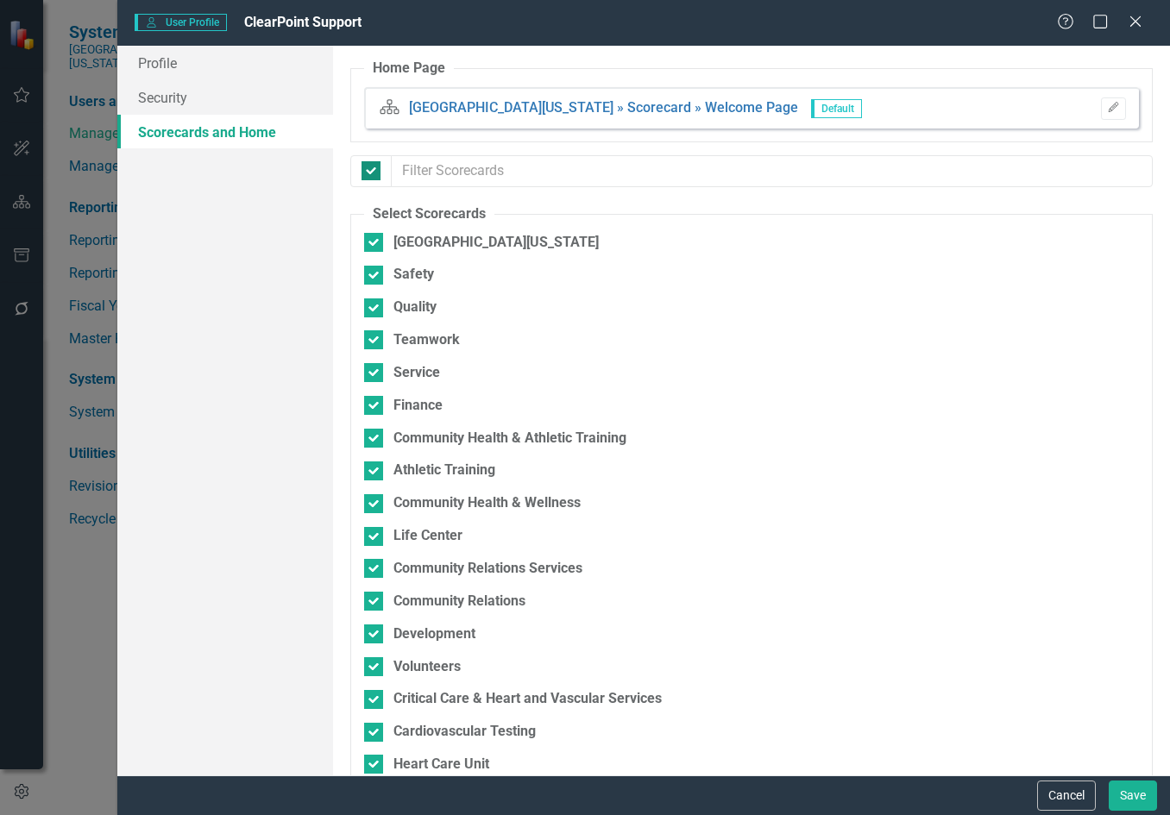
checkbox input "false"
checkbox input "true"
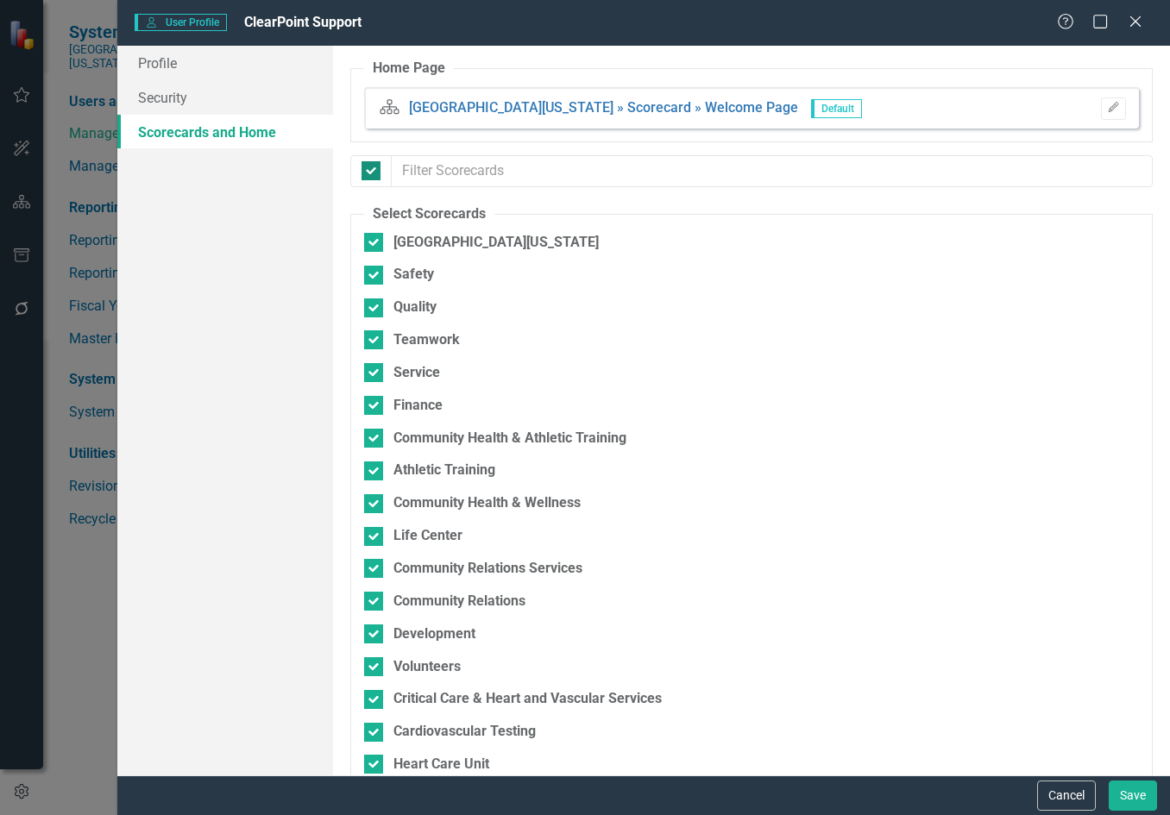
checkbox input "true"
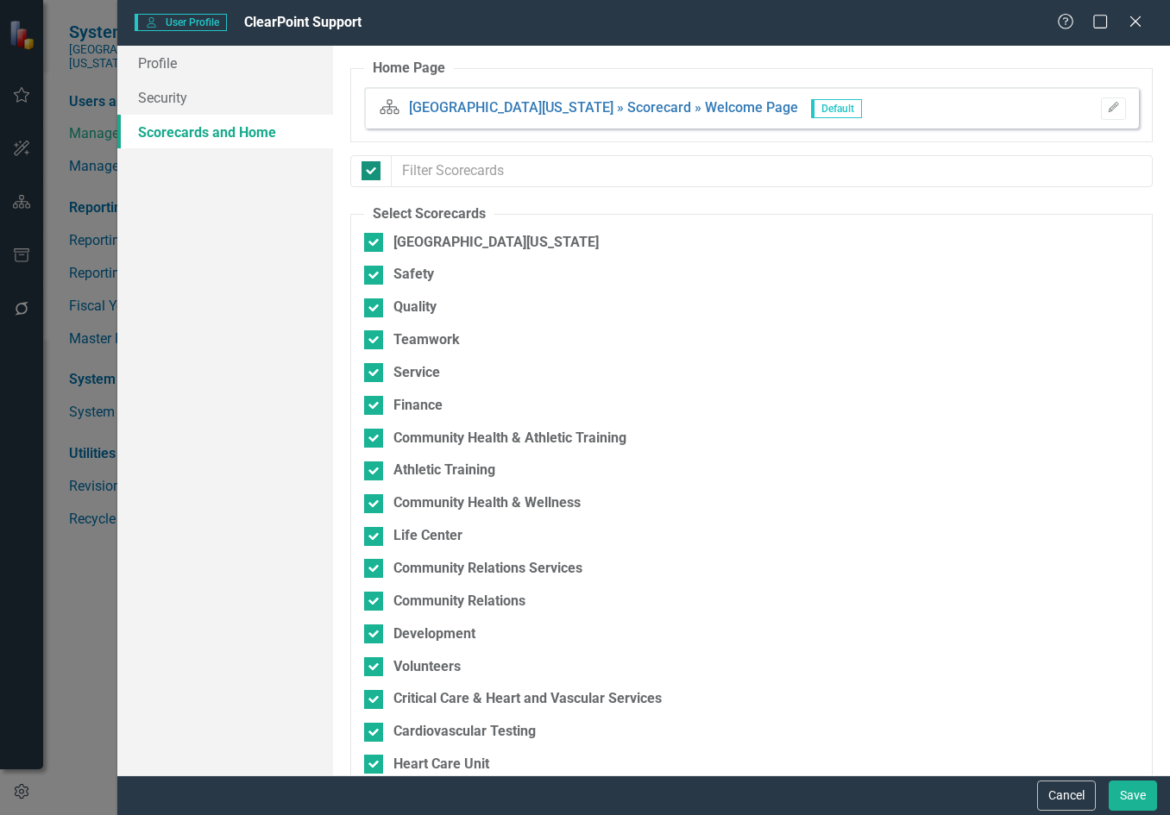
checkbox input "true"
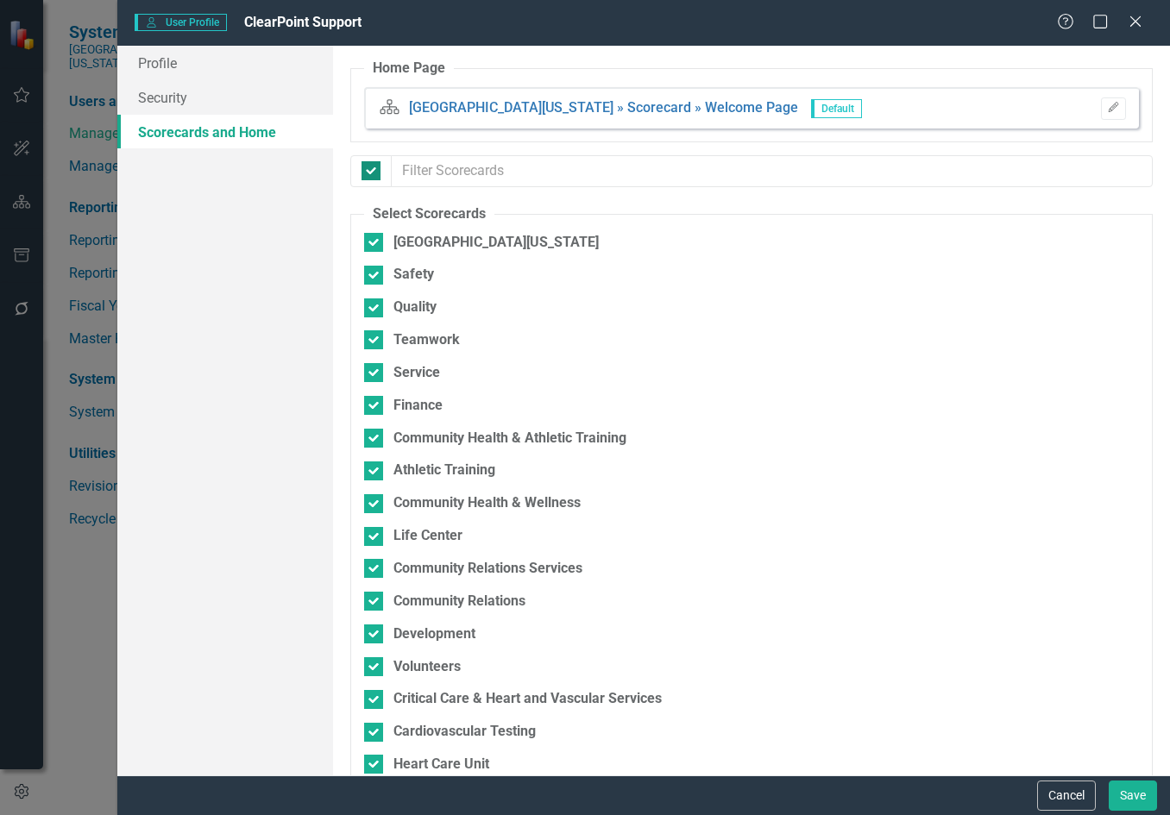
checkbox input "true"
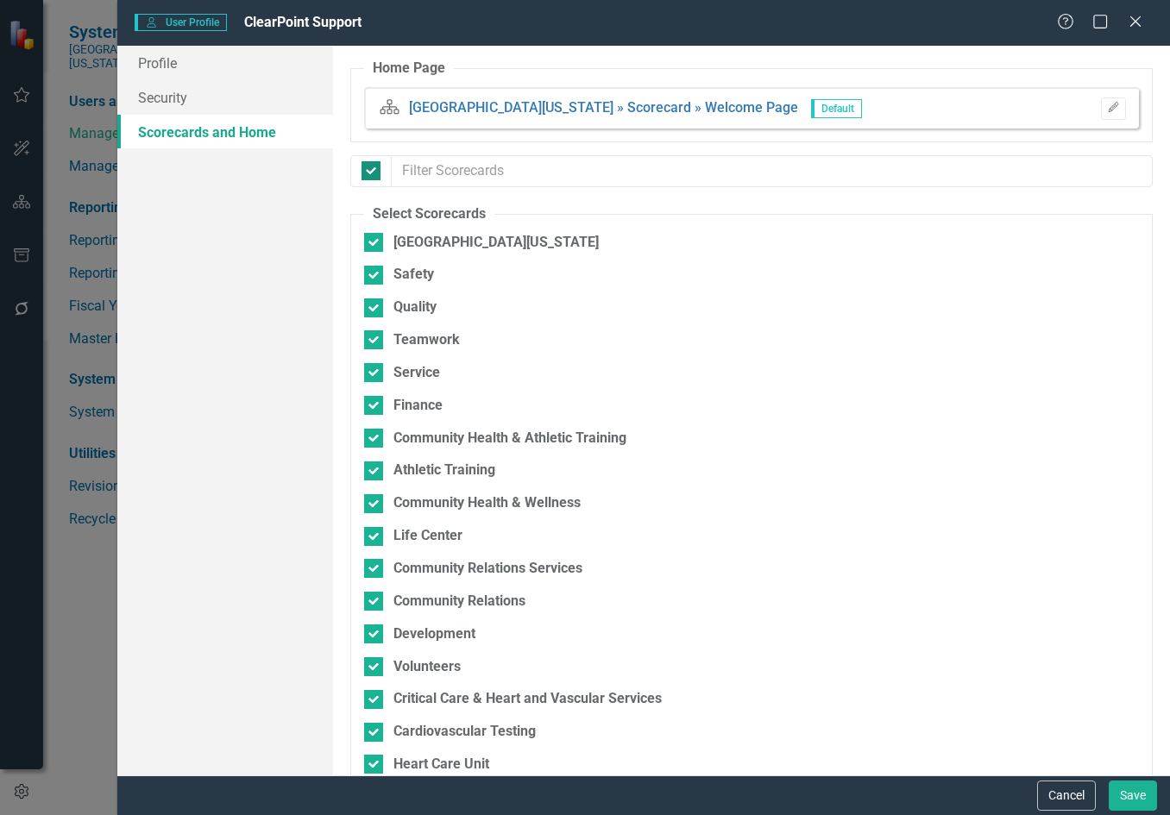
checkbox input "true"
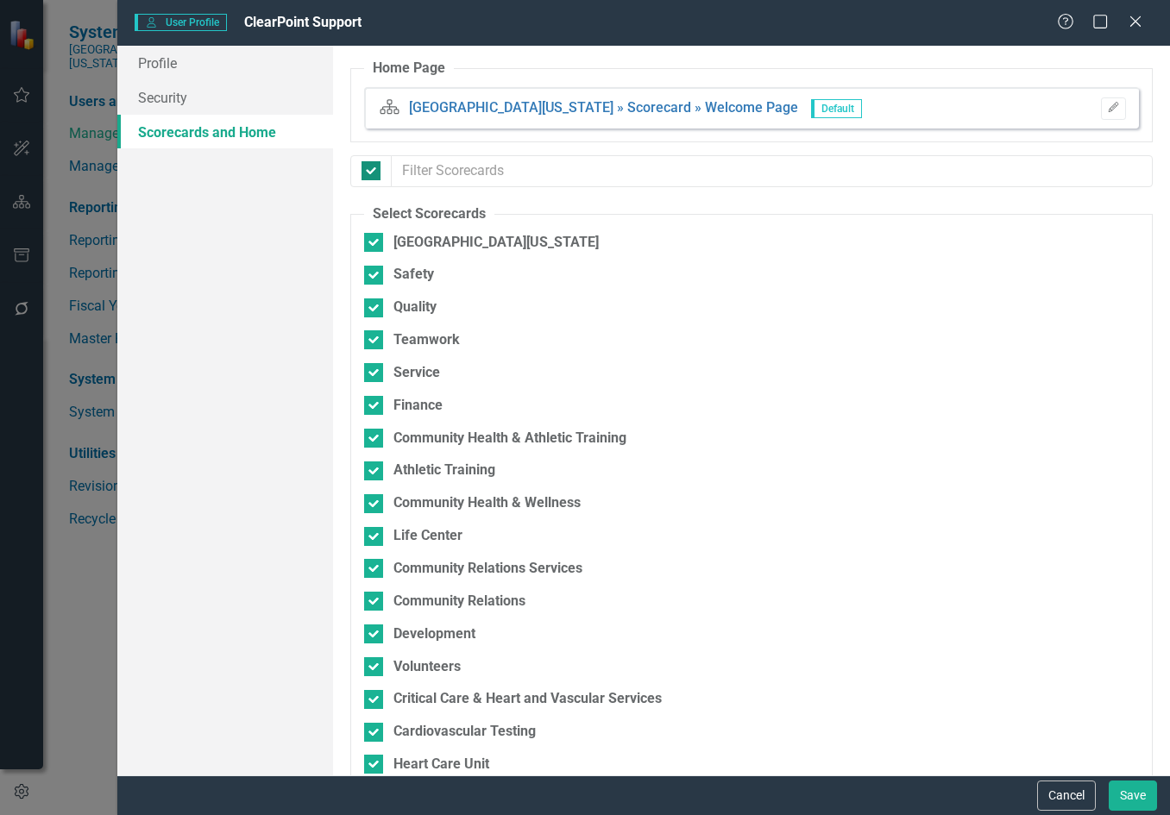
checkbox input "true"
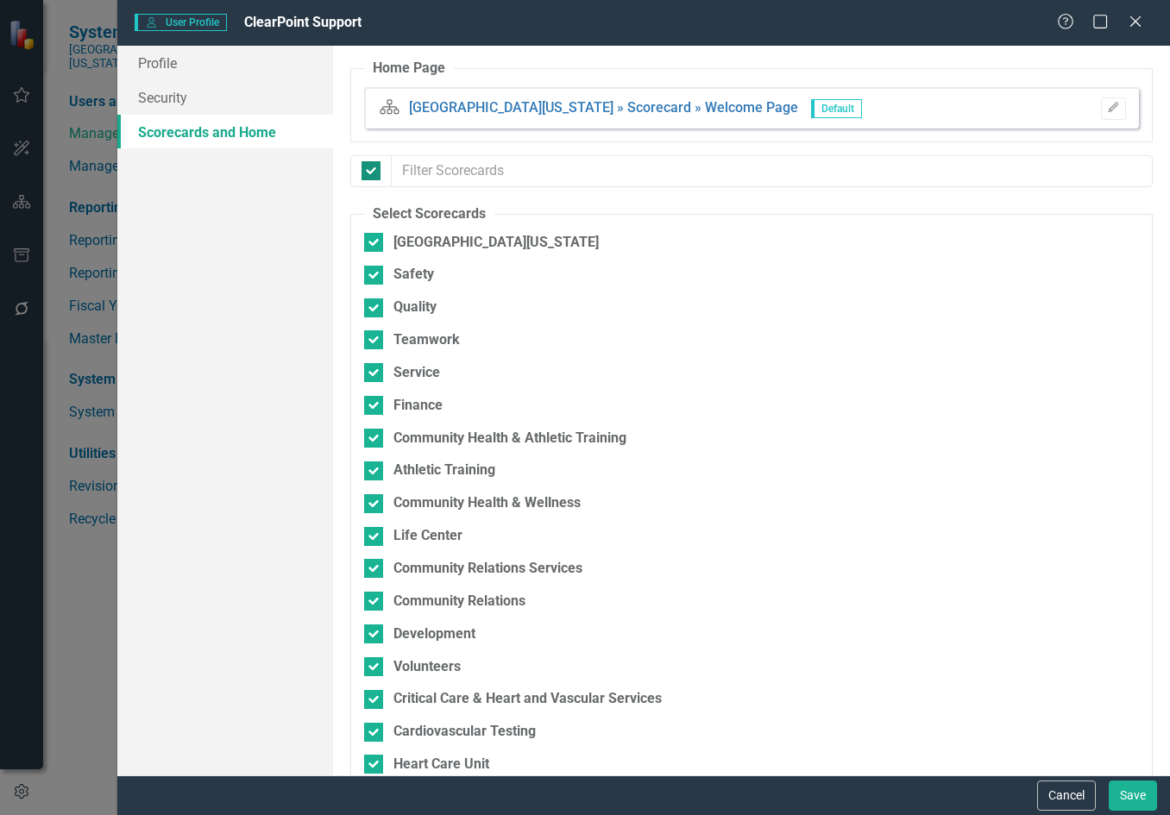
checkbox input "true"
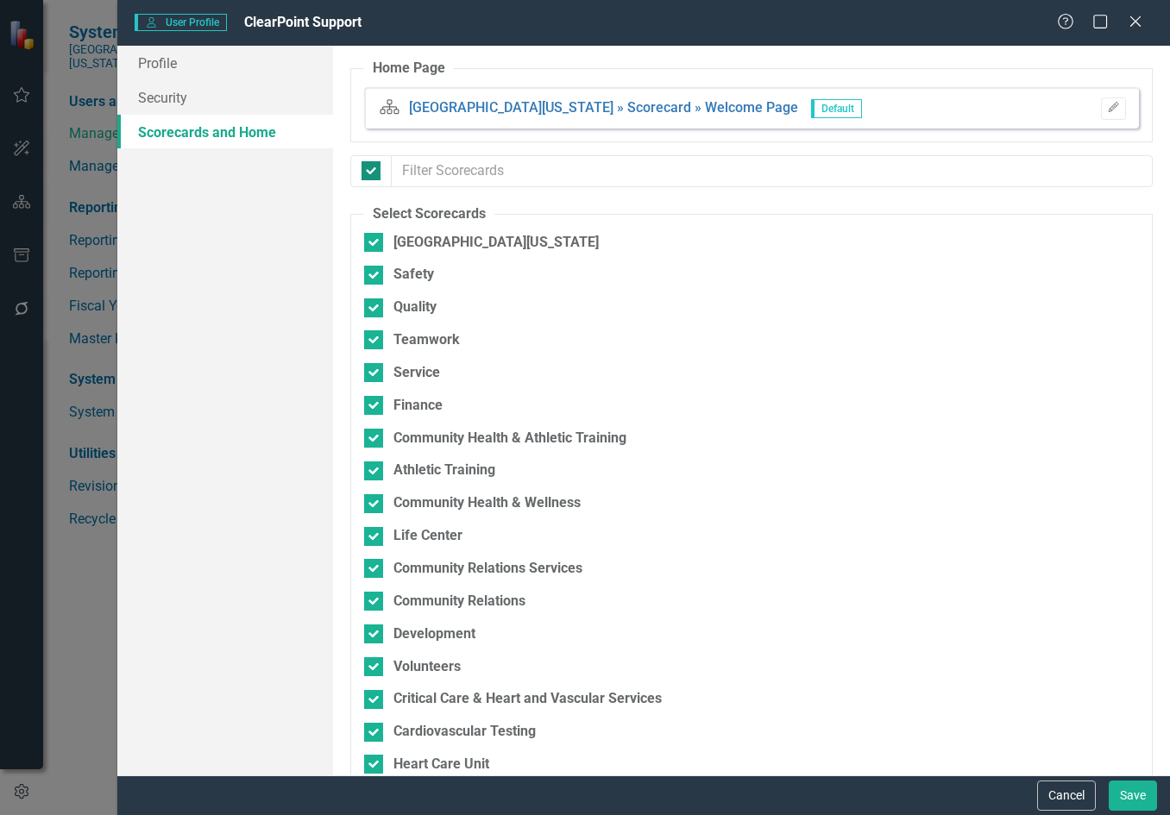
checkbox input "true"
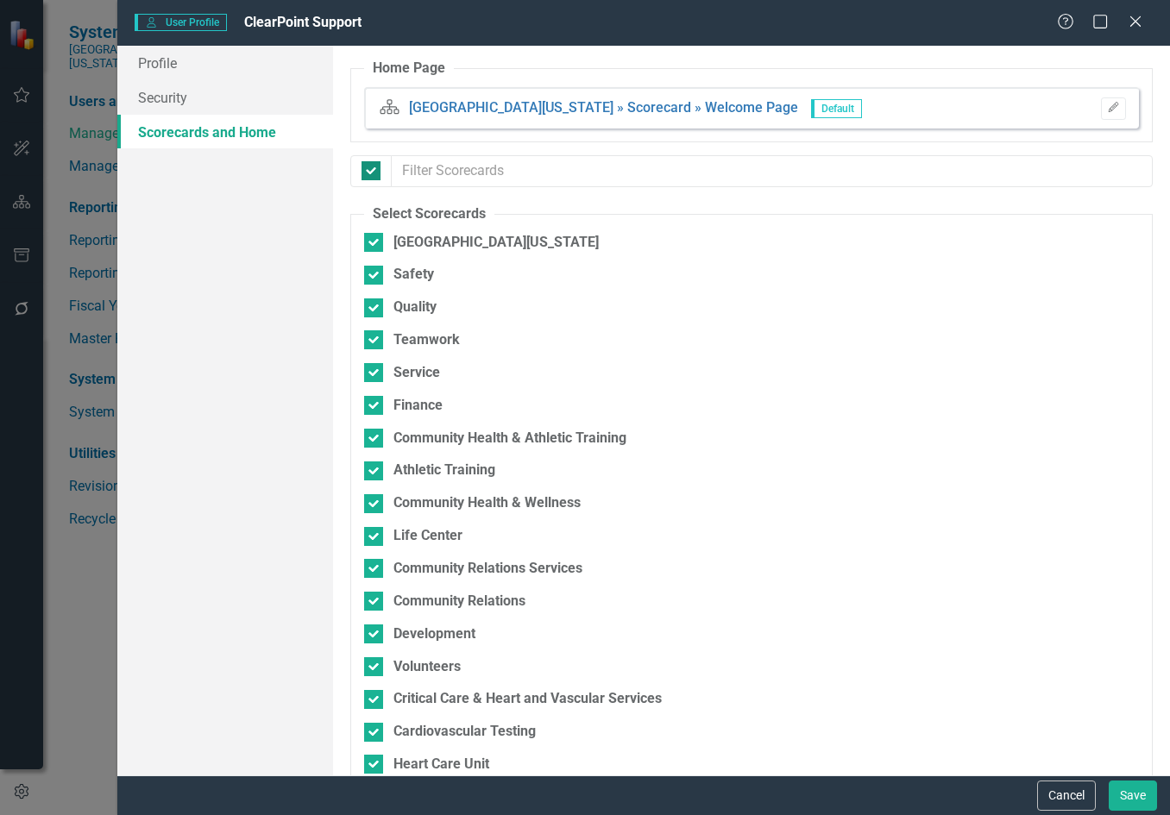
checkbox input "true"
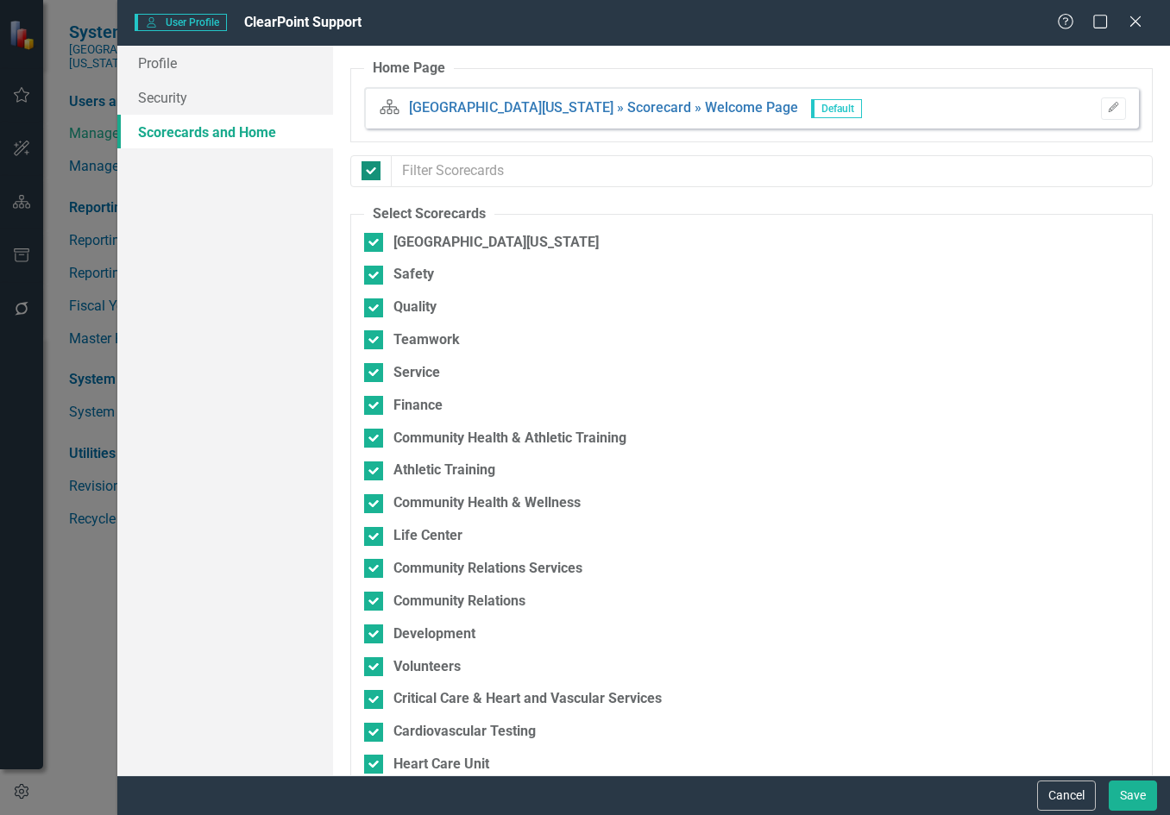
click at [373, 173] on div at bounding box center [370, 170] width 19 height 19
click at [373, 173] on input "checkbox" at bounding box center [366, 166] width 11 height 11
checkbox input "false"
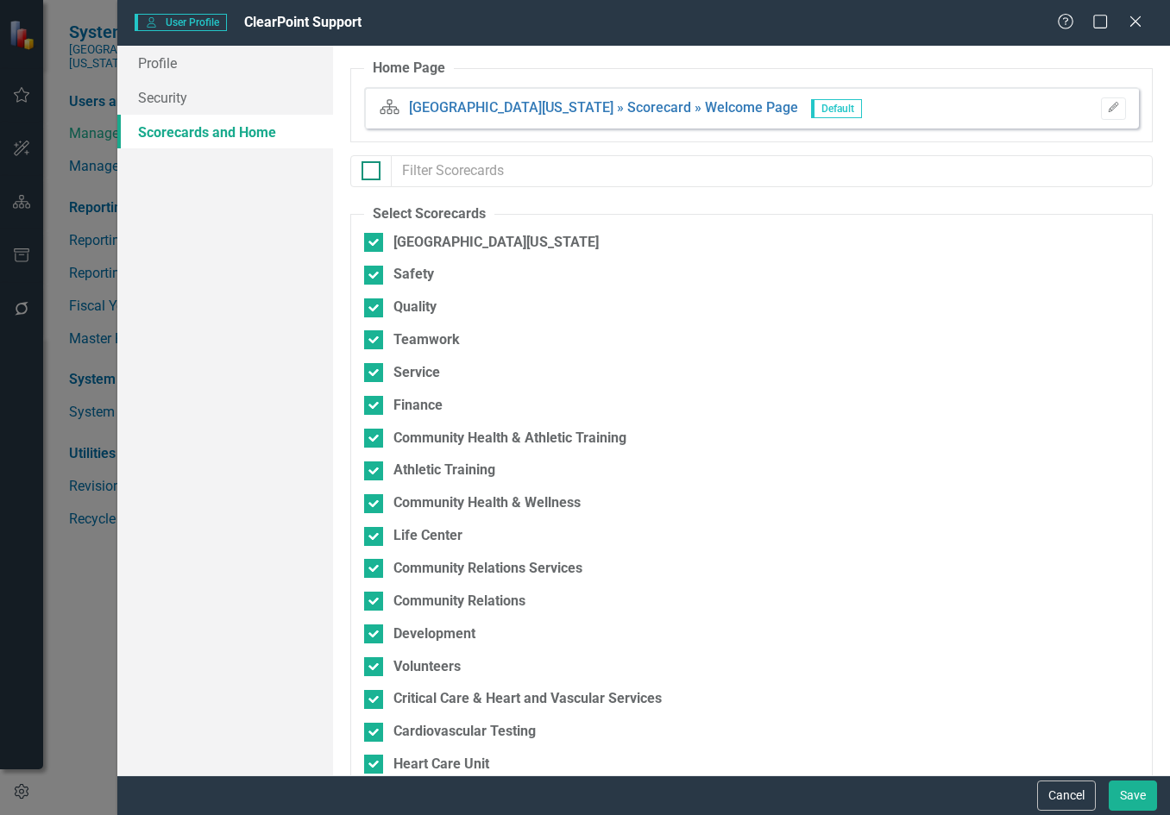
checkbox input "false"
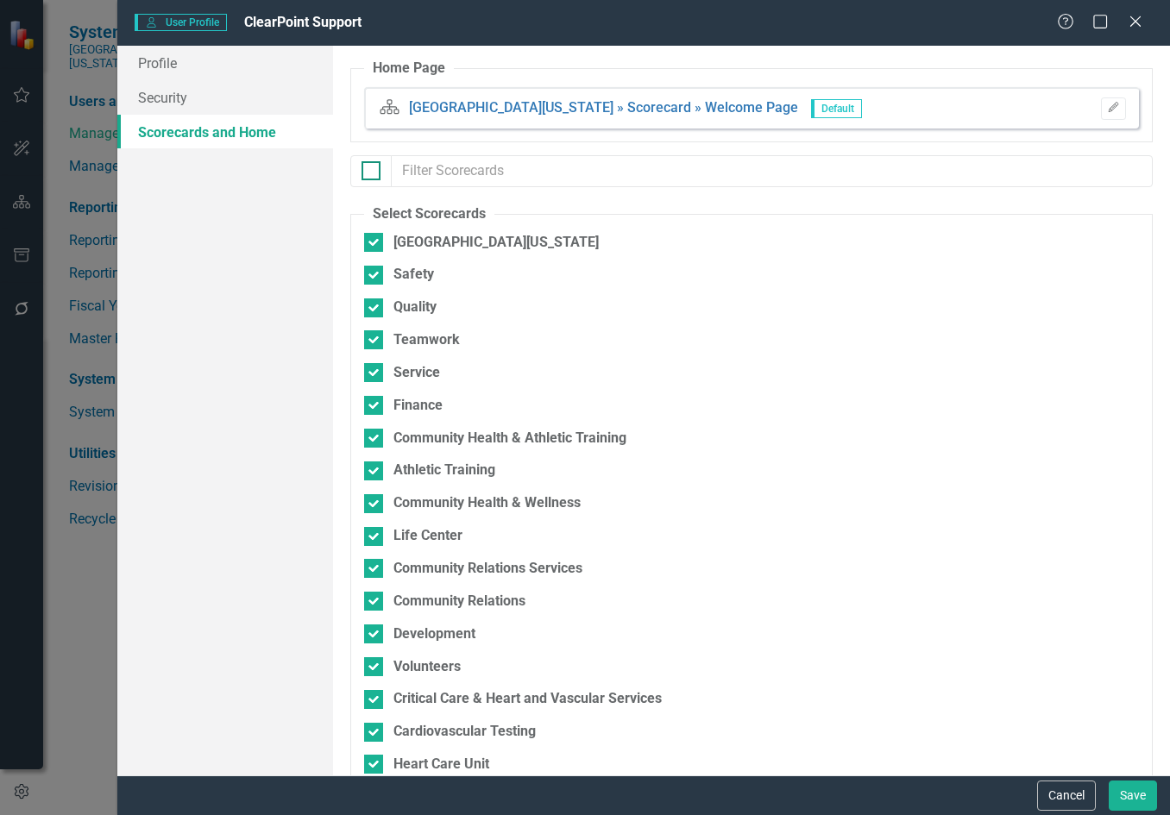
checkbox input "false"
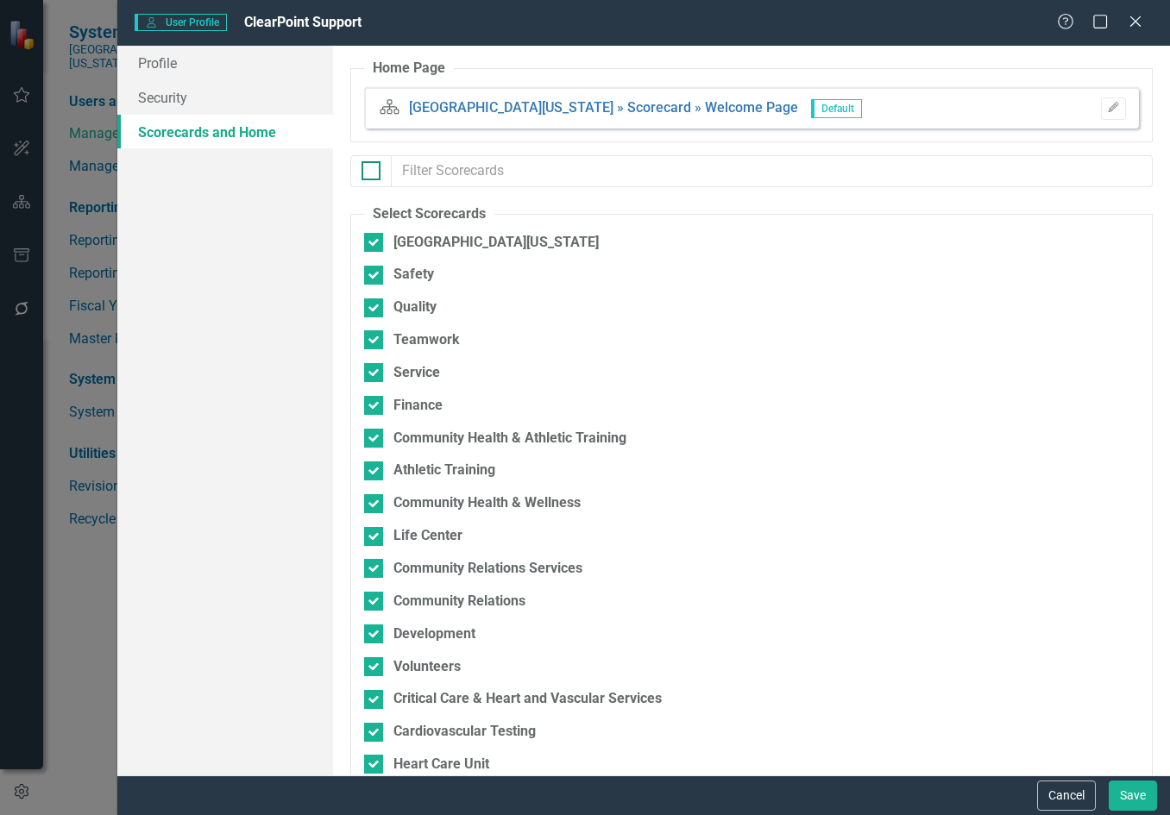
checkbox input "false"
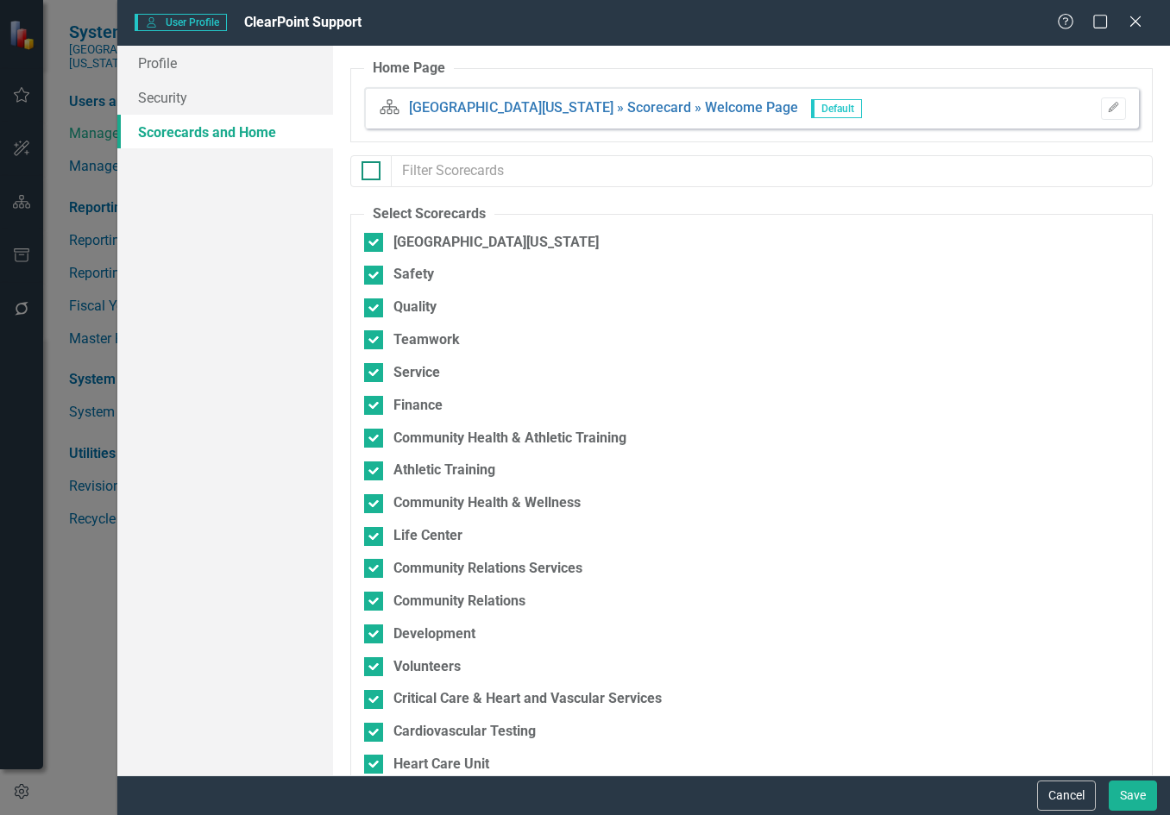
checkbox input "false"
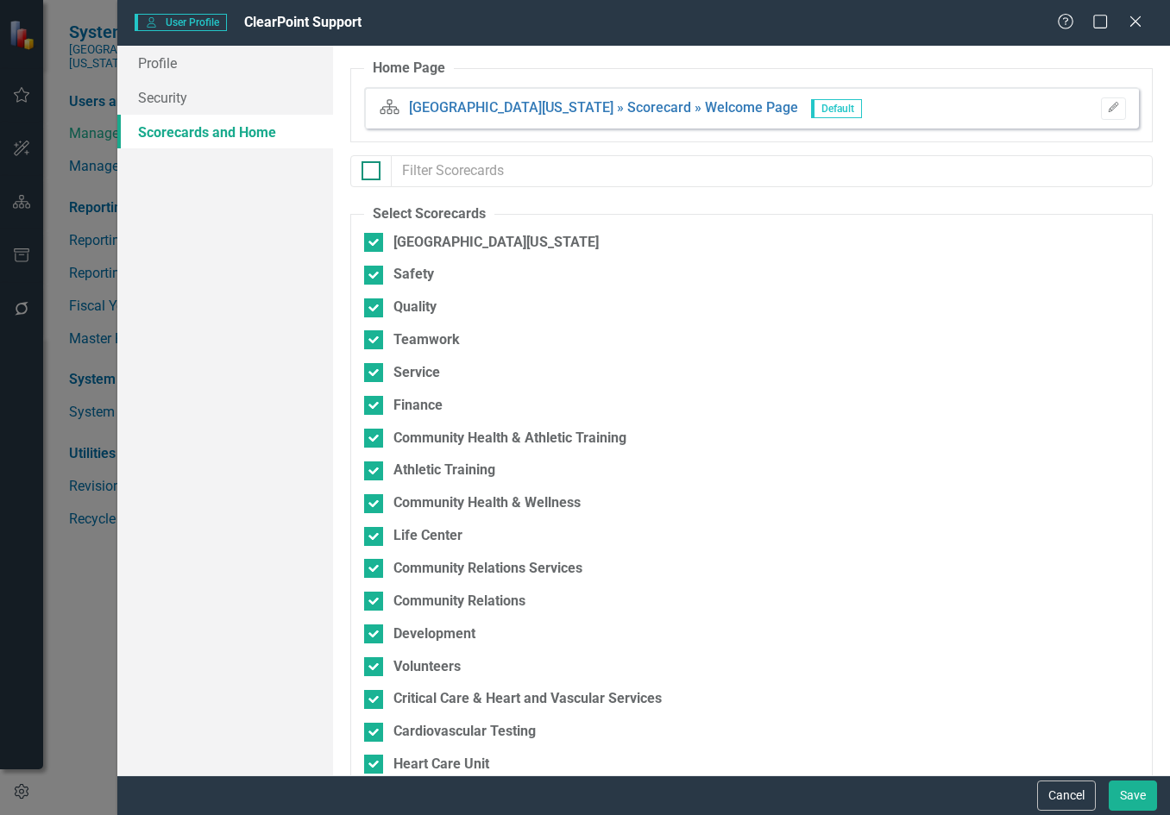
checkbox input "false"
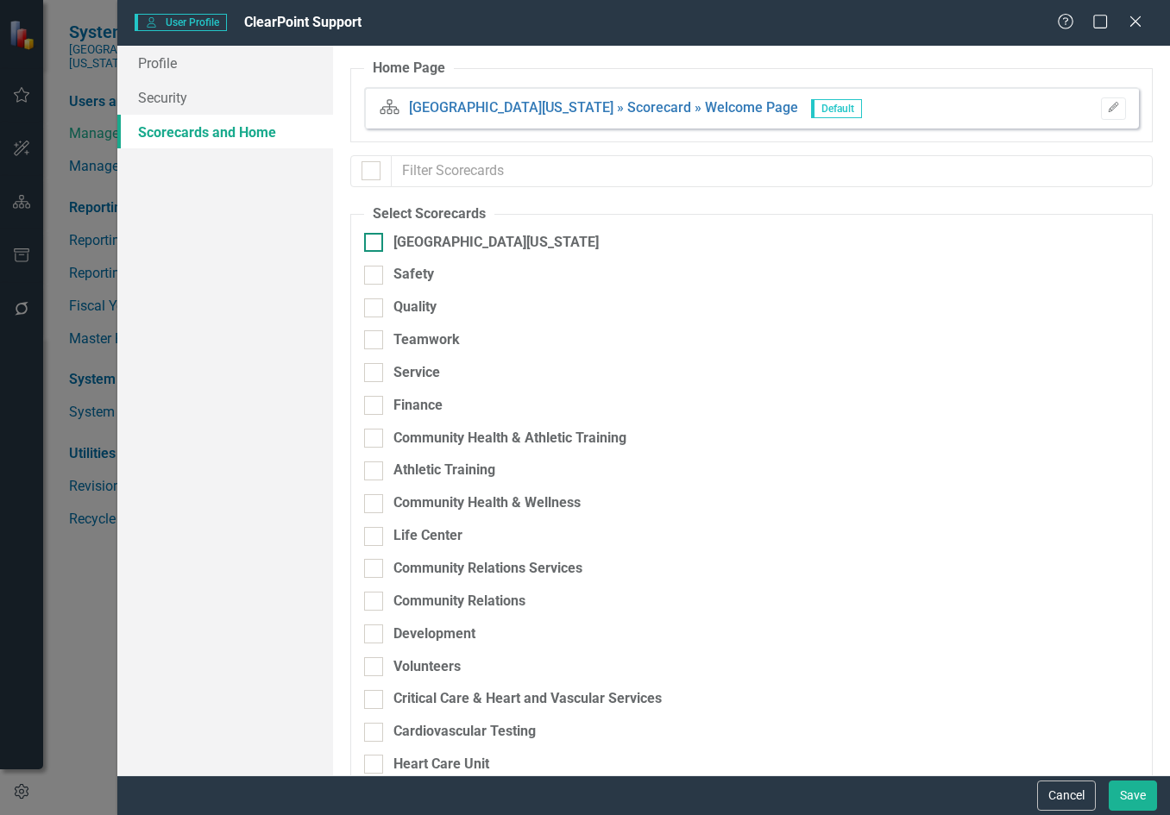
click at [368, 247] on div at bounding box center [373, 242] width 19 height 19
click at [368, 244] on input "[GEOGRAPHIC_DATA][US_STATE]" at bounding box center [369, 238] width 11 height 11
click at [376, 269] on div at bounding box center [373, 275] width 19 height 19
click at [375, 269] on input "Safety" at bounding box center [369, 271] width 11 height 11
click at [376, 305] on div at bounding box center [373, 307] width 19 height 19
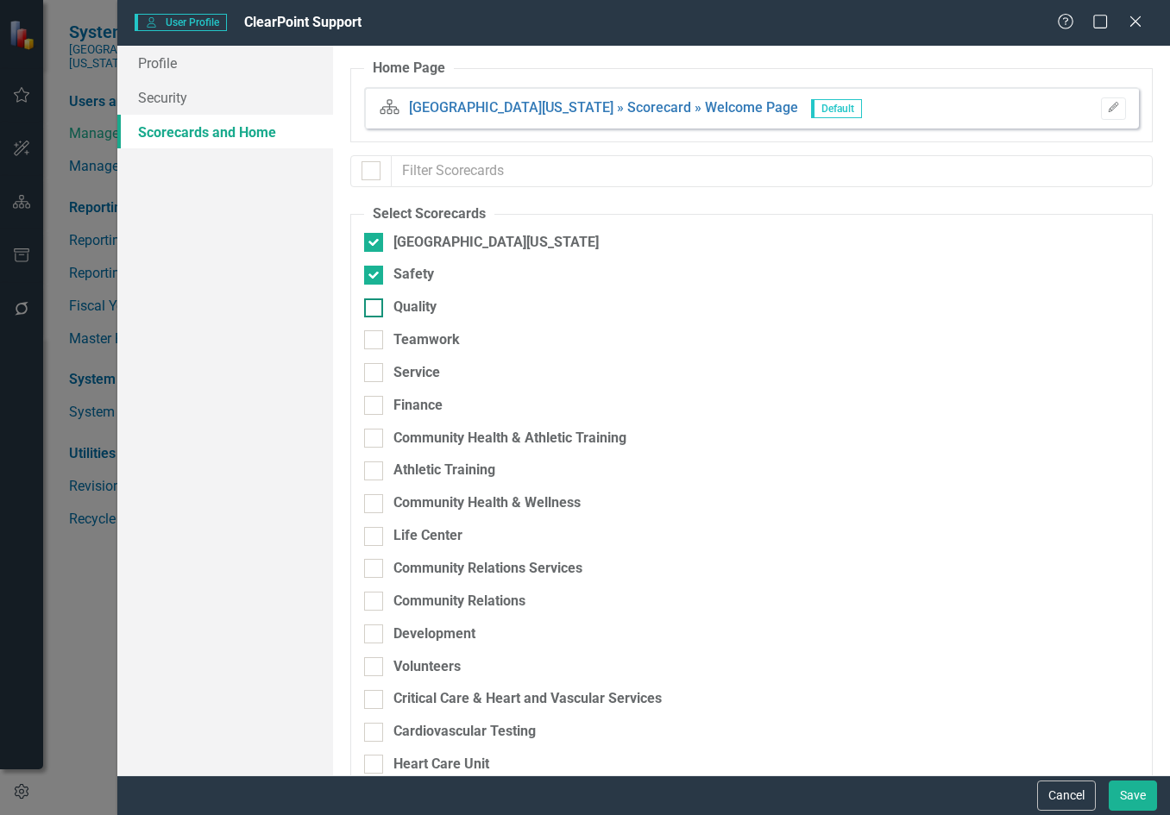
click at [375, 305] on input "Quality" at bounding box center [369, 303] width 11 height 11
click at [376, 339] on div at bounding box center [373, 339] width 19 height 19
click at [375, 339] on input "Teamwork" at bounding box center [369, 335] width 11 height 11
click at [1123, 793] on button "Save" at bounding box center [1132, 796] width 48 height 30
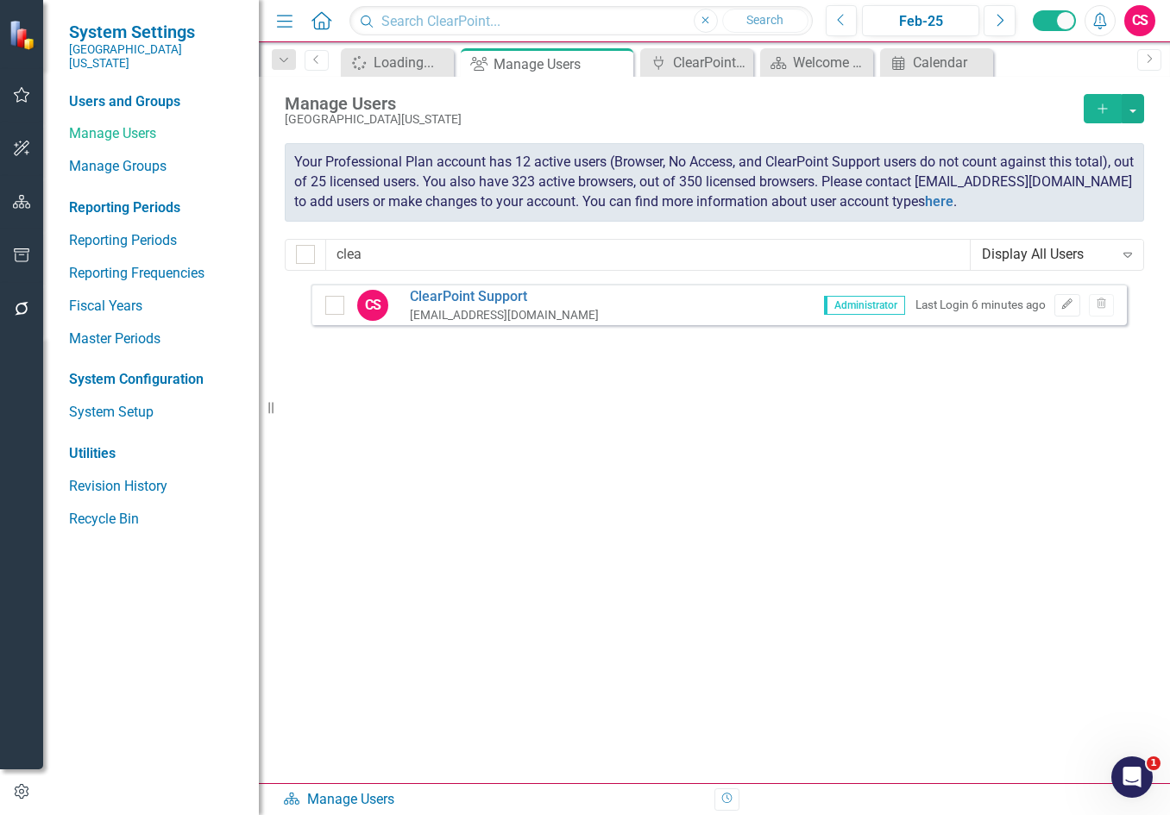
click at [326, 15] on icon "Home" at bounding box center [321, 20] width 22 height 18
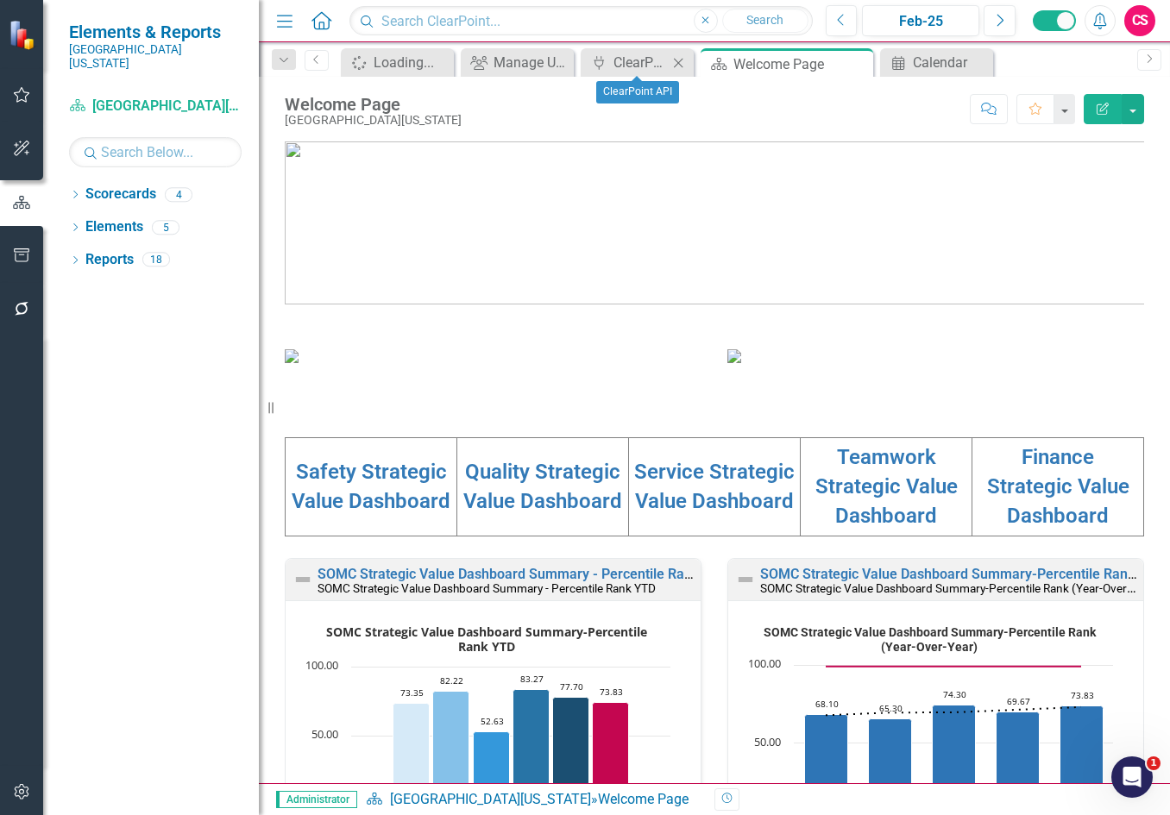
click at [679, 57] on icon "Close" at bounding box center [677, 63] width 17 height 14
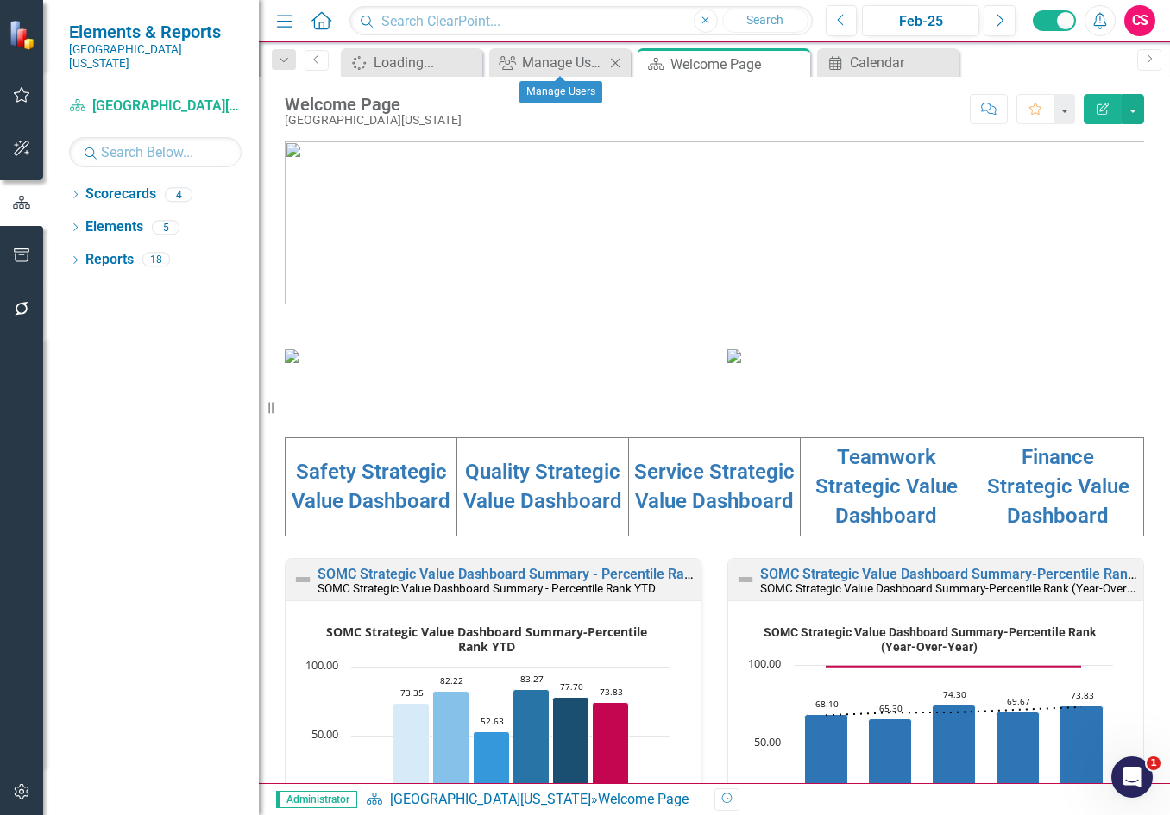
click at [613, 57] on icon "Close" at bounding box center [614, 63] width 17 height 14
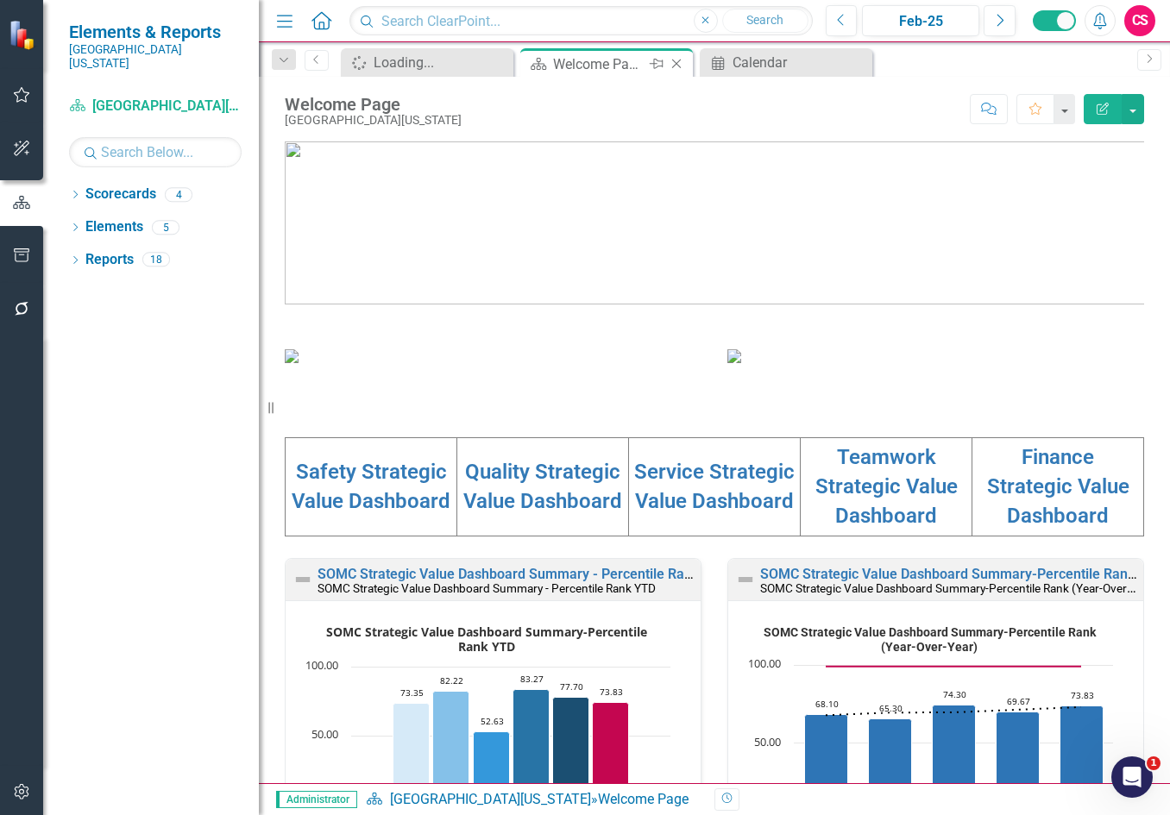
click at [671, 63] on icon "Close" at bounding box center [676, 64] width 17 height 14
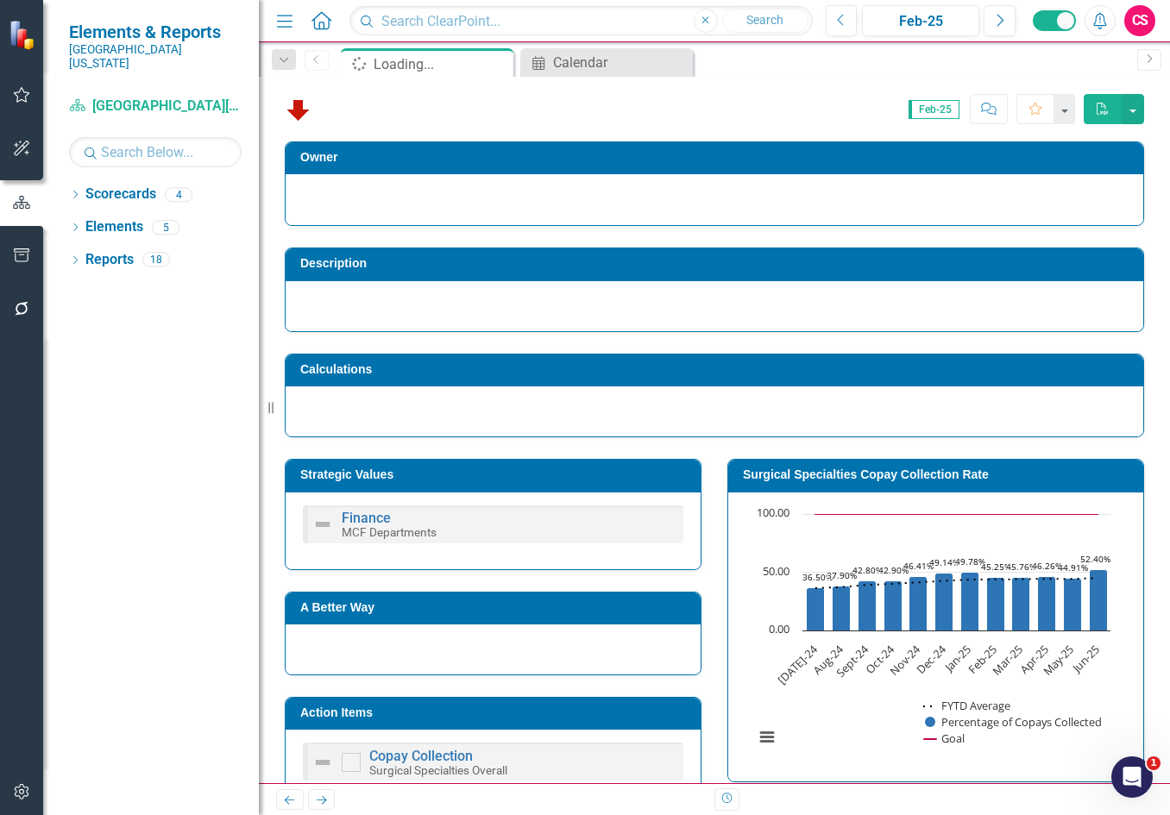
click at [0, 0] on icon "Close" at bounding box center [0, 0] width 0 height 0
click at [22, 304] on icon "button" at bounding box center [22, 309] width 14 height 14
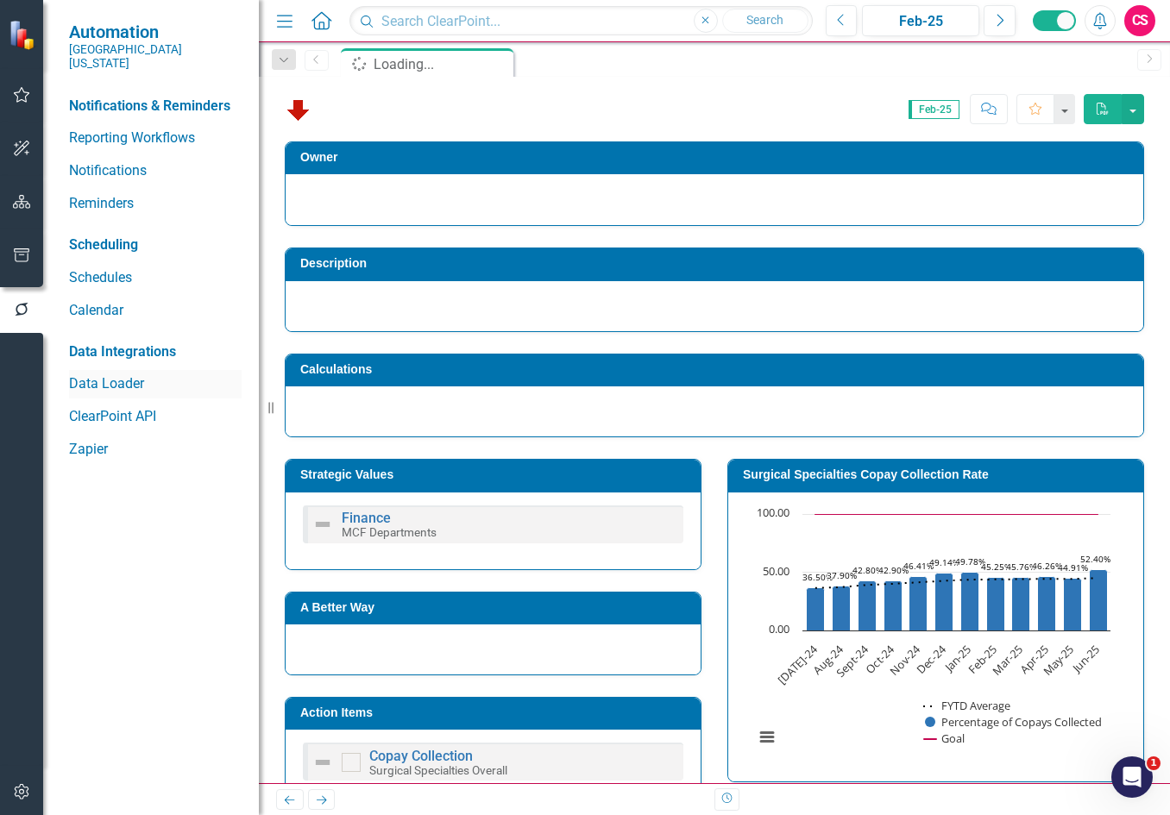
click at [113, 374] on link "Data Loader" at bounding box center [155, 384] width 173 height 20
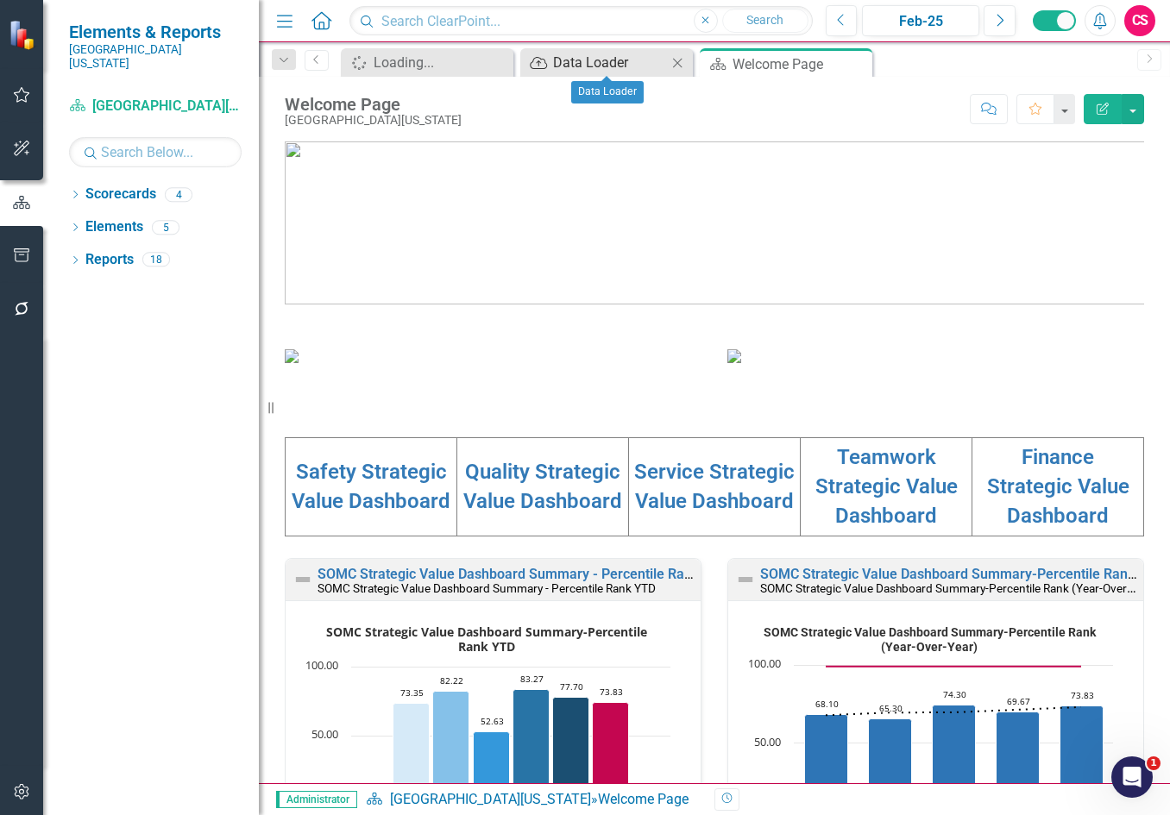
click at [612, 64] on div "Data Loader" at bounding box center [610, 63] width 114 height 22
click at [854, 58] on icon "Close" at bounding box center [855, 64] width 17 height 14
click at [677, 61] on icon "Close" at bounding box center [677, 63] width 17 height 14
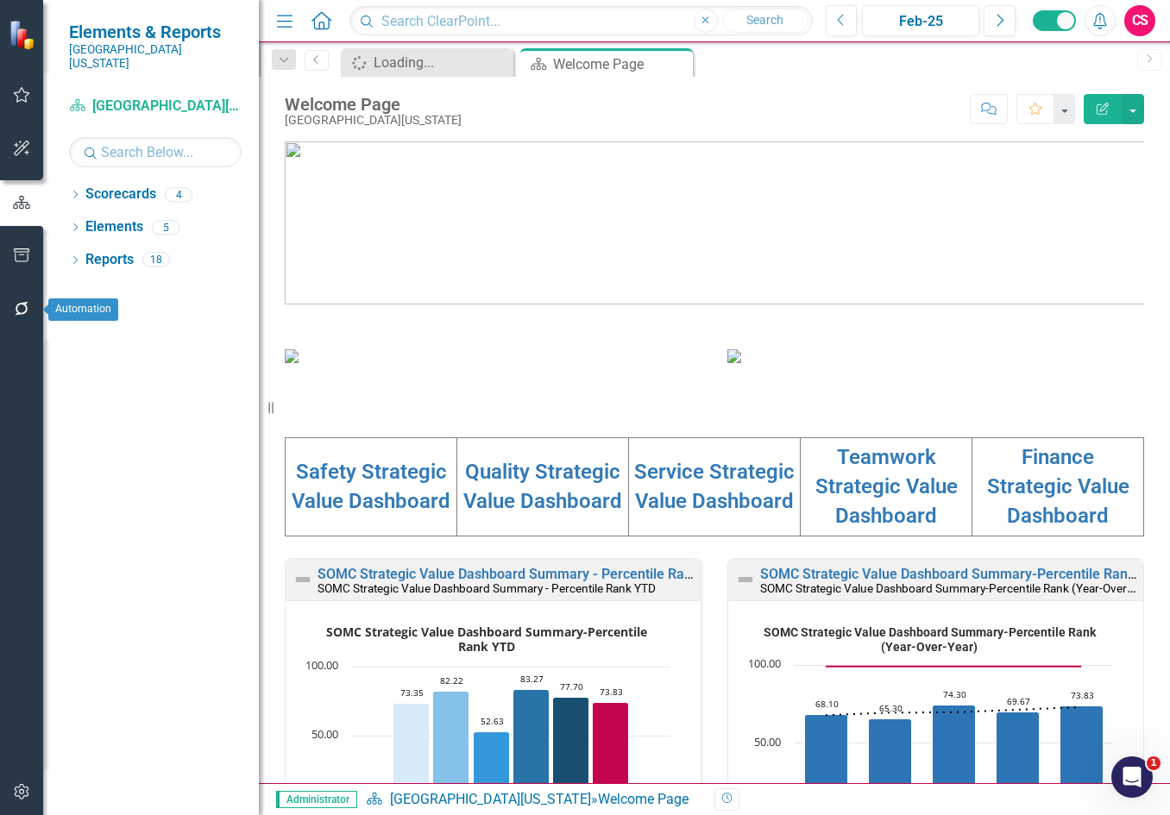
click at [23, 298] on button "button" at bounding box center [22, 310] width 39 height 36
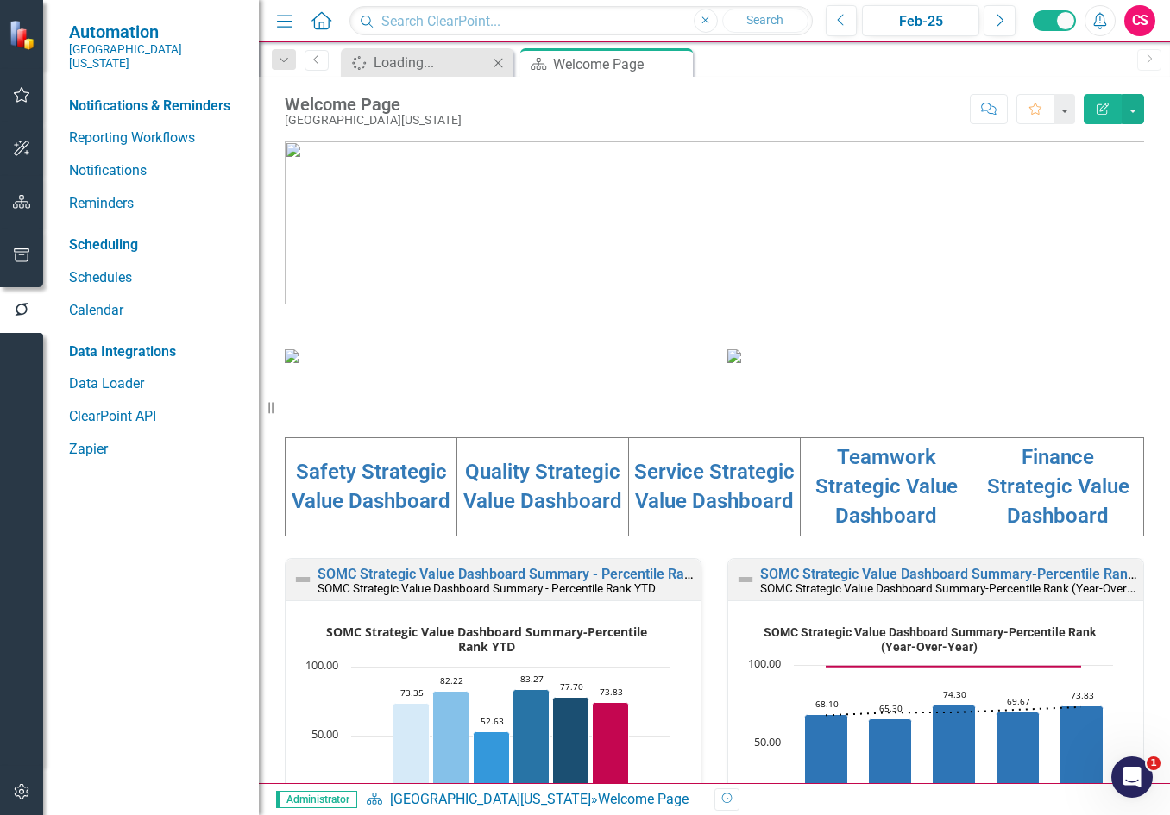
click at [493, 64] on icon "Close" at bounding box center [497, 63] width 17 height 14
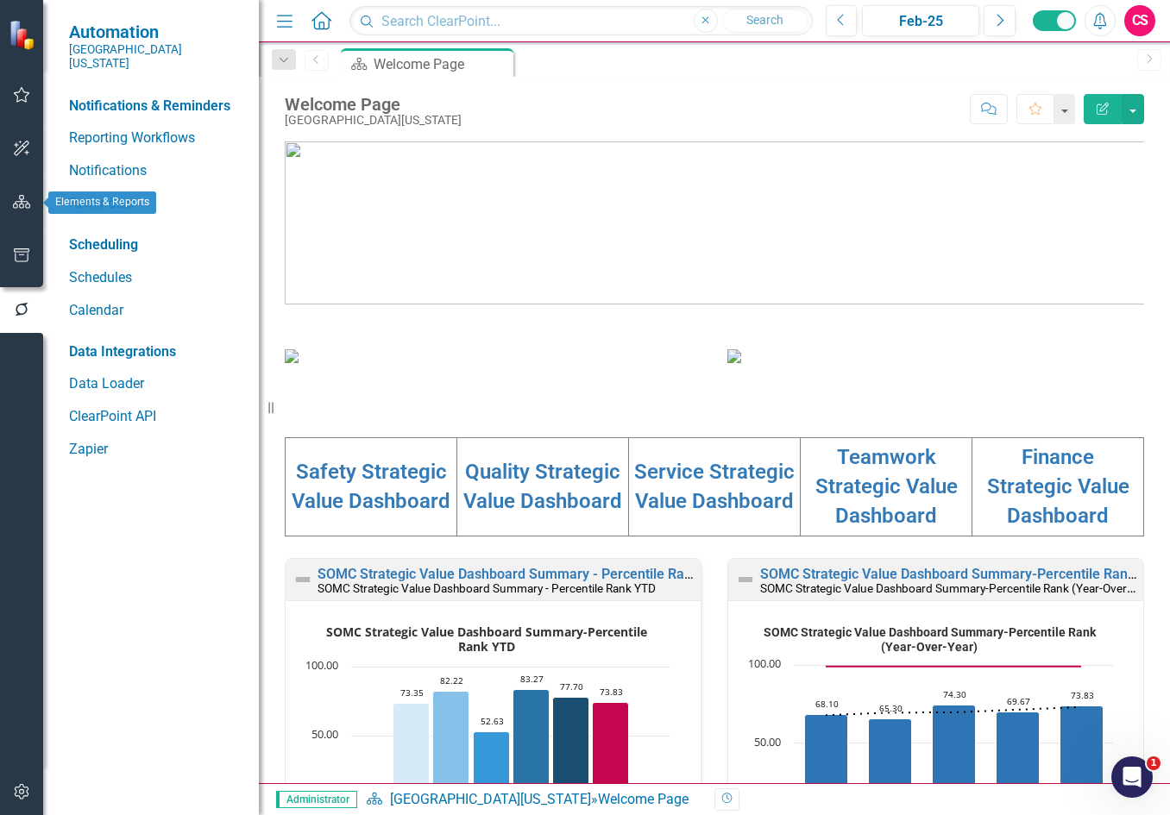
click at [24, 202] on icon "button" at bounding box center [22, 202] width 18 height 14
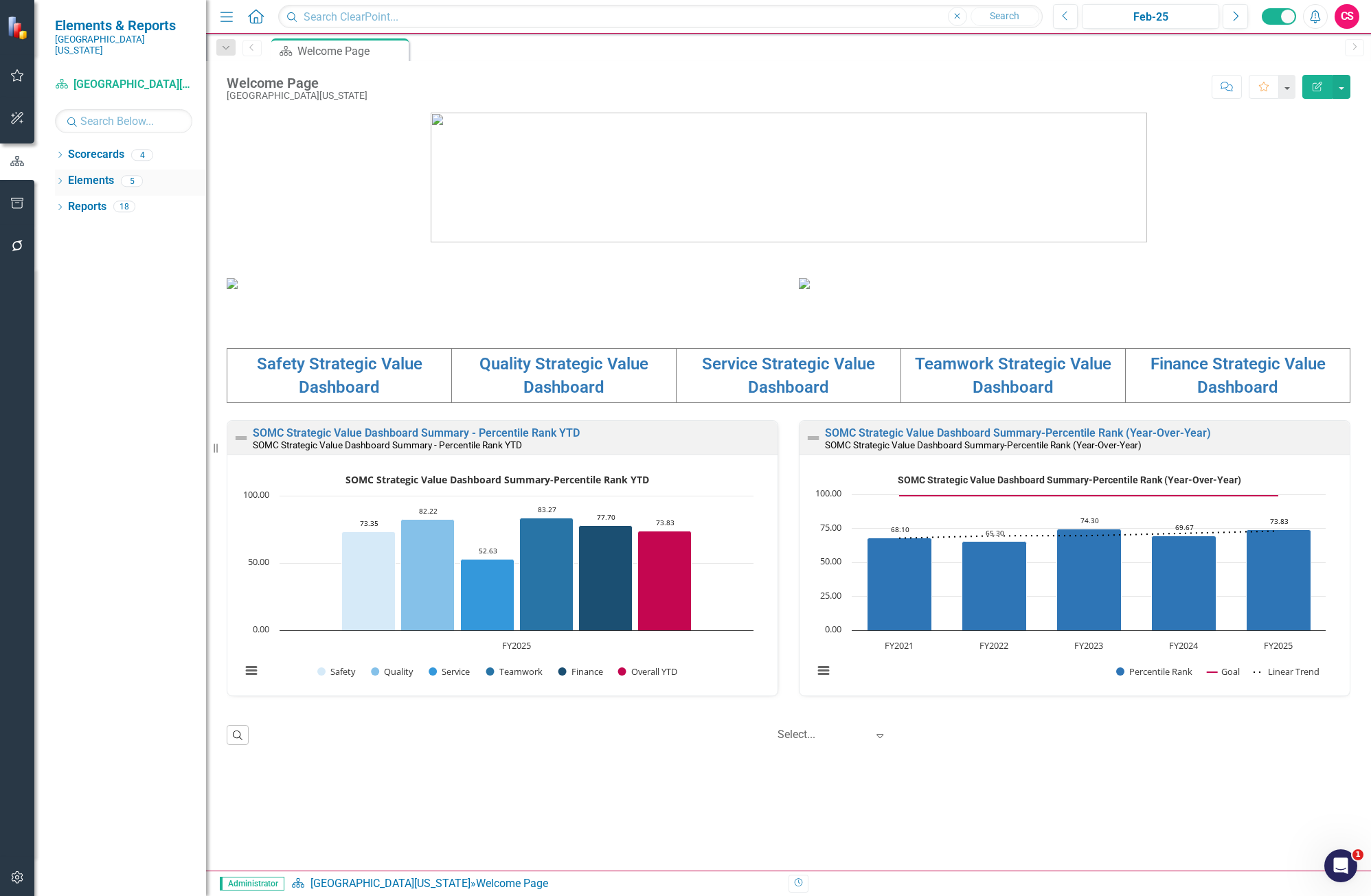
click at [64, 169] on div "Dropdown Elements 5" at bounding box center [131, 182] width 151 height 26
click at [57, 178] on icon "Dropdown" at bounding box center [60, 181] width 10 height 7
click at [67, 231] on icon "Dropdown" at bounding box center [67, 234] width 10 height 7
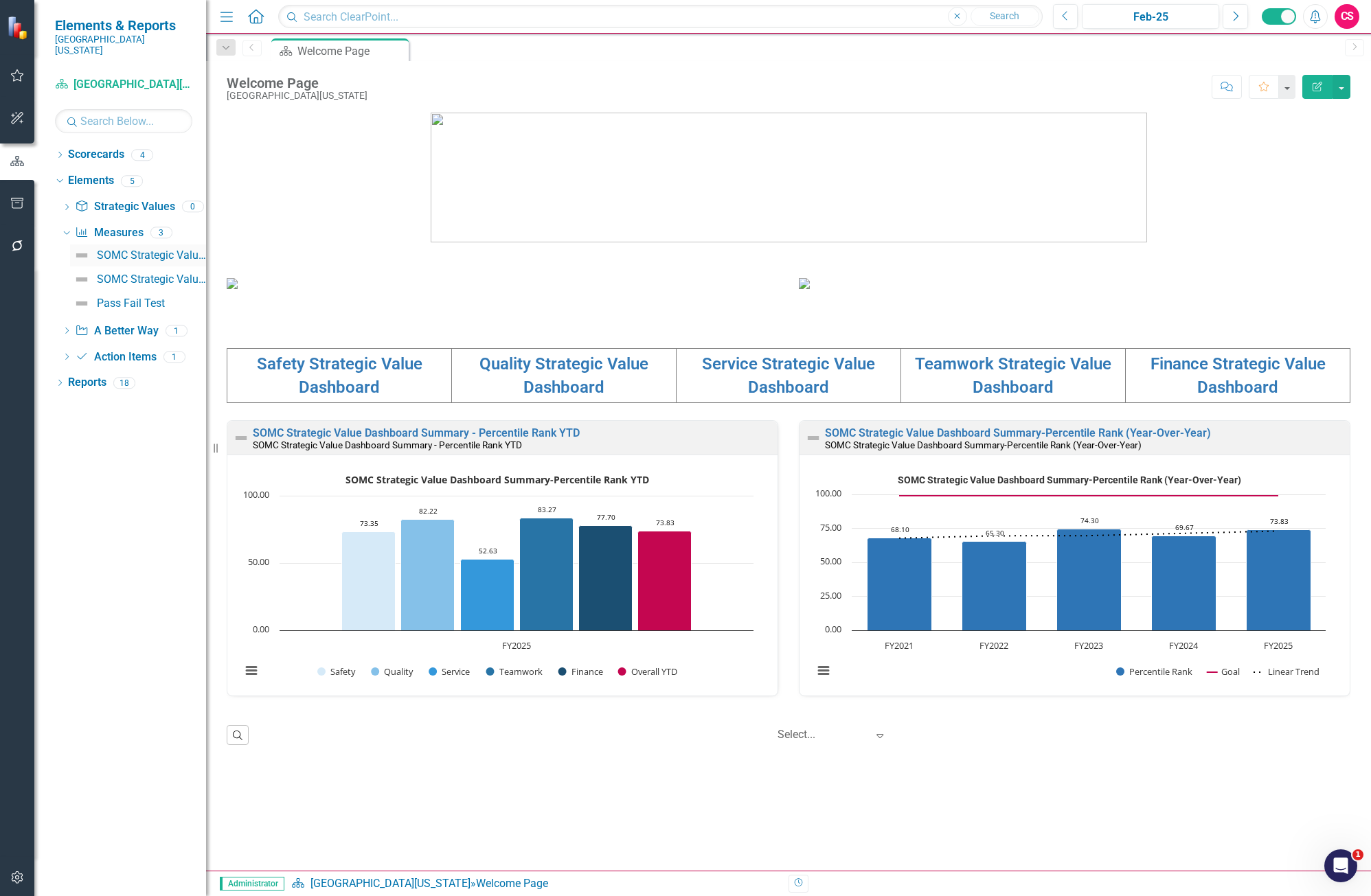
click at [123, 249] on div "SOMC Strategic Value Dashboard Summary - Percentile Rank YTD" at bounding box center [151, 255] width 109 height 13
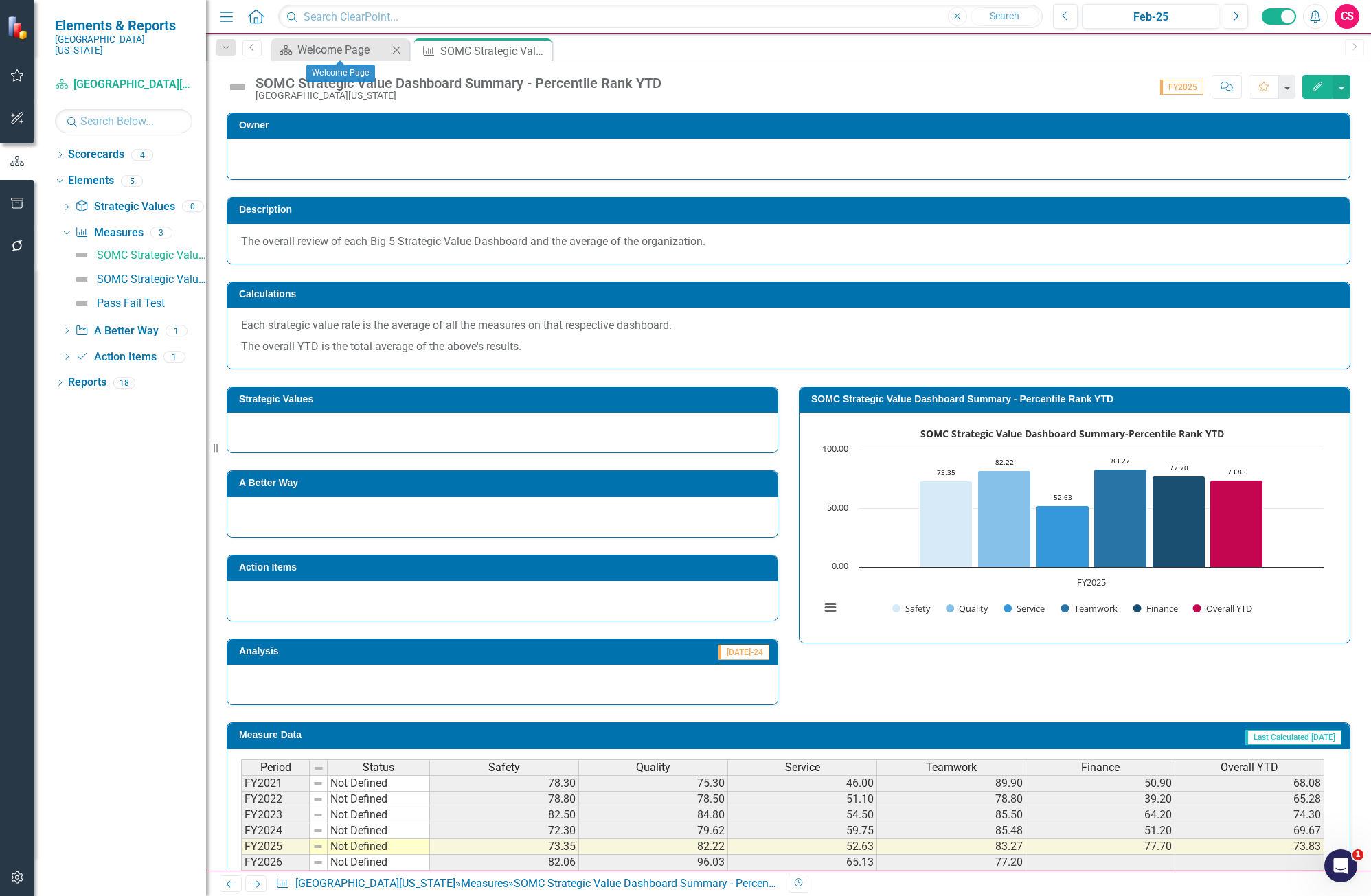
click at [396, 50] on icon "Close" at bounding box center [396, 50] width 14 height 11
click at [18, 244] on icon "button" at bounding box center [18, 246] width 14 height 11
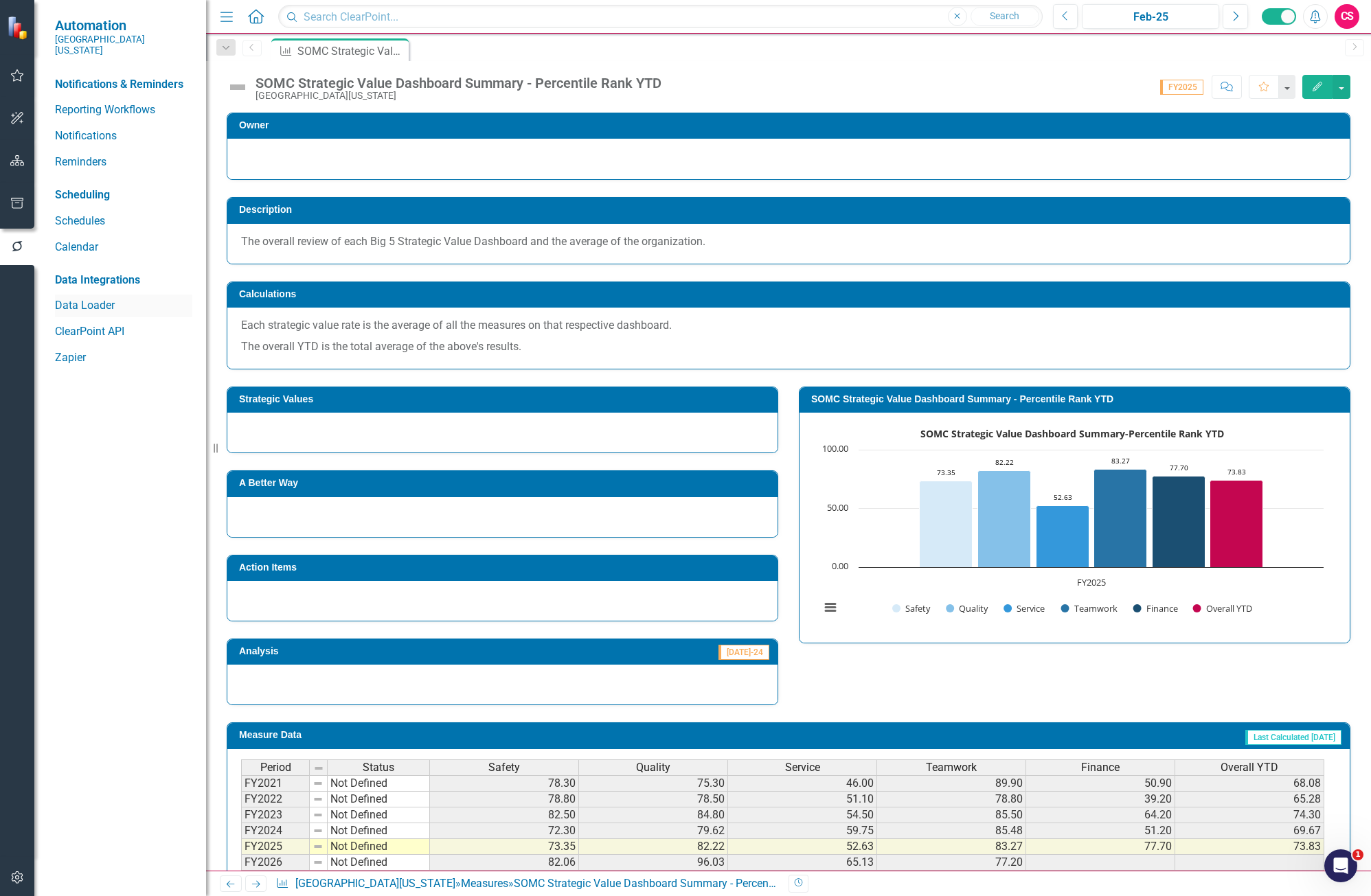
click at [102, 298] on link "Data Loader" at bounding box center [123, 306] width 138 height 16
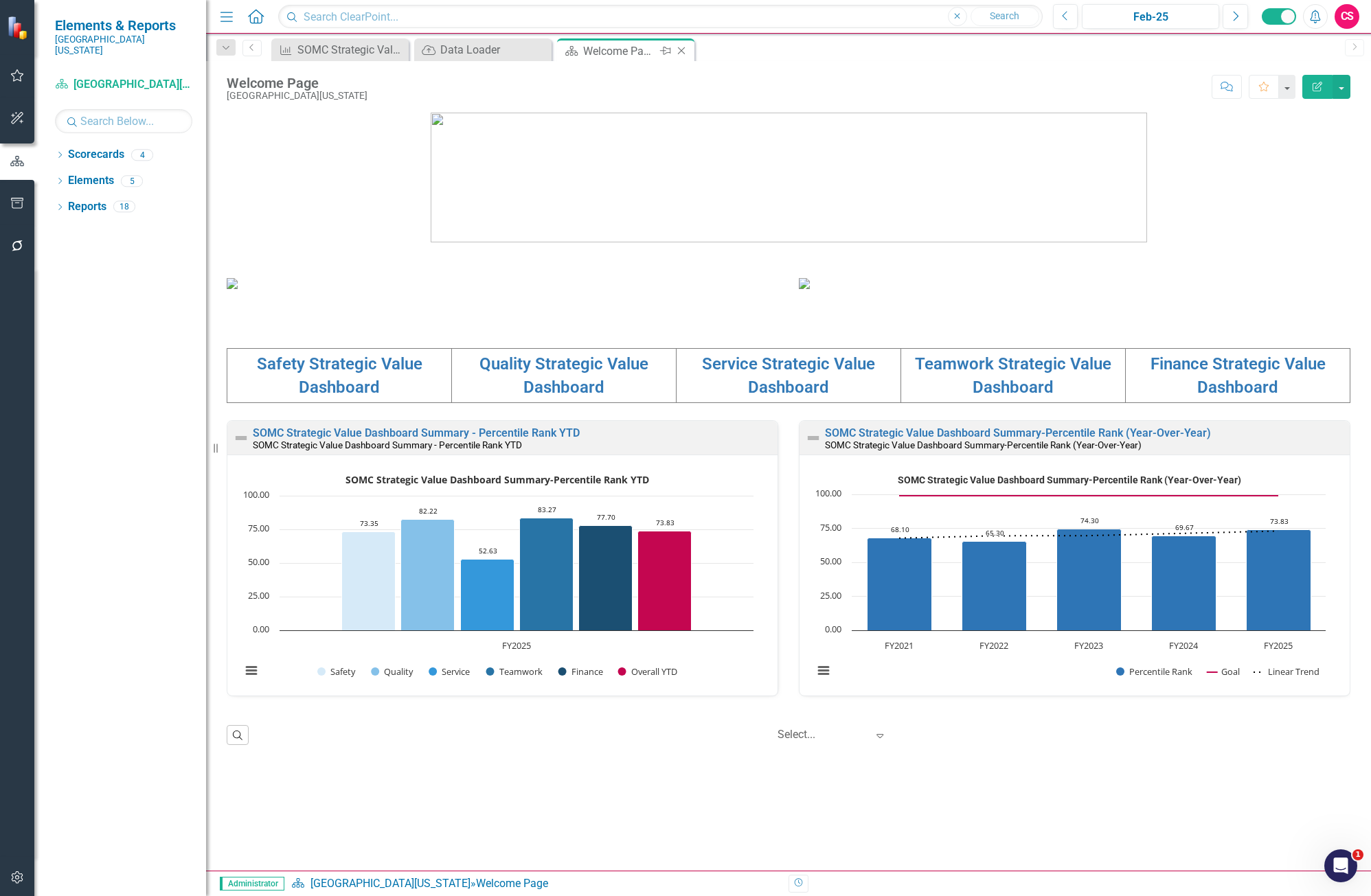
click at [681, 48] on icon "Close" at bounding box center [681, 51] width 14 height 11
click at [538, 50] on icon "Close" at bounding box center [539, 50] width 14 height 11
click at [14, 248] on icon "button" at bounding box center [18, 246] width 11 height 11
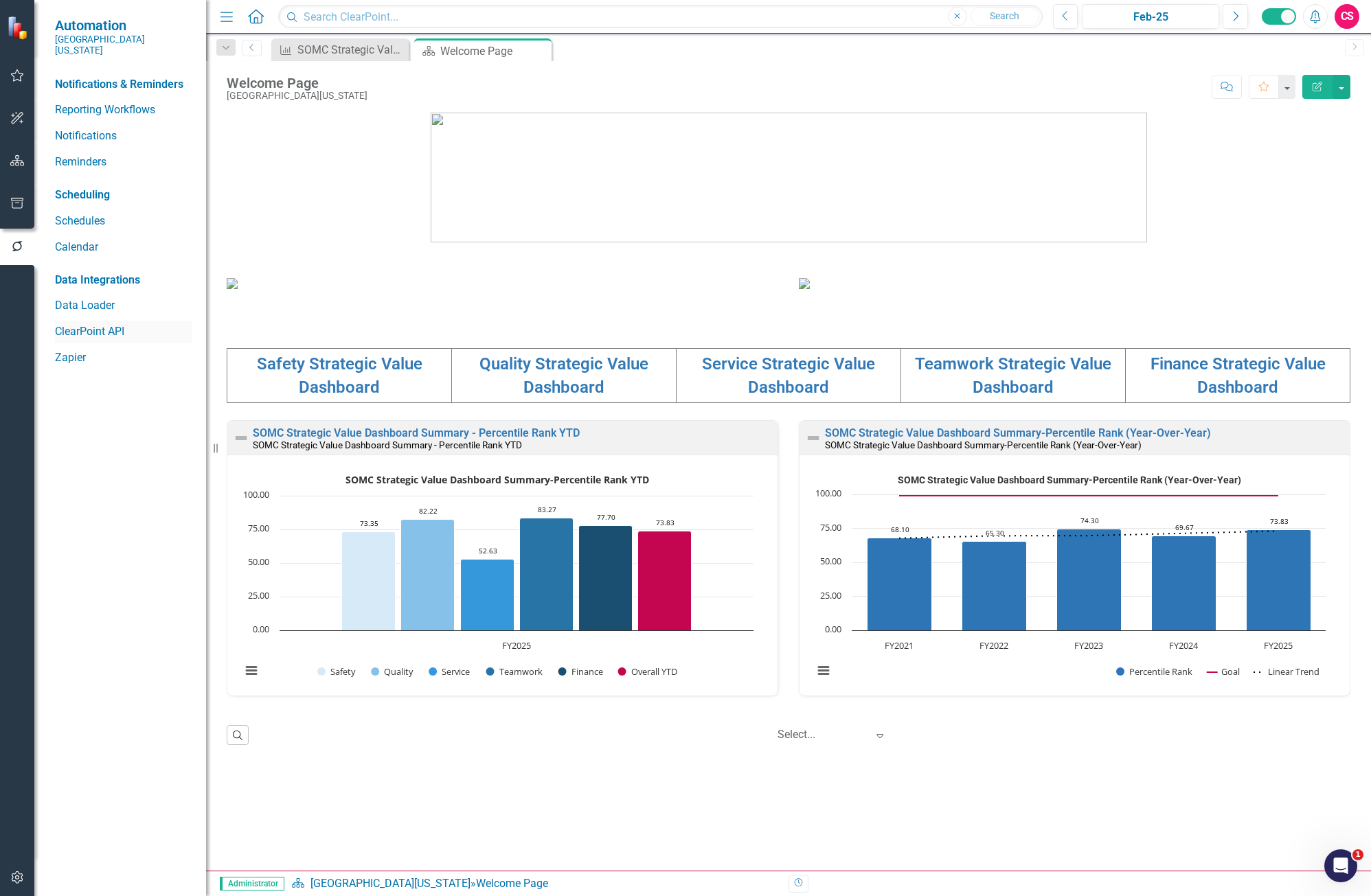
click at [72, 324] on link "ClearPoint API" at bounding box center [123, 332] width 138 height 16
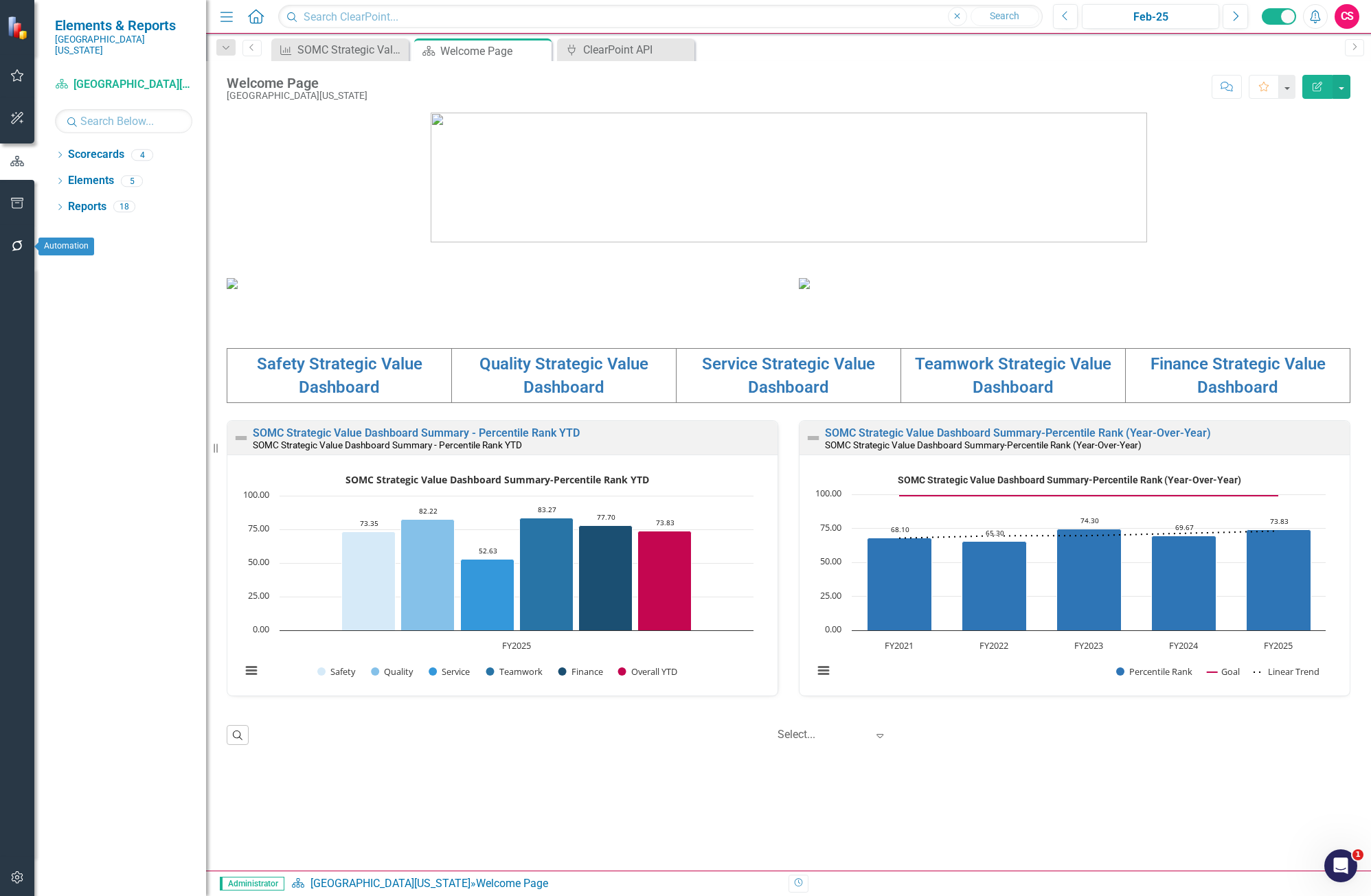
click at [18, 244] on icon "button" at bounding box center [18, 246] width 14 height 11
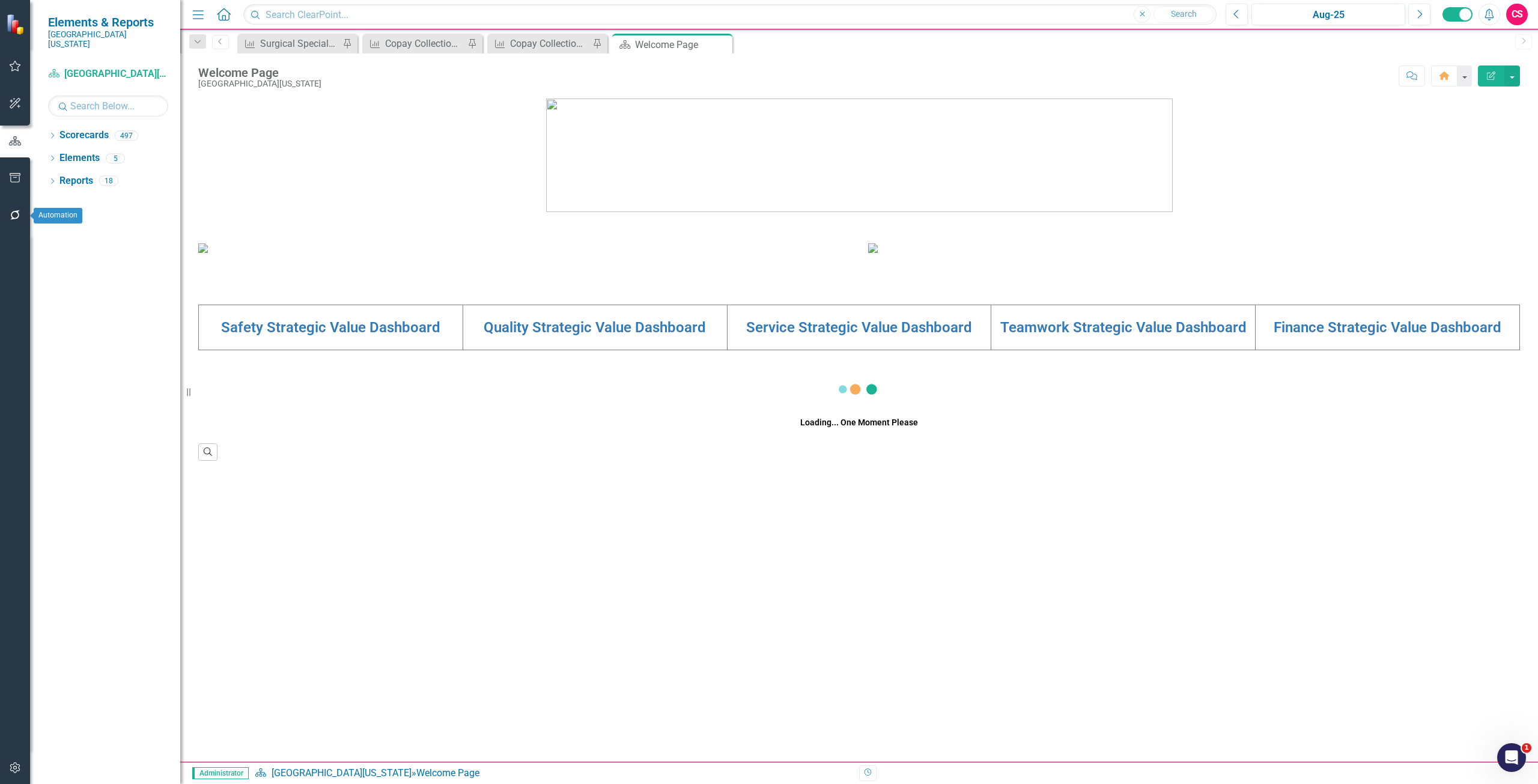
click at [10, 210] on icon "button" at bounding box center [15, 215] width 13 height 10
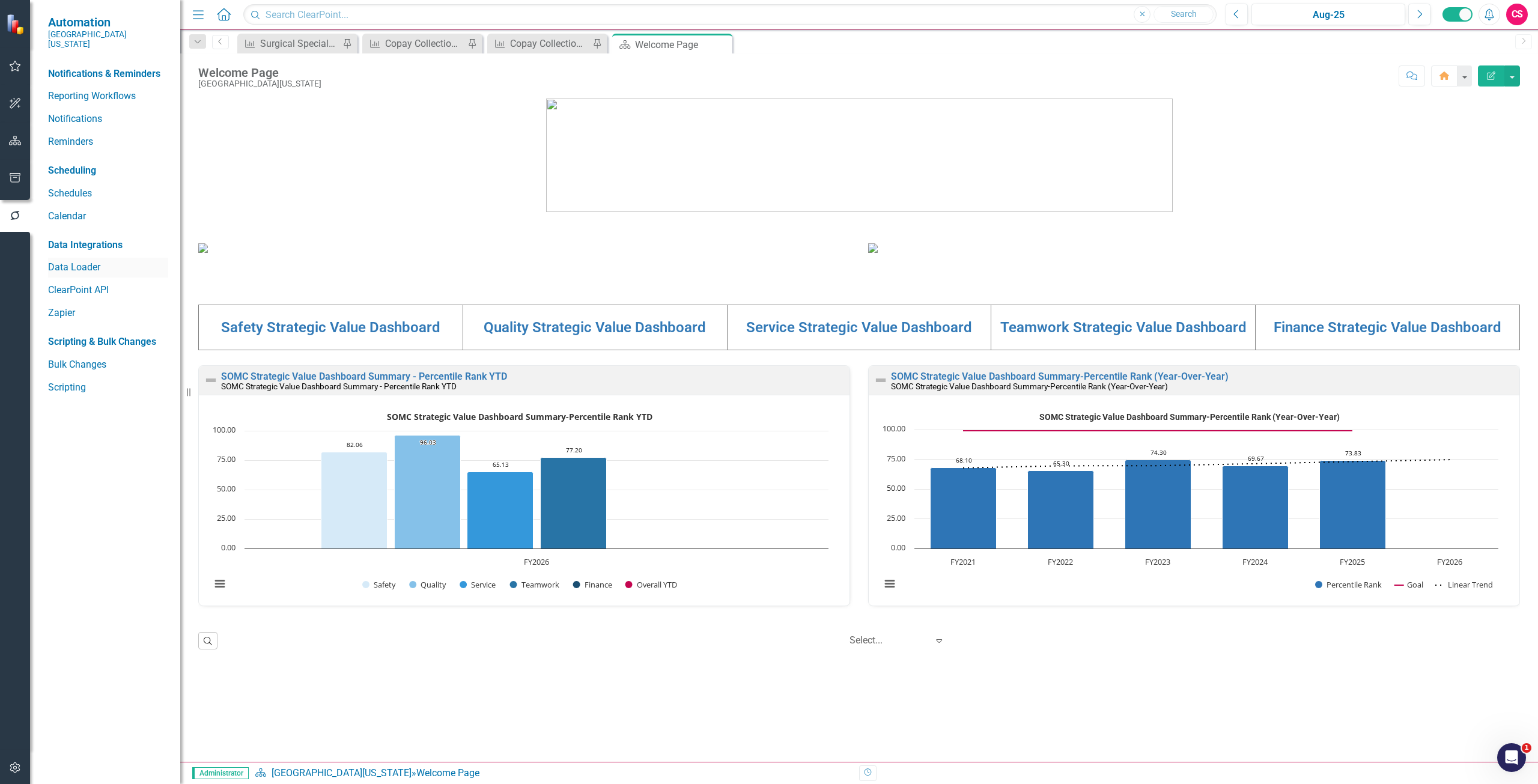
click at [81, 260] on link "Data Loader" at bounding box center [108, 267] width 121 height 14
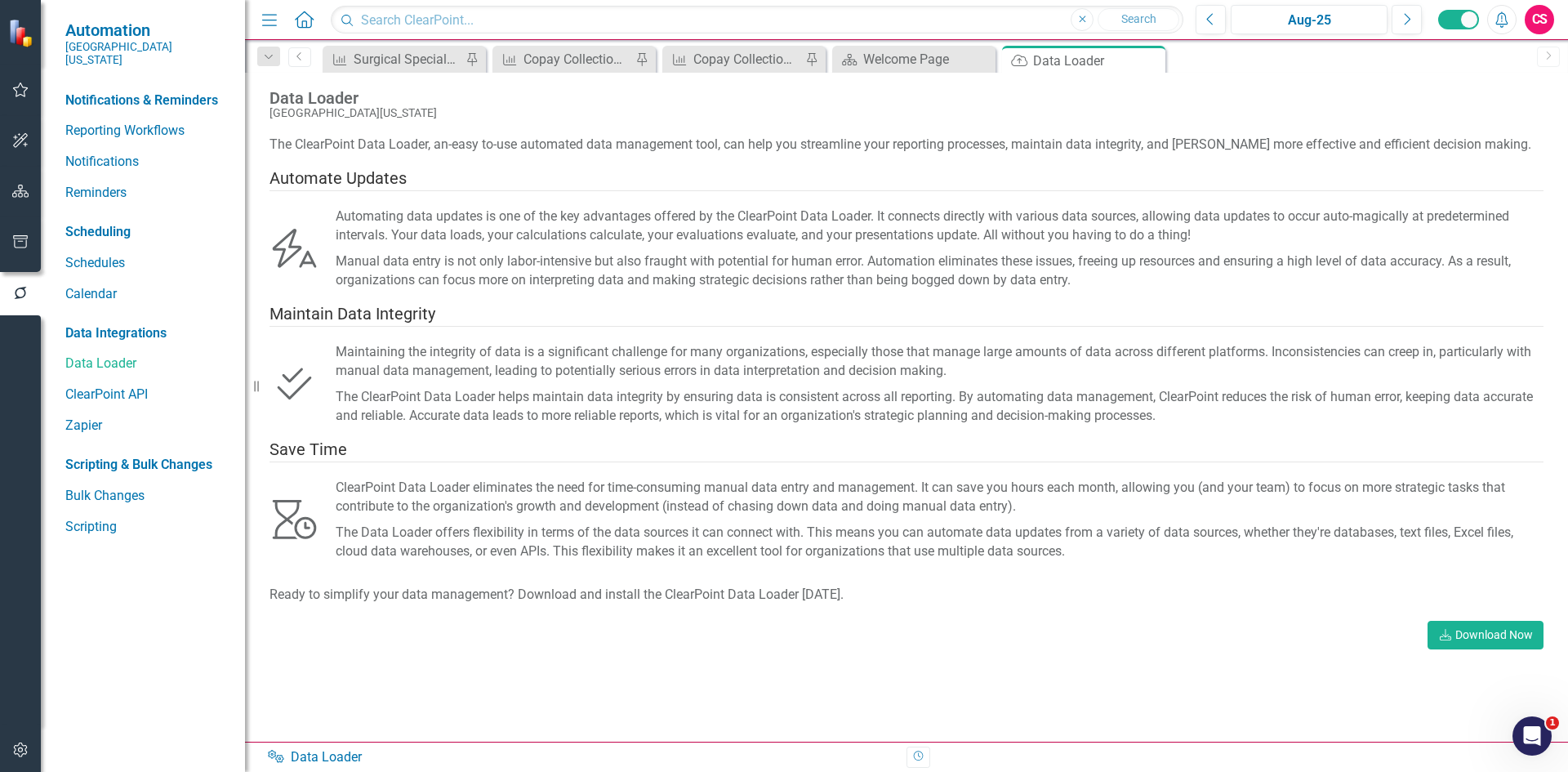
click at [1546, 22] on div "CS" at bounding box center [1540, 19] width 29 height 29
click at [1467, 229] on link "Logout Log Out" at bounding box center [1488, 237] width 129 height 30
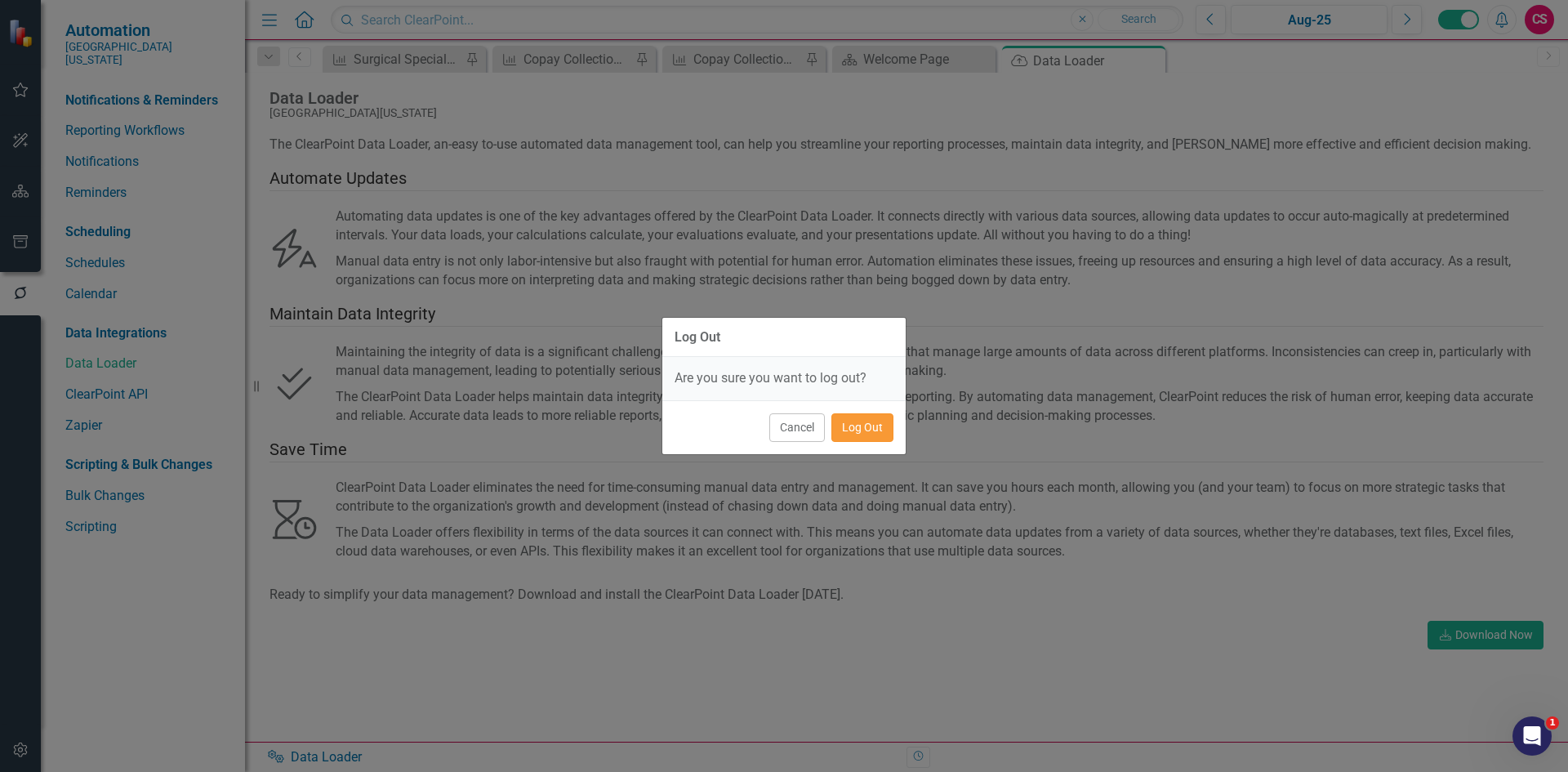
click at [866, 425] on button "Log Out" at bounding box center [863, 427] width 62 height 28
